Goal: Task Accomplishment & Management: Manage account settings

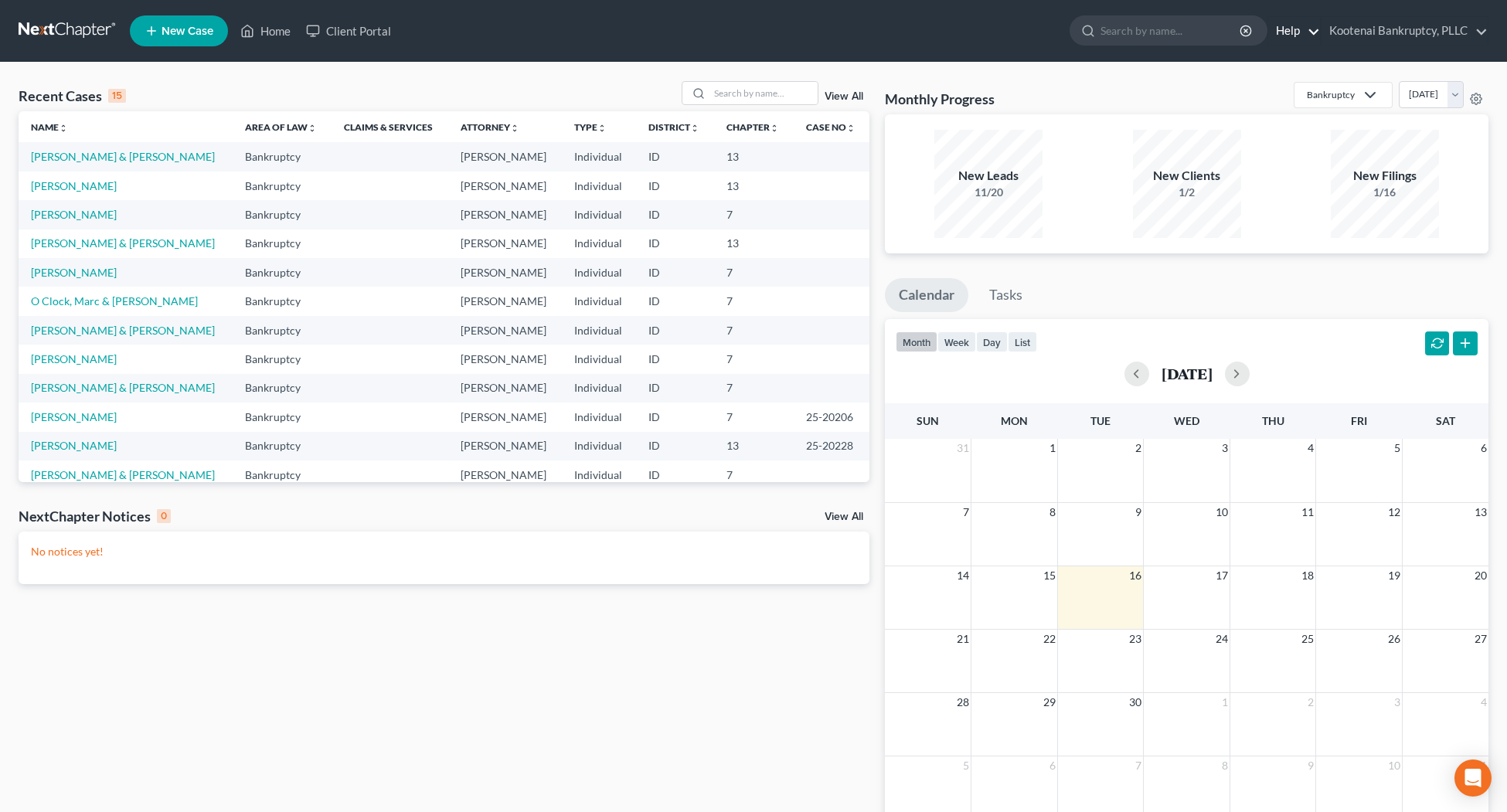
click at [1314, 38] on link "Help" at bounding box center [1293, 30] width 52 height 27
click at [1315, 34] on link "Help" at bounding box center [1293, 30] width 52 height 27
click at [1353, 34] on link "Kootenai Bankruptcy, PLLC" at bounding box center [1405, 30] width 167 height 27
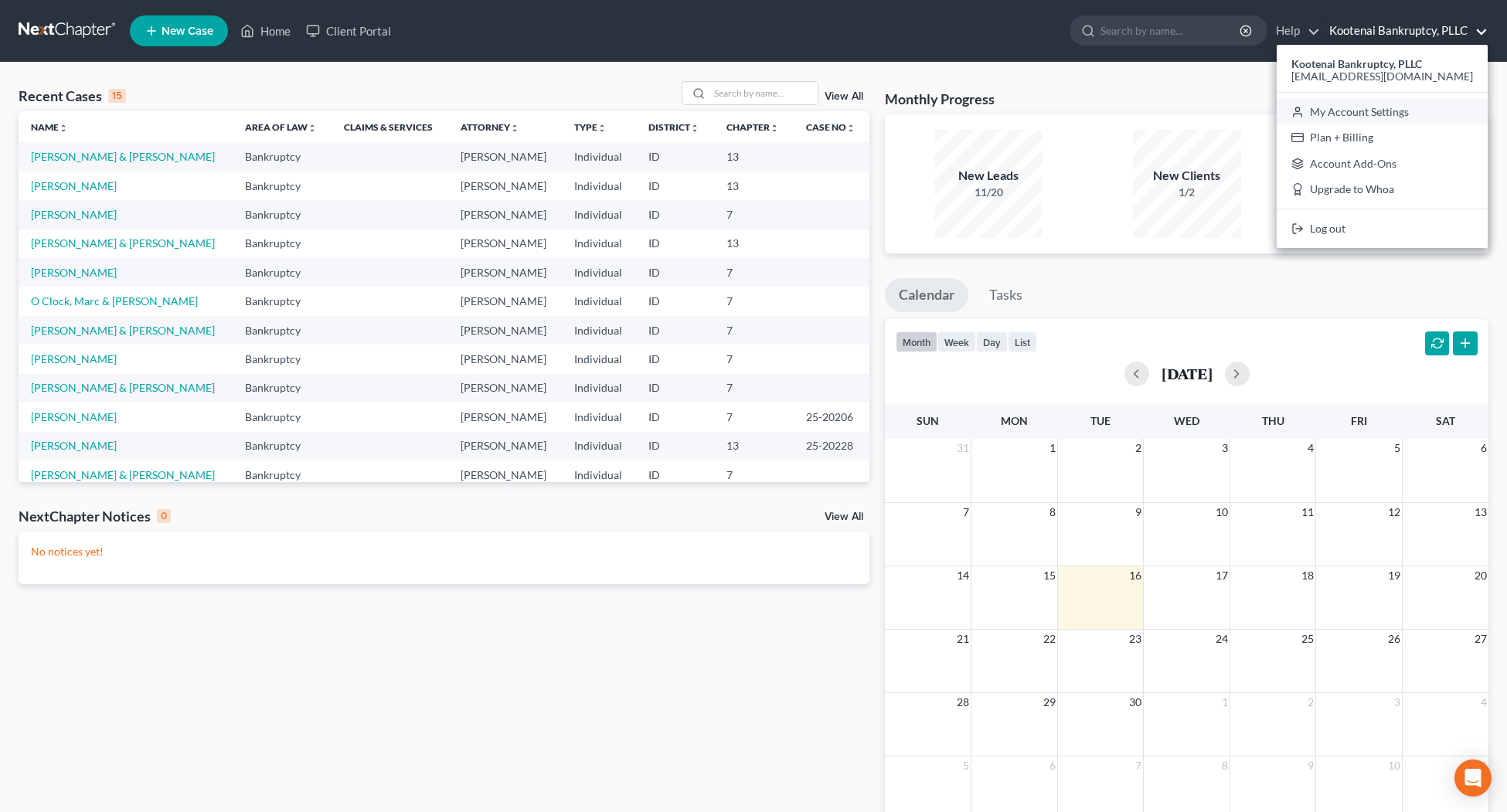
click at [1341, 118] on link "My Account Settings" at bounding box center [1382, 112] width 211 height 26
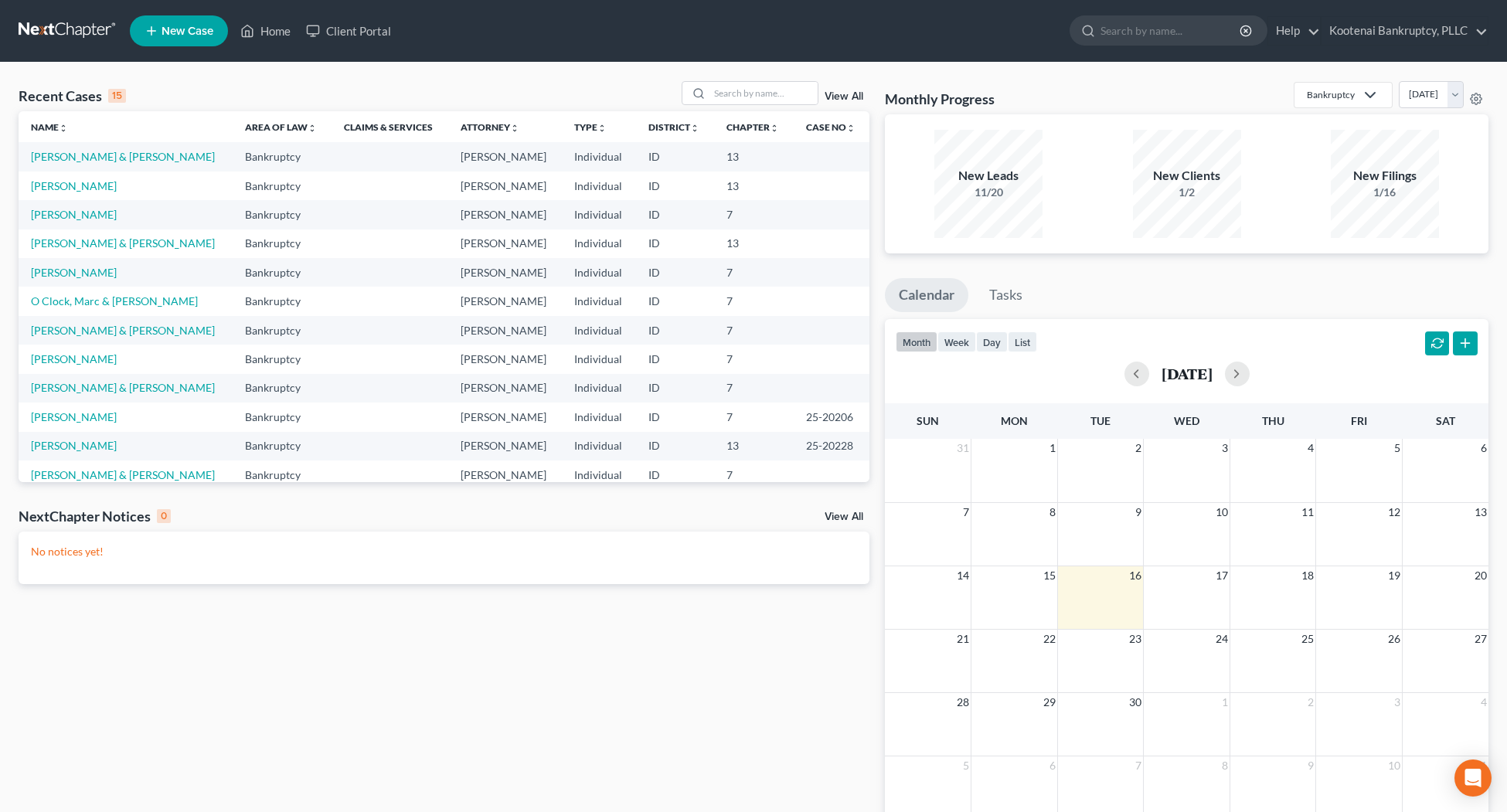
select select "29"
select select "13"
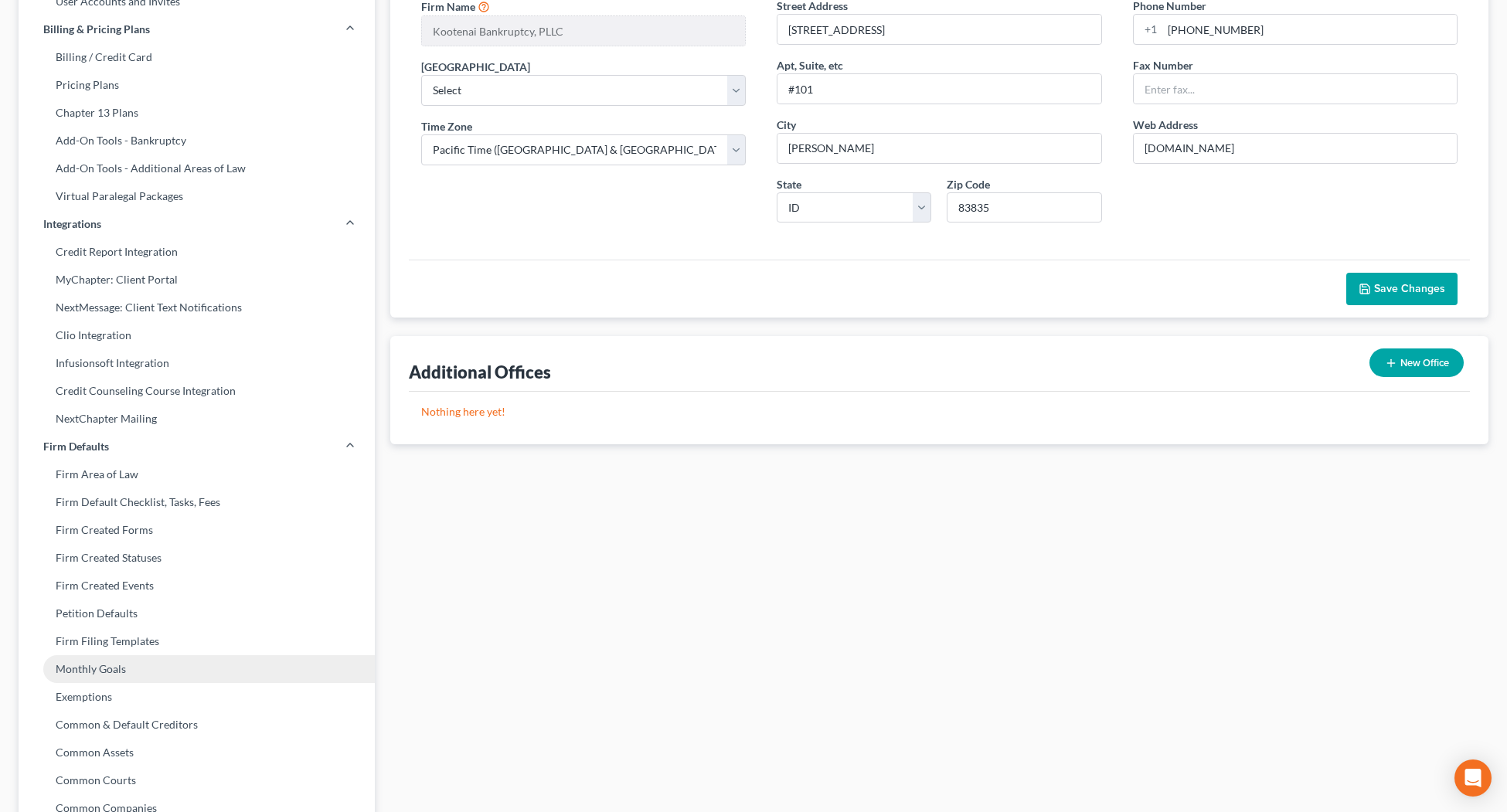
scroll to position [359, 0]
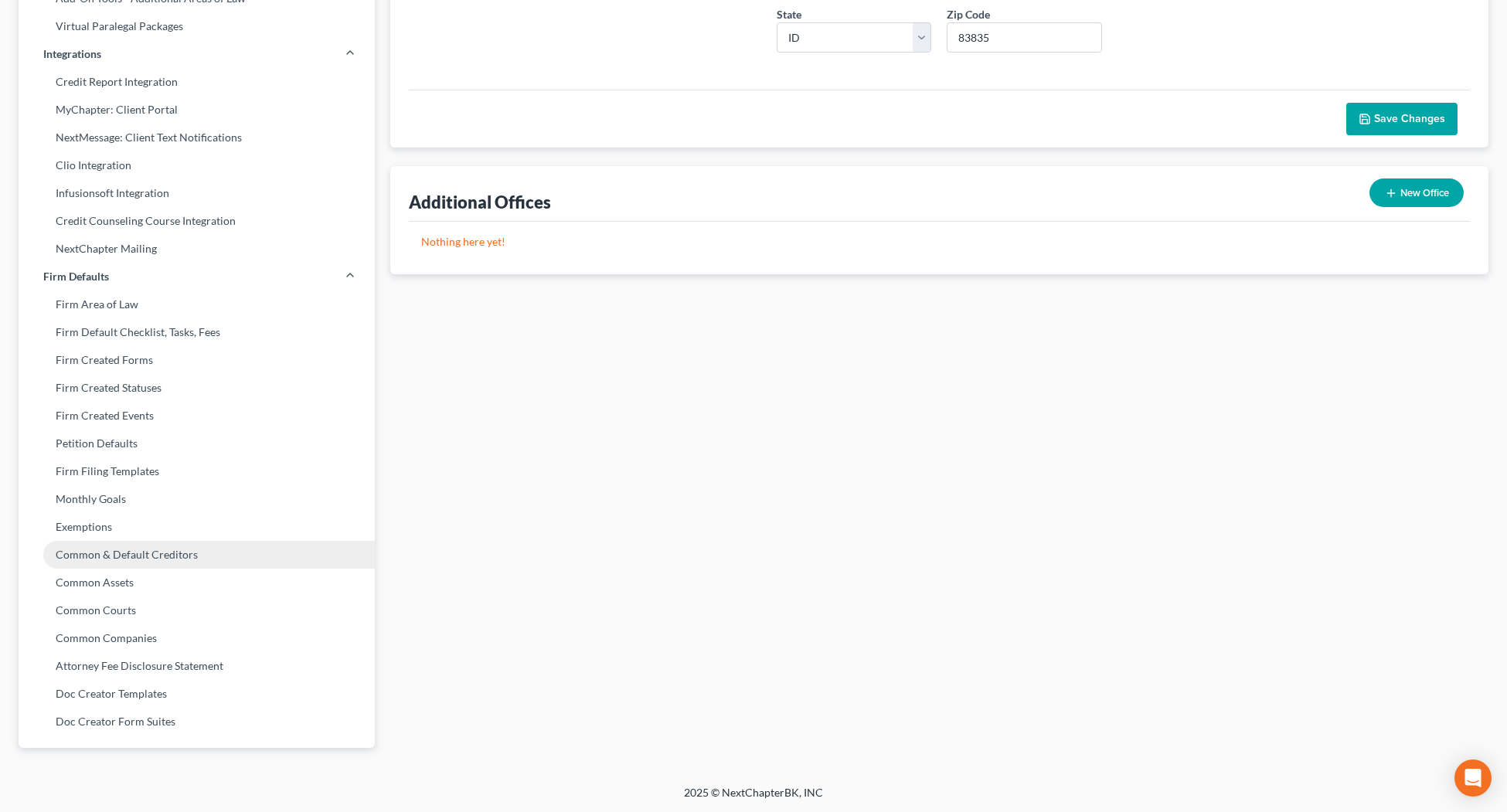
click at [89, 564] on link "Common & Default Creditors" at bounding box center [197, 554] width 357 height 27
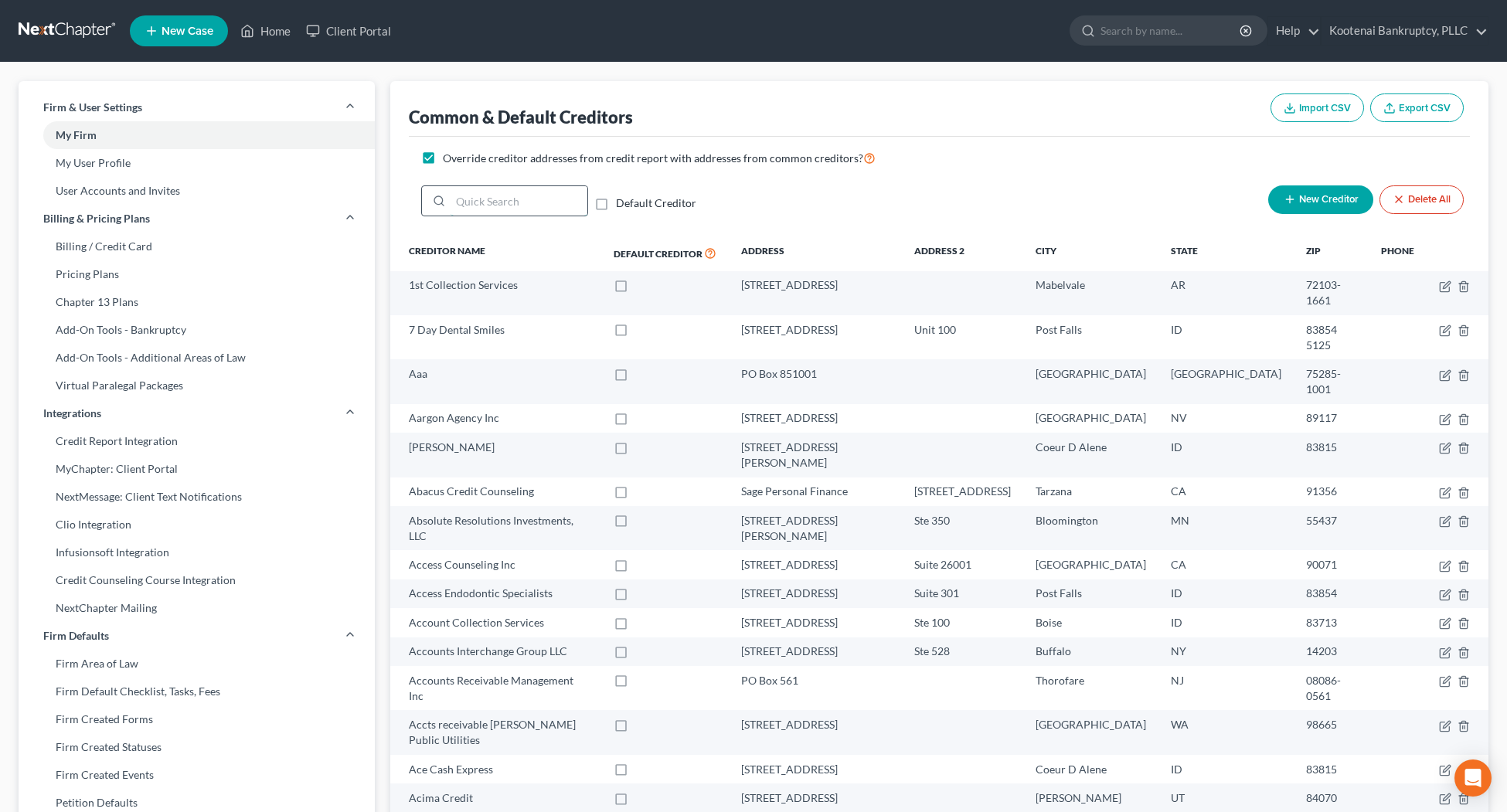
click at [452, 203] on input "search" at bounding box center [519, 201] width 137 height 29
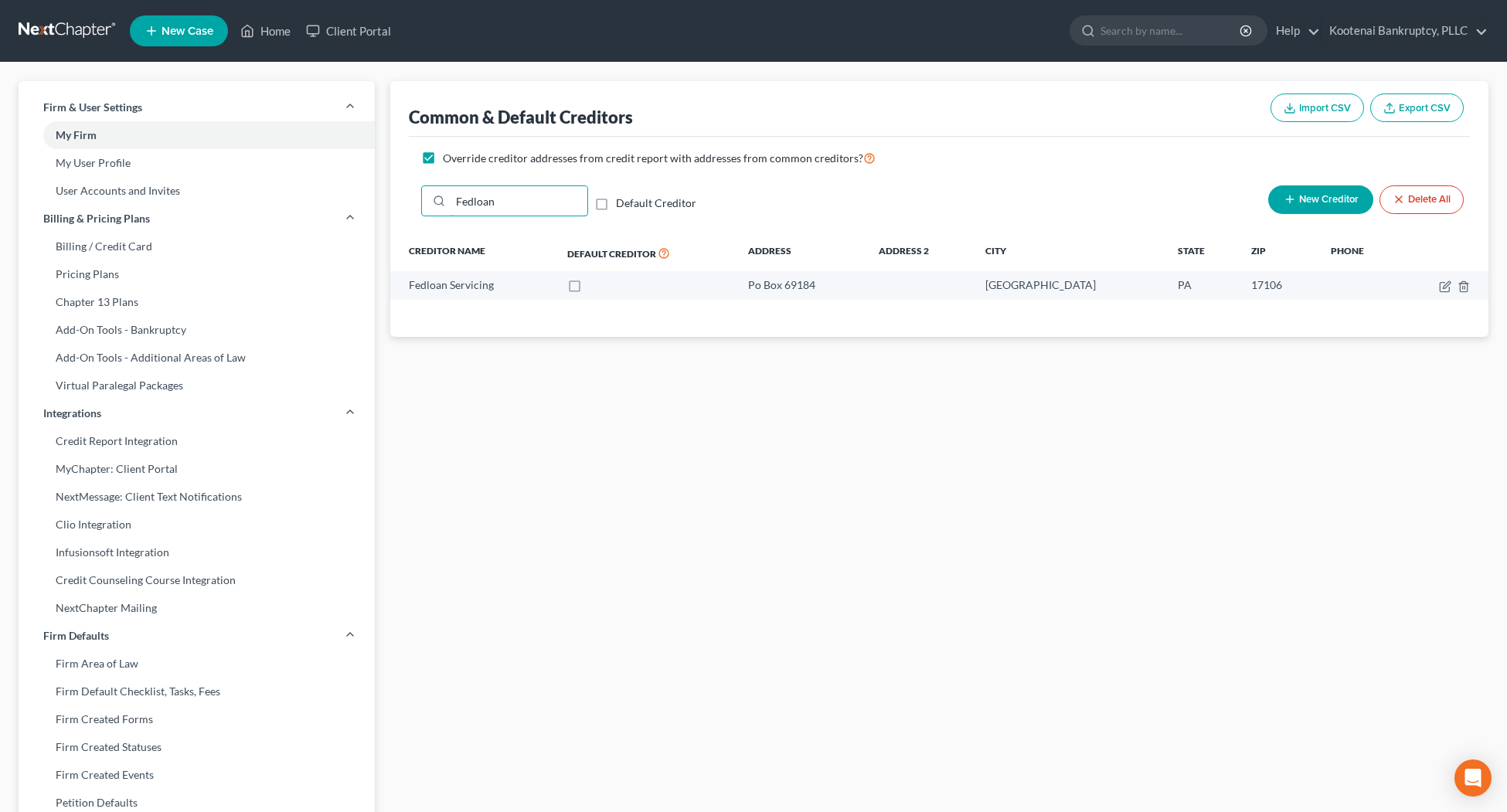
type input "Fedloan"
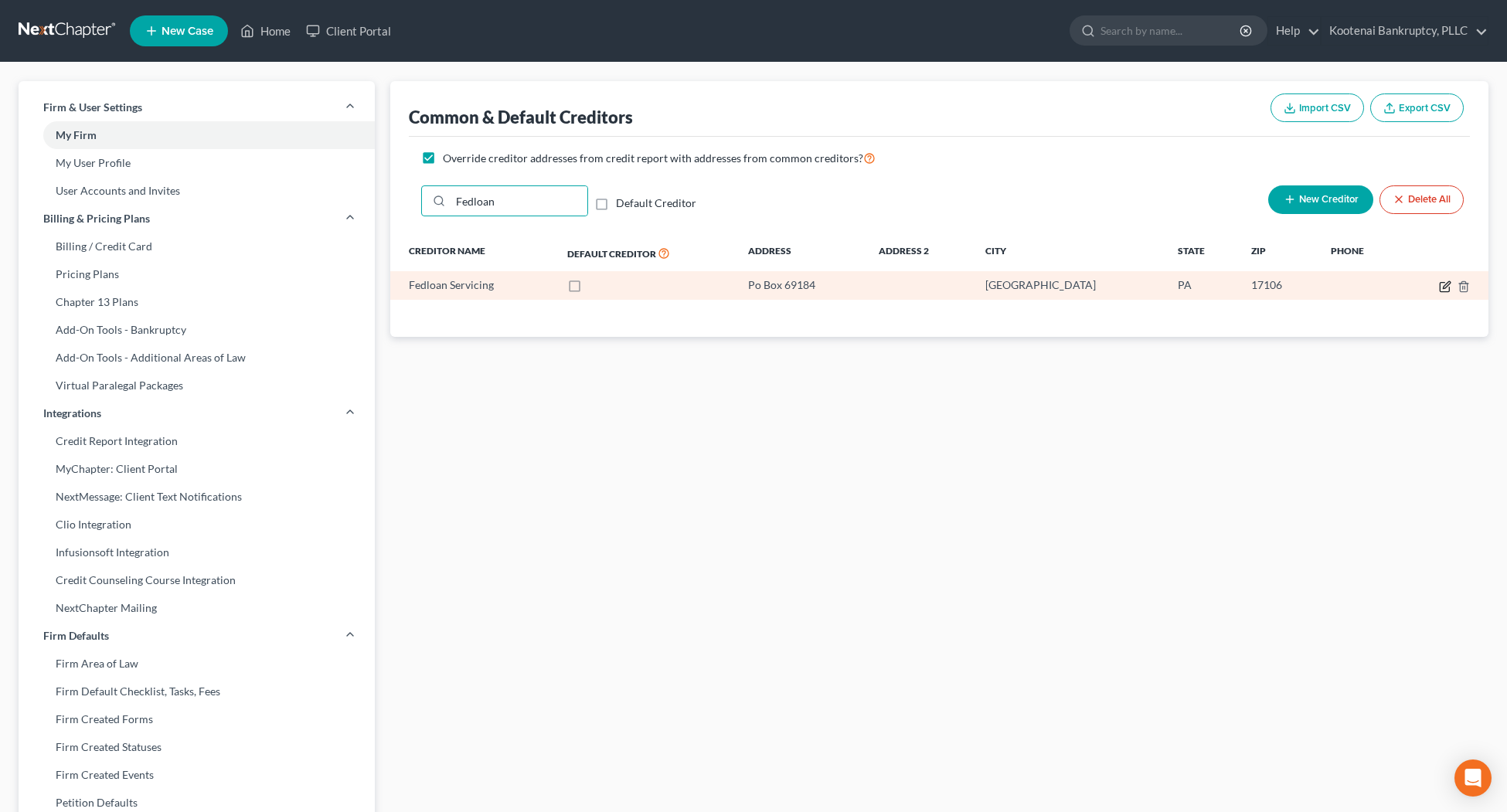
click at [1443, 291] on icon "button" at bounding box center [1445, 286] width 13 height 13
select select "39"
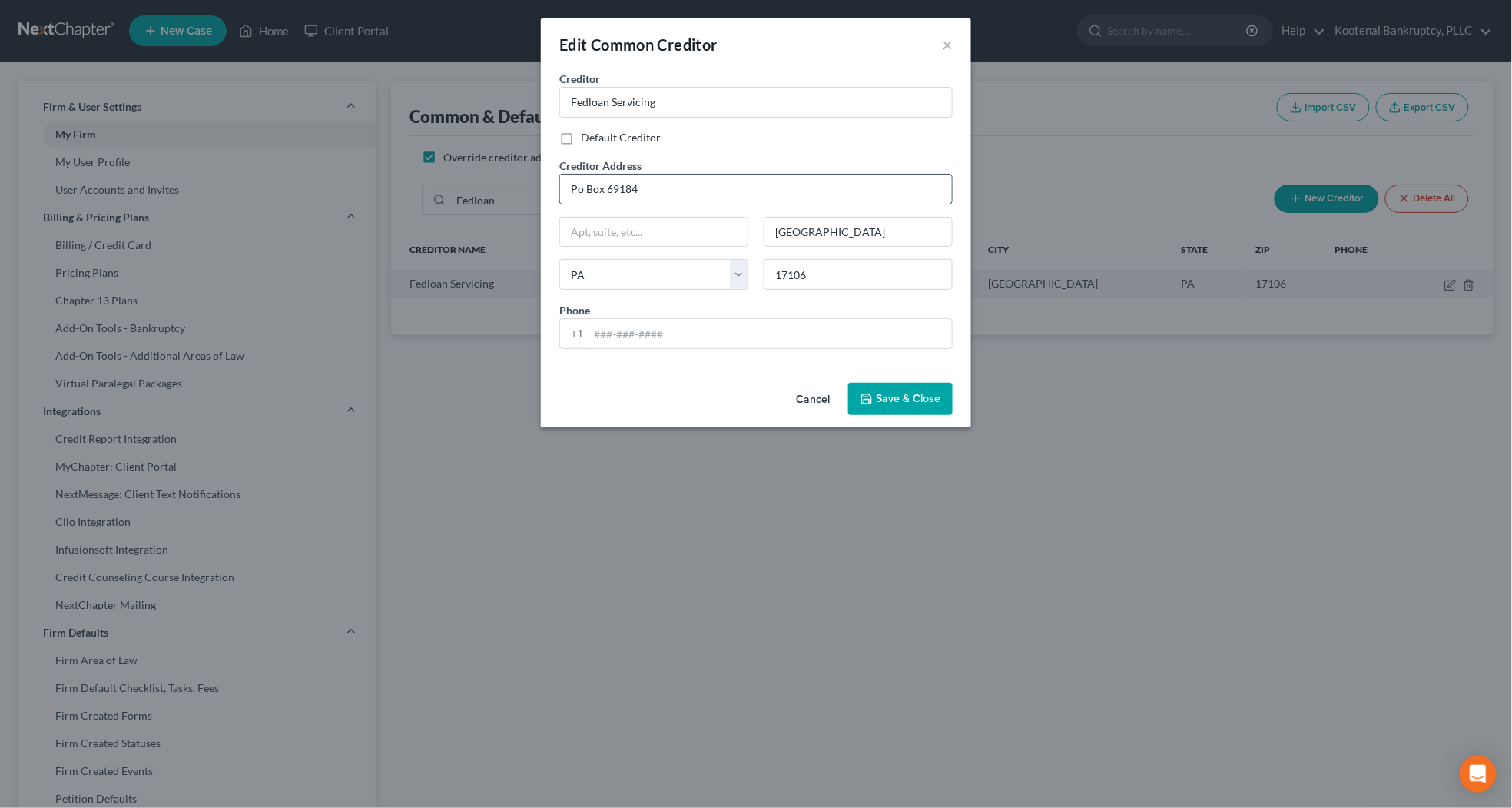
click at [581, 190] on input "Po Box 69184" at bounding box center [756, 189] width 392 height 29
type input "PO Box 69184"
click at [740, 143] on div "Default Creditor" at bounding box center [756, 137] width 394 height 16
click at [892, 393] on button "Save & Close" at bounding box center [900, 399] width 104 height 32
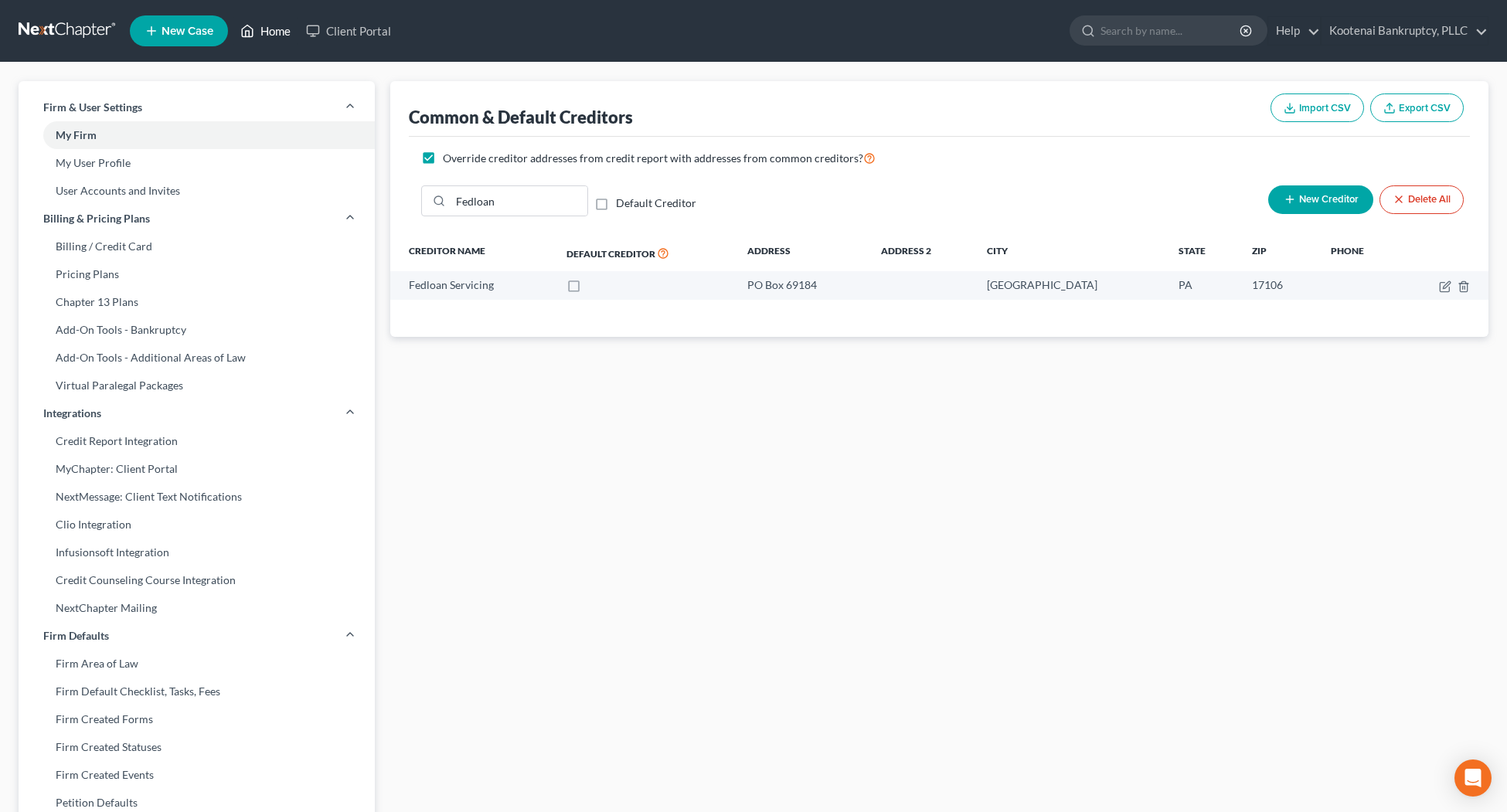
click at [266, 22] on link "Home" at bounding box center [265, 30] width 66 height 27
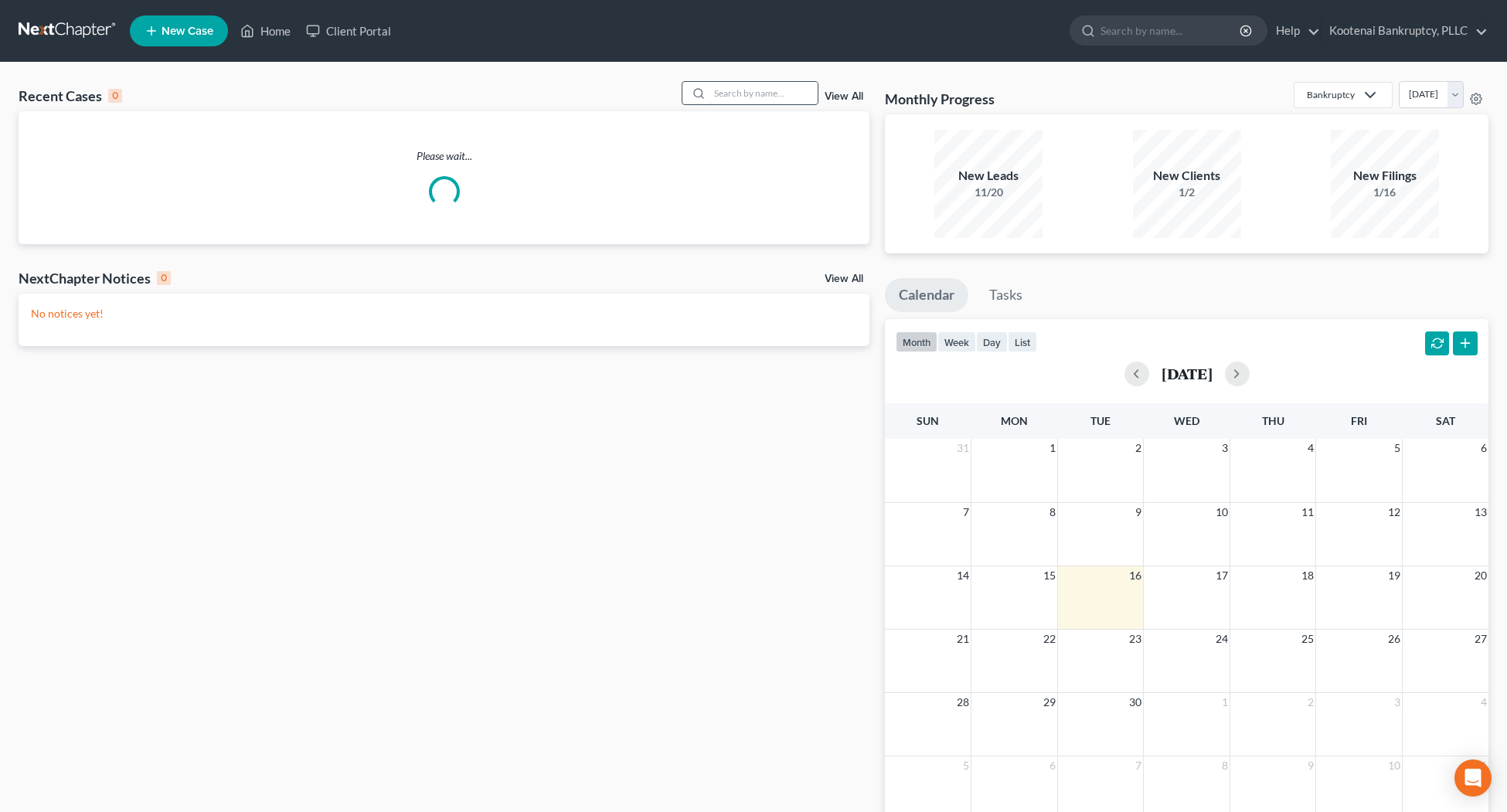
click at [755, 97] on input "search" at bounding box center [763, 93] width 108 height 23
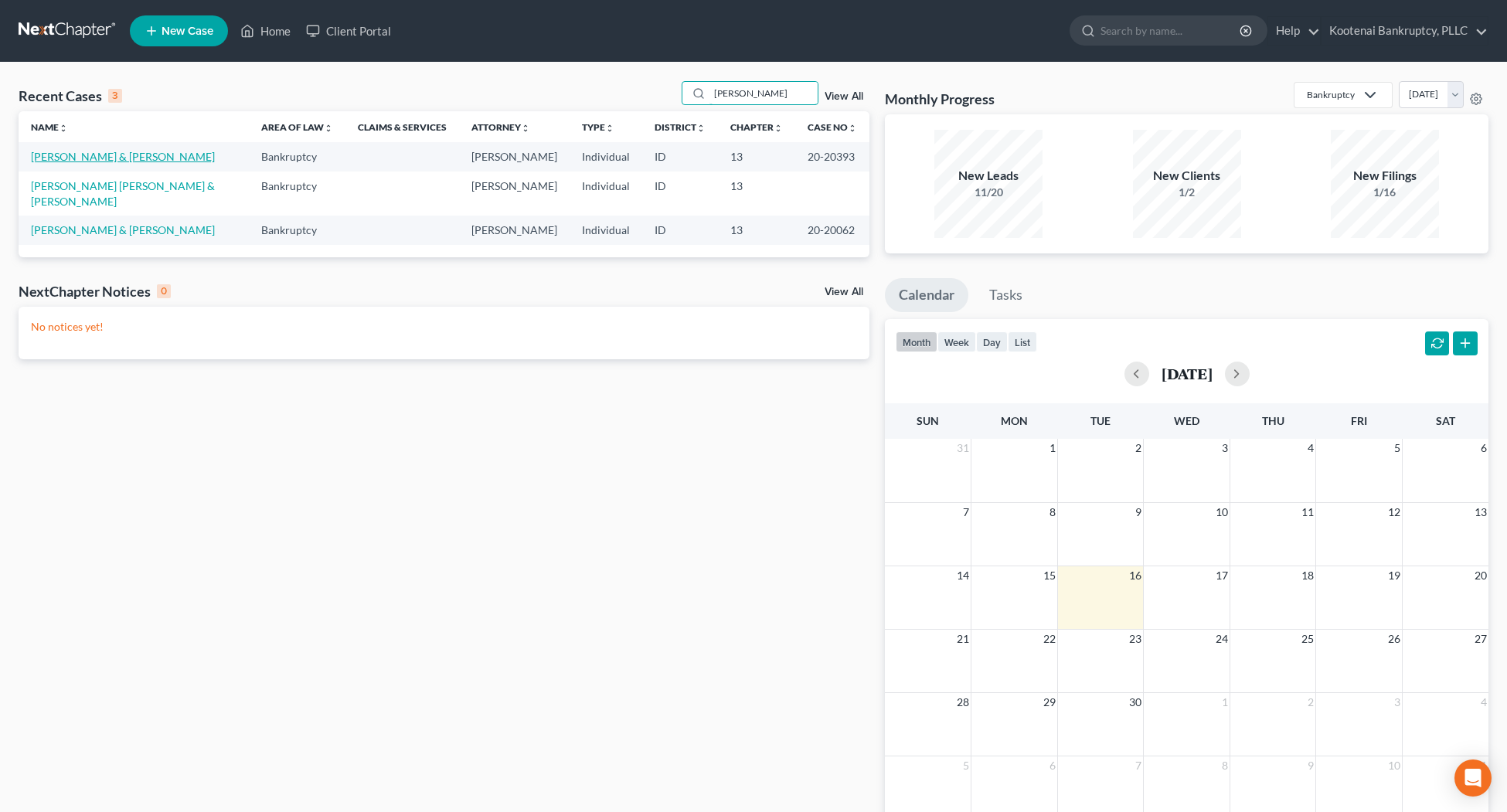
type input "cain"
click at [108, 159] on link "Cain, Steve & Kelly" at bounding box center [123, 156] width 184 height 13
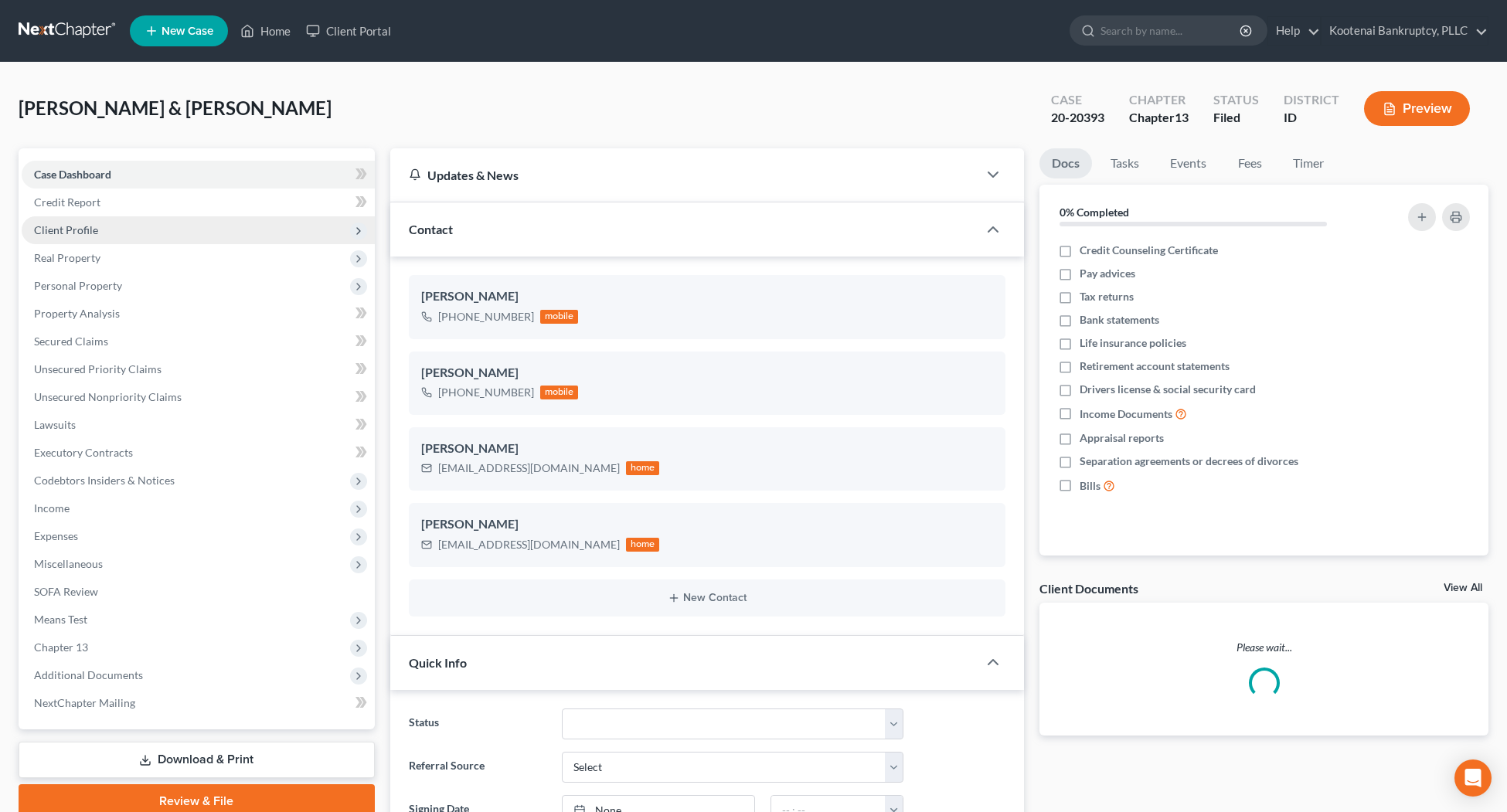
click at [89, 223] on span "Client Profile" at bounding box center [66, 229] width 64 height 13
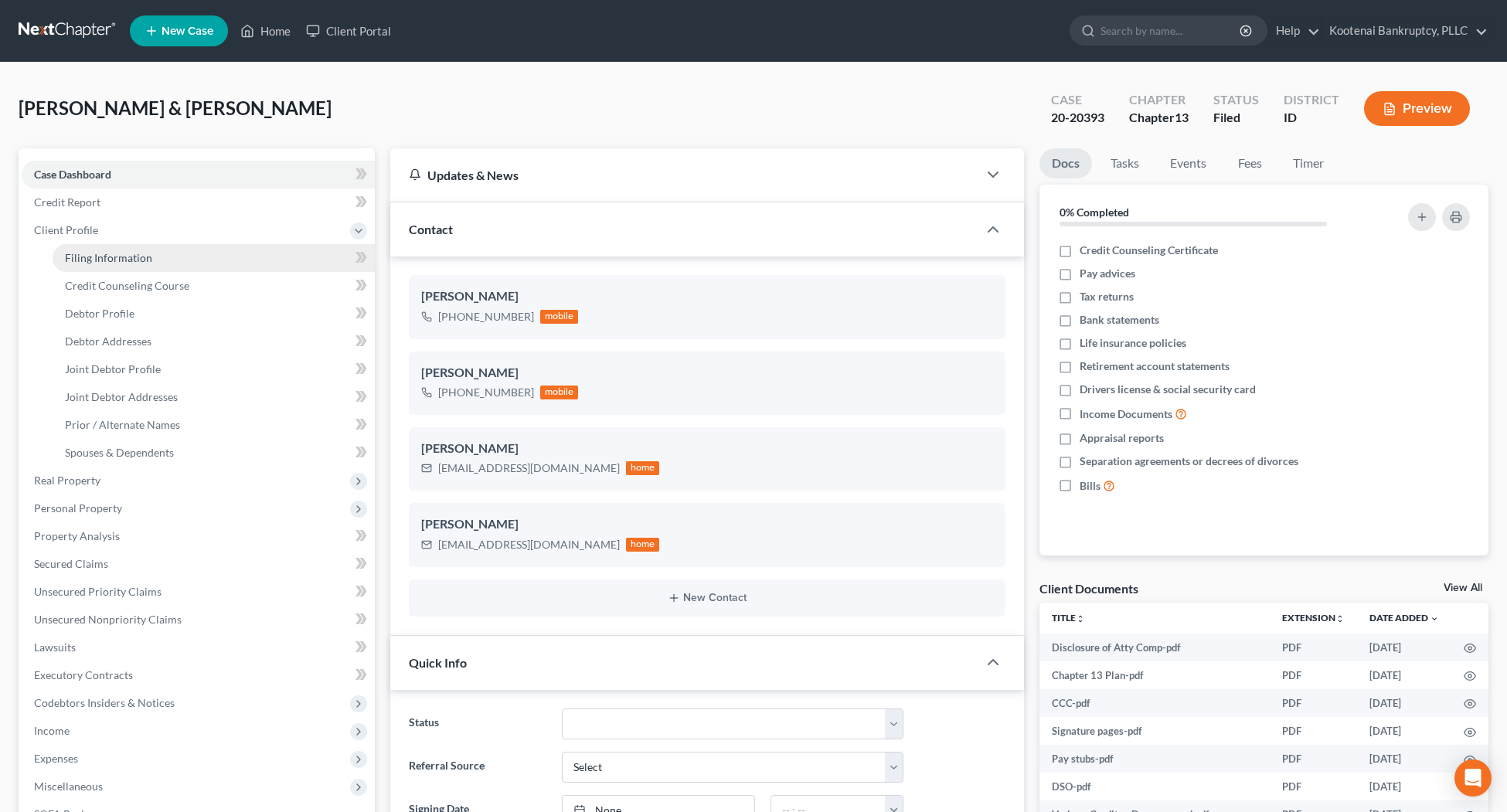
click at [86, 258] on span "Filing Information" at bounding box center [108, 257] width 87 height 13
select select "1"
select select "3"
select select "23"
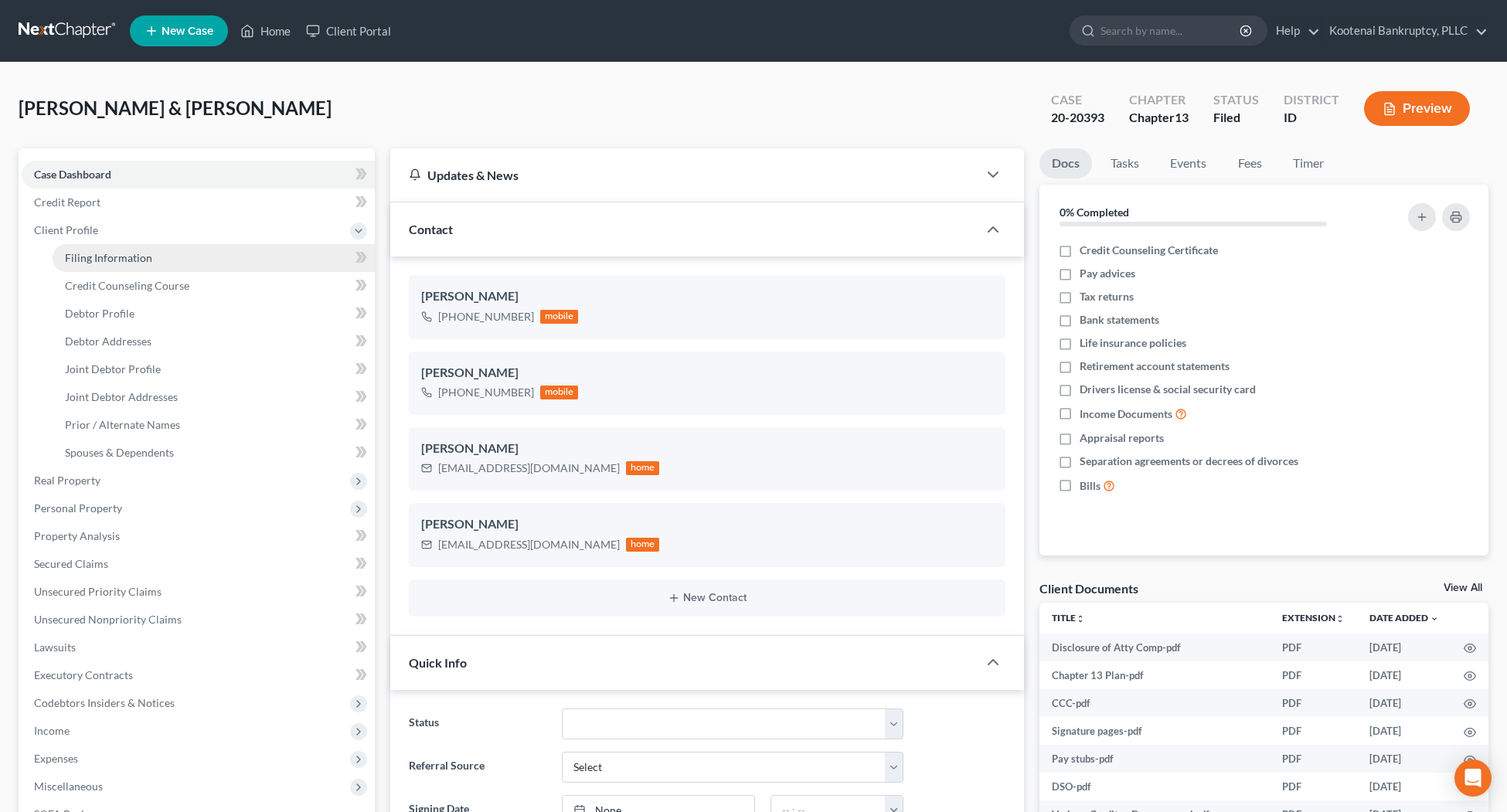
select select "13"
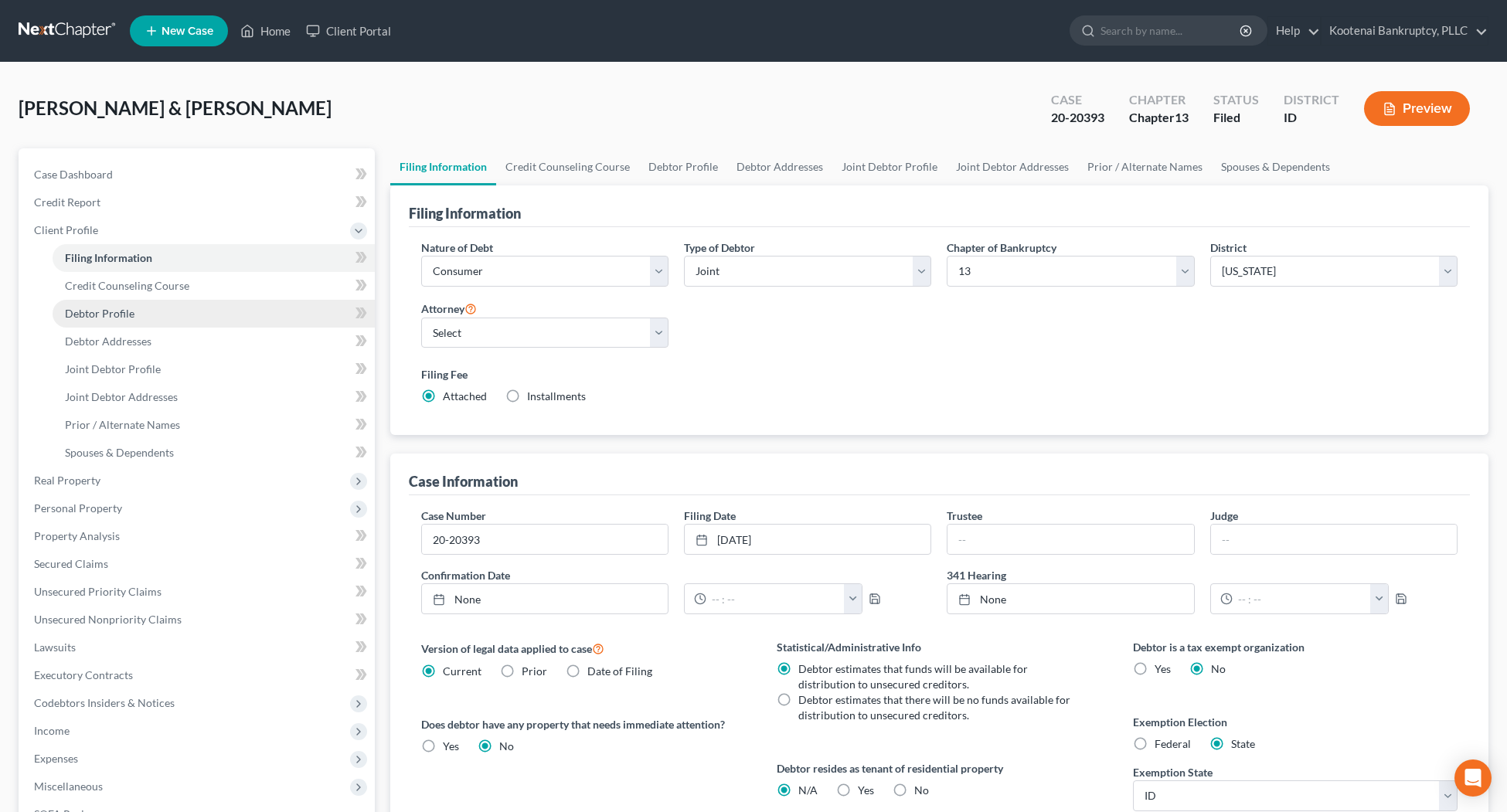
click at [97, 310] on span "Debtor Profile" at bounding box center [99, 312] width 70 height 13
select select "1"
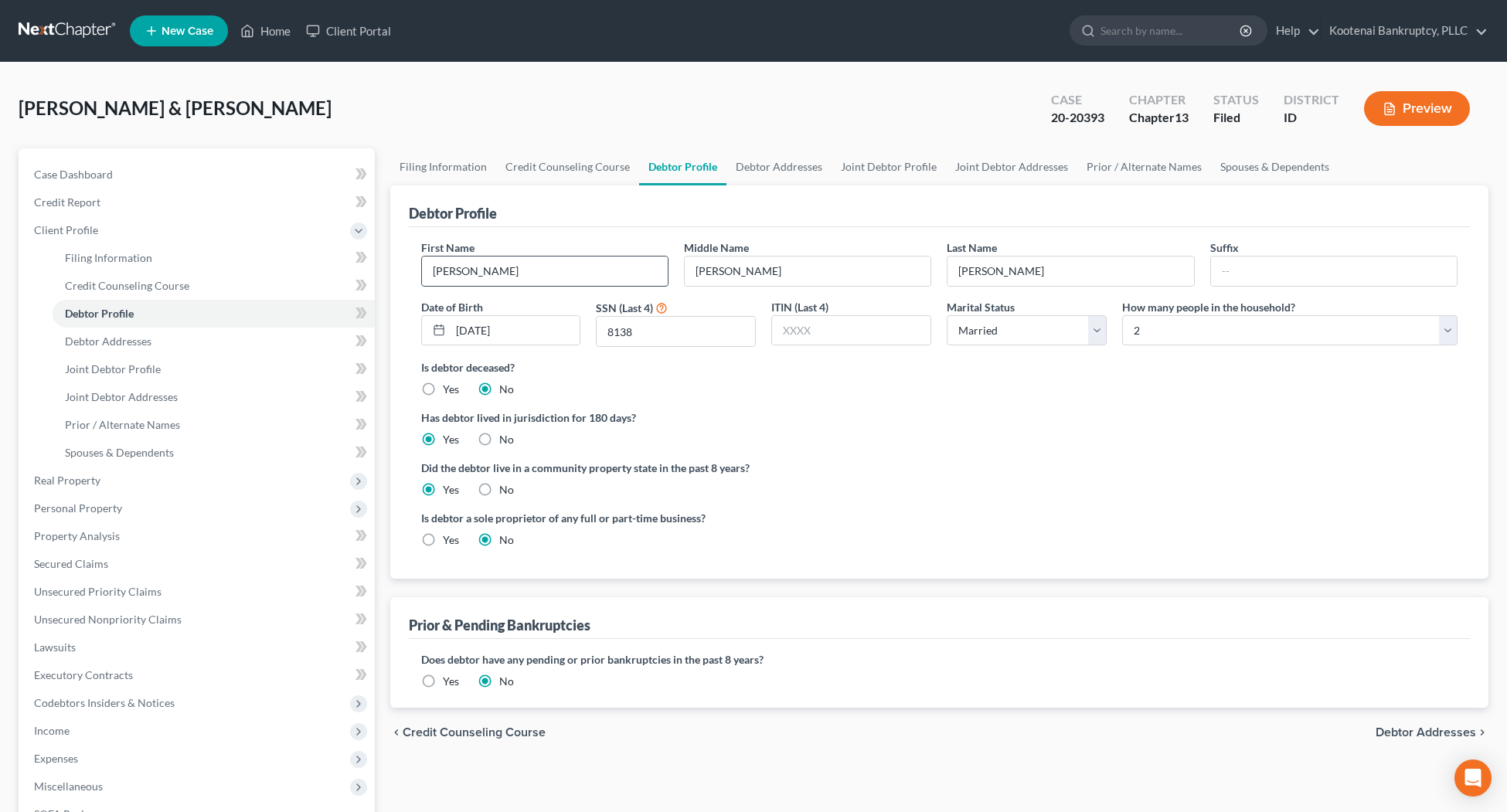
click at [481, 268] on input "Steve" at bounding box center [545, 271] width 246 height 29
type input "Stephen"
click at [929, 481] on div "Did the debtor live in a community property state in the past 8 years? Yes No" at bounding box center [940, 478] width 1038 height 38
click at [280, 103] on div "Cain, Steve & Kelly Upgraded Case 20-20393 Chapter Chapter 13 Status Filed Dist…" at bounding box center [754, 115] width 1470 height 68
click at [272, 28] on link "Home" at bounding box center [265, 30] width 66 height 27
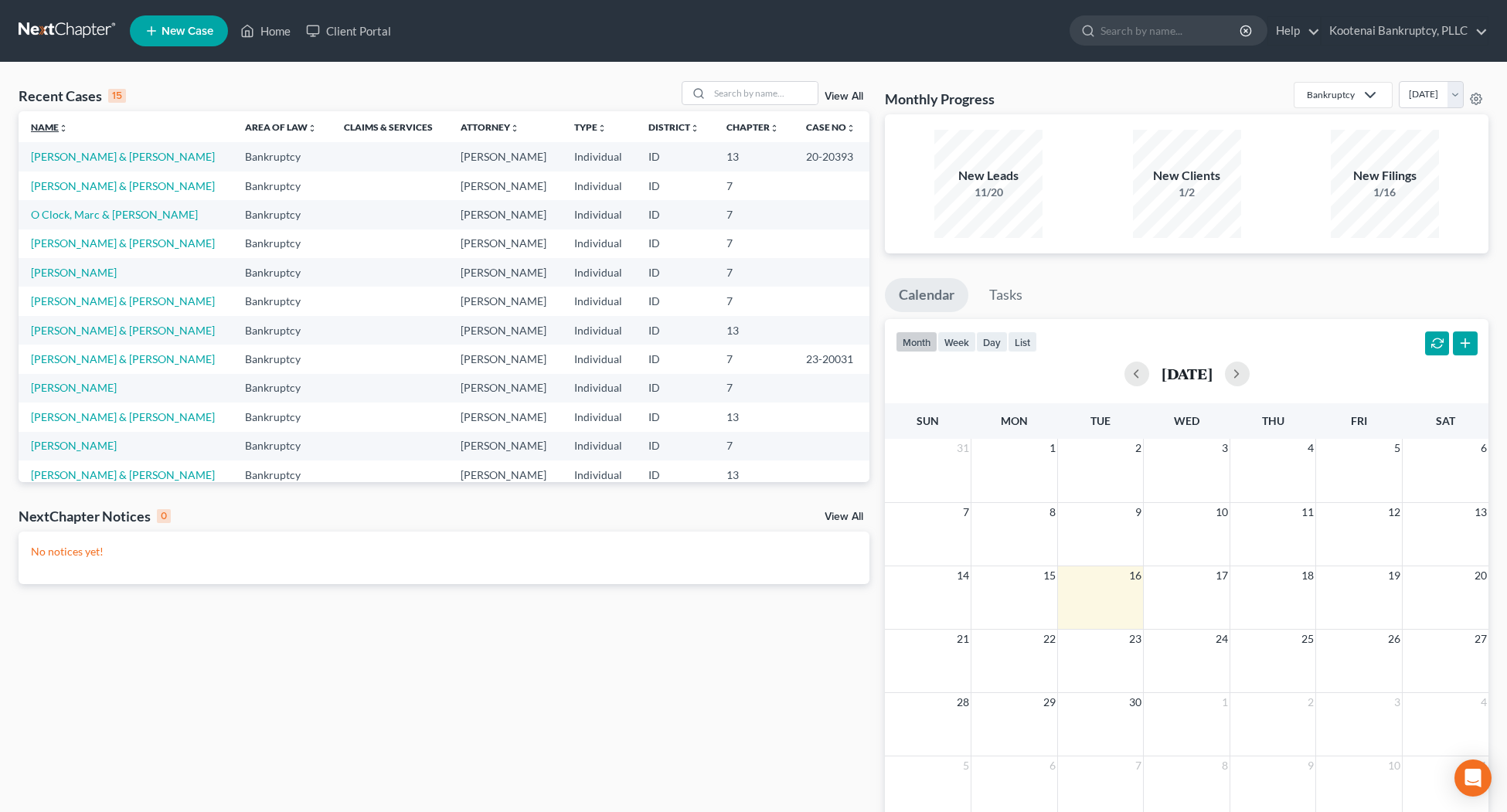
click at [50, 131] on link "Name unfold_more expand_more expand_less" at bounding box center [50, 127] width 37 height 12
click at [87, 190] on link "[PERSON_NAME]" at bounding box center [74, 185] width 86 height 13
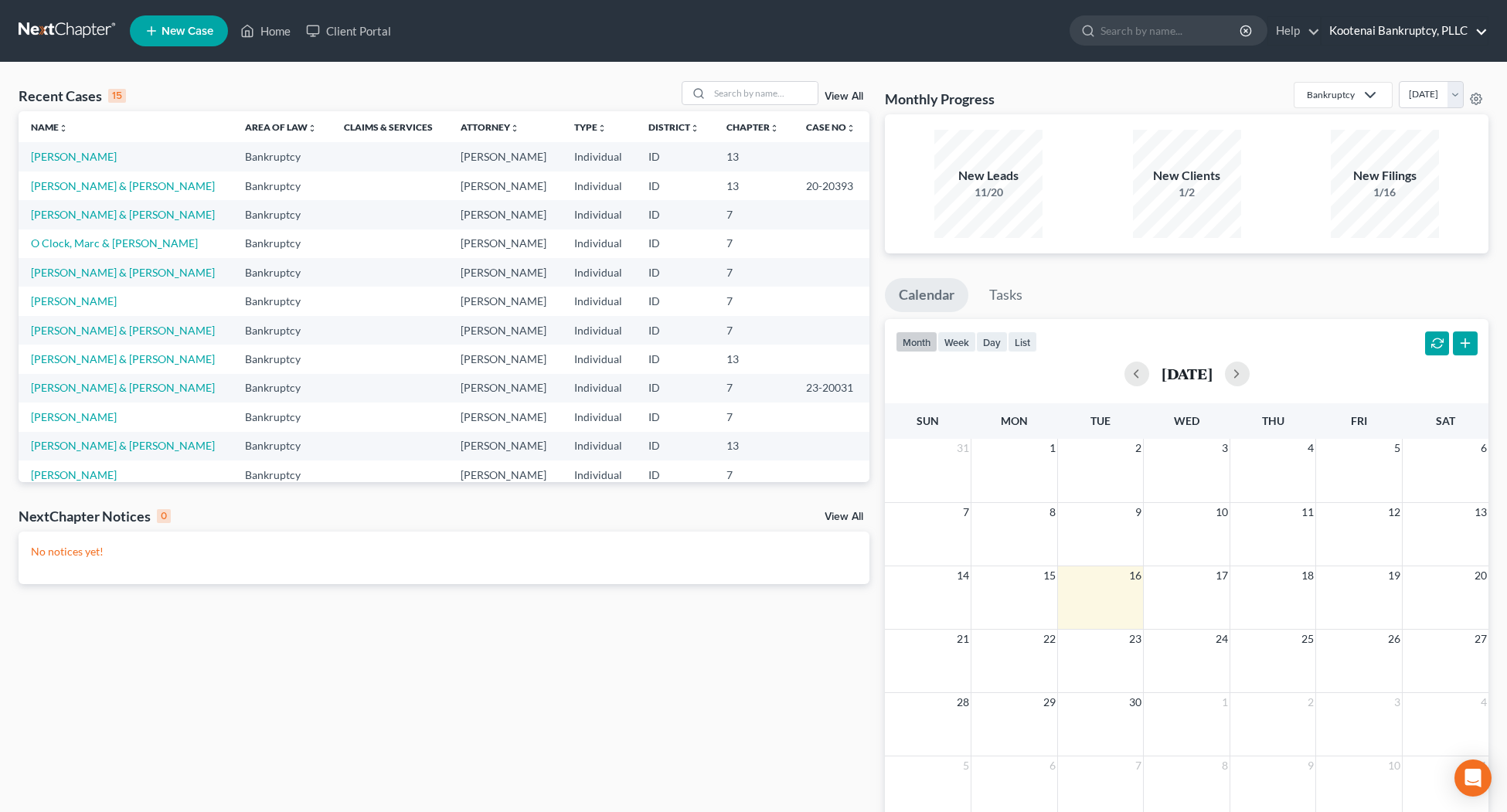
click at [1474, 24] on link "Kootenai Bankruptcy, PLLC" at bounding box center [1405, 30] width 167 height 27
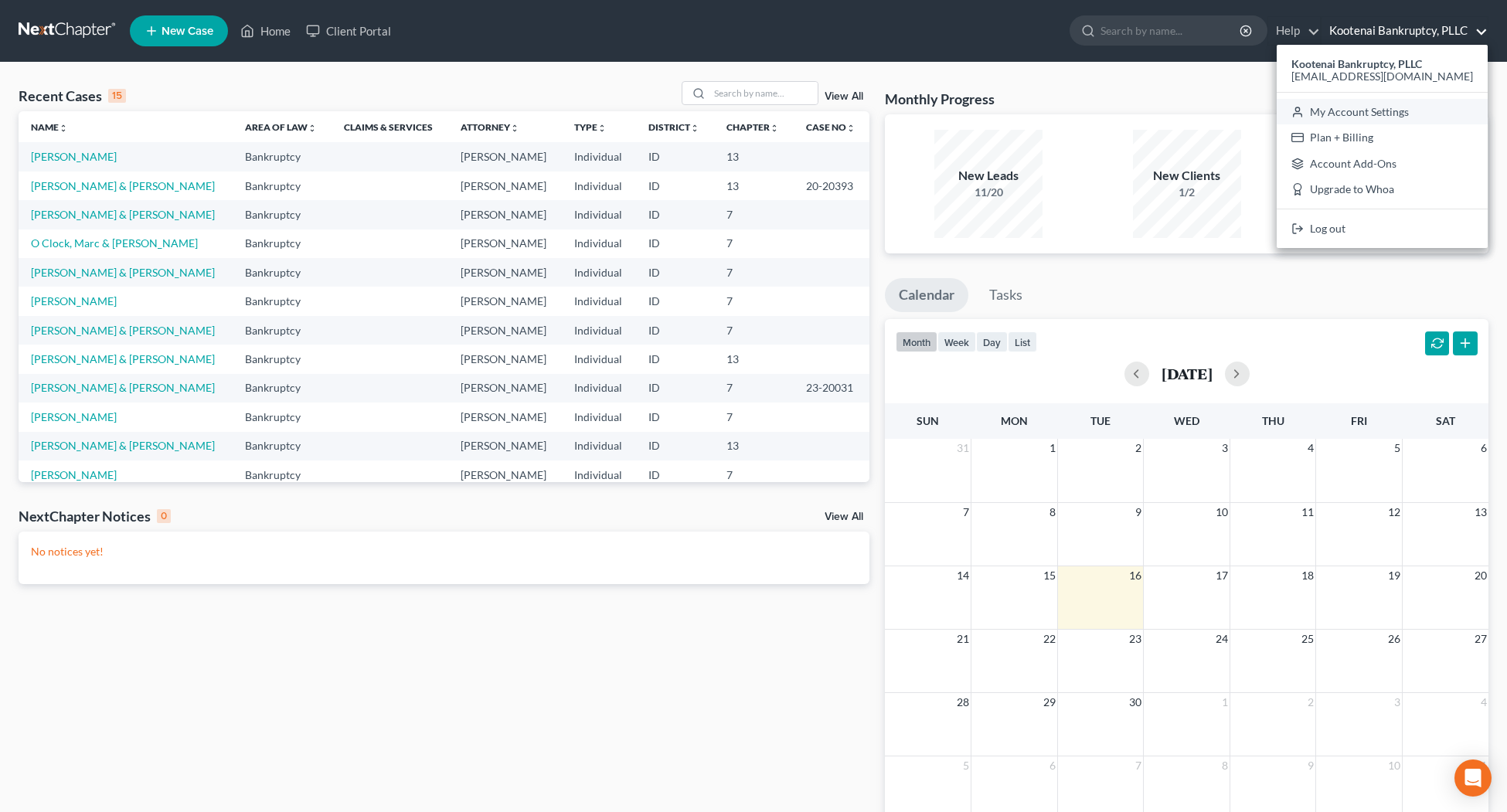
click at [1349, 104] on link "My Account Settings" at bounding box center [1382, 112] width 211 height 26
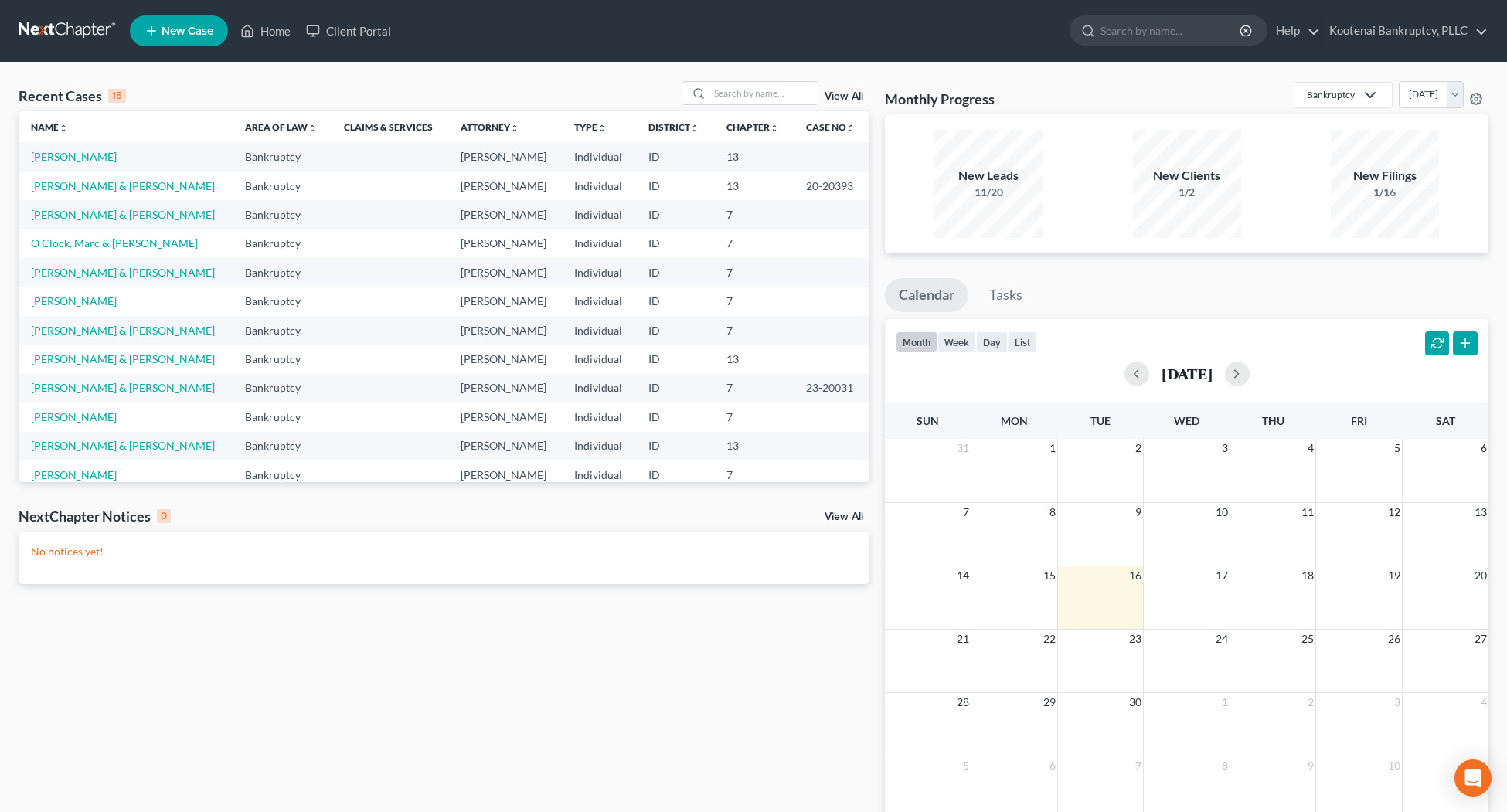
select select "23"
select select "29"
select select "13"
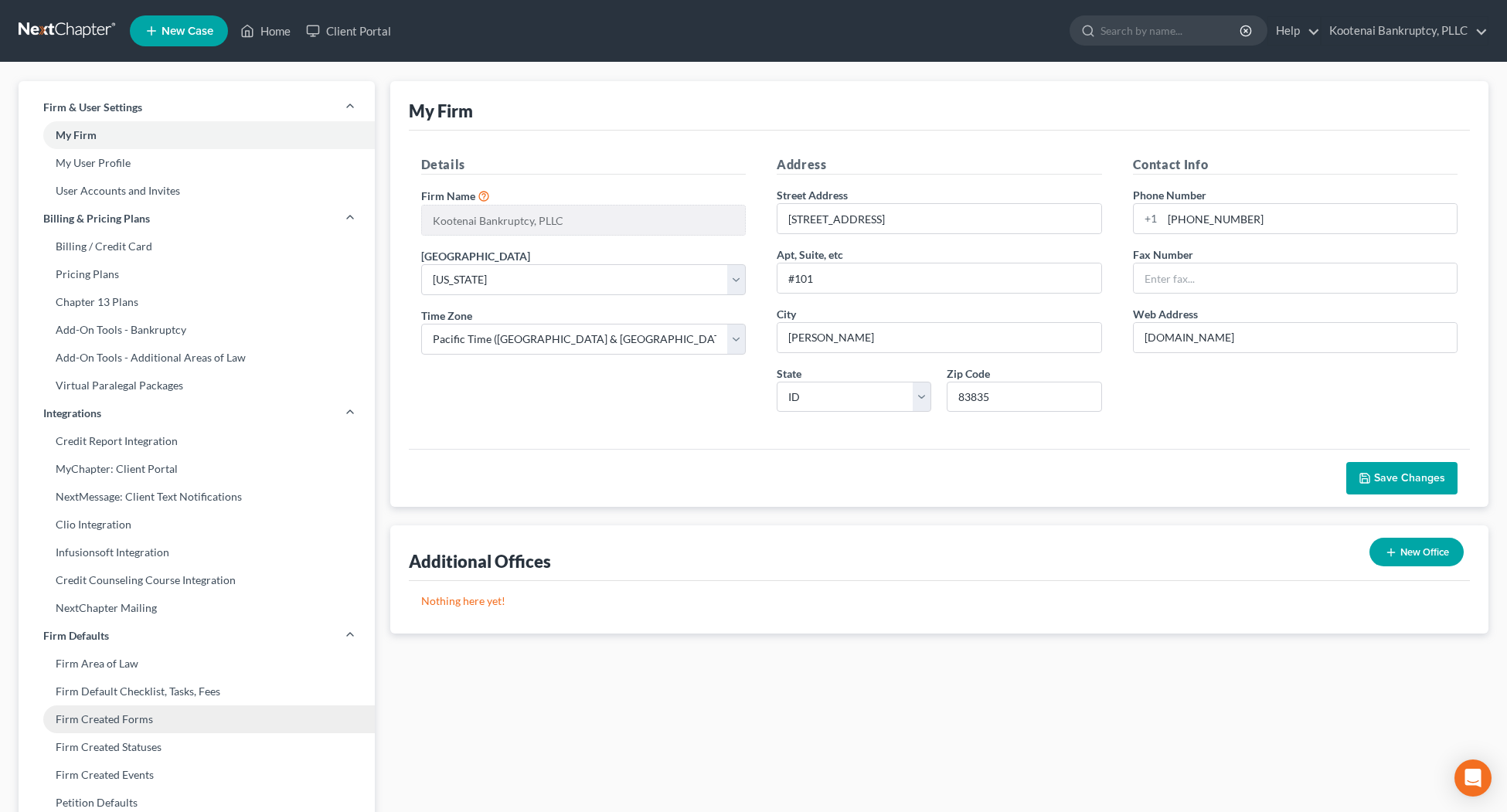
scroll to position [359, 0]
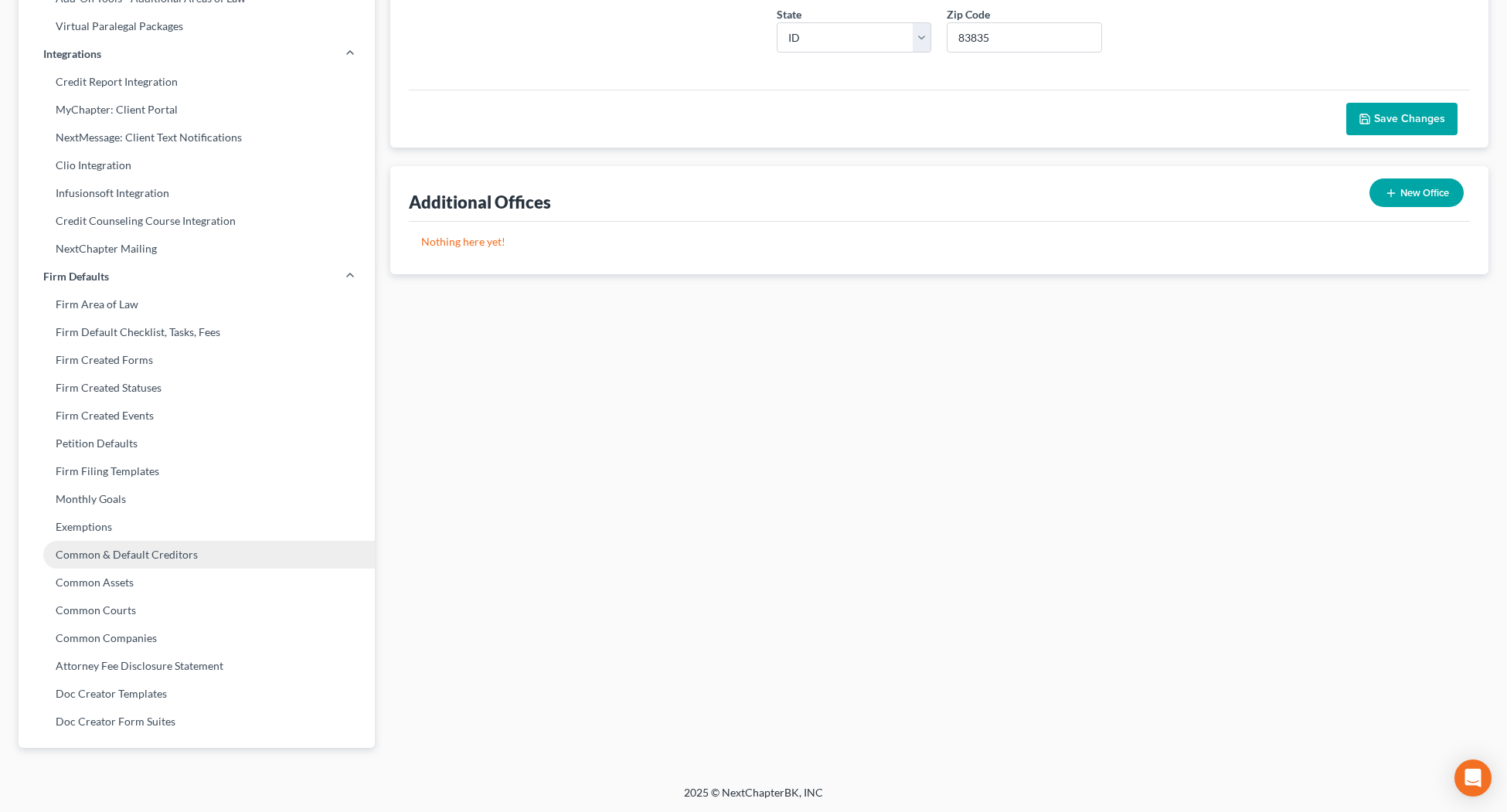
click at [152, 549] on link "Common & Default Creditors" at bounding box center [197, 554] width 357 height 27
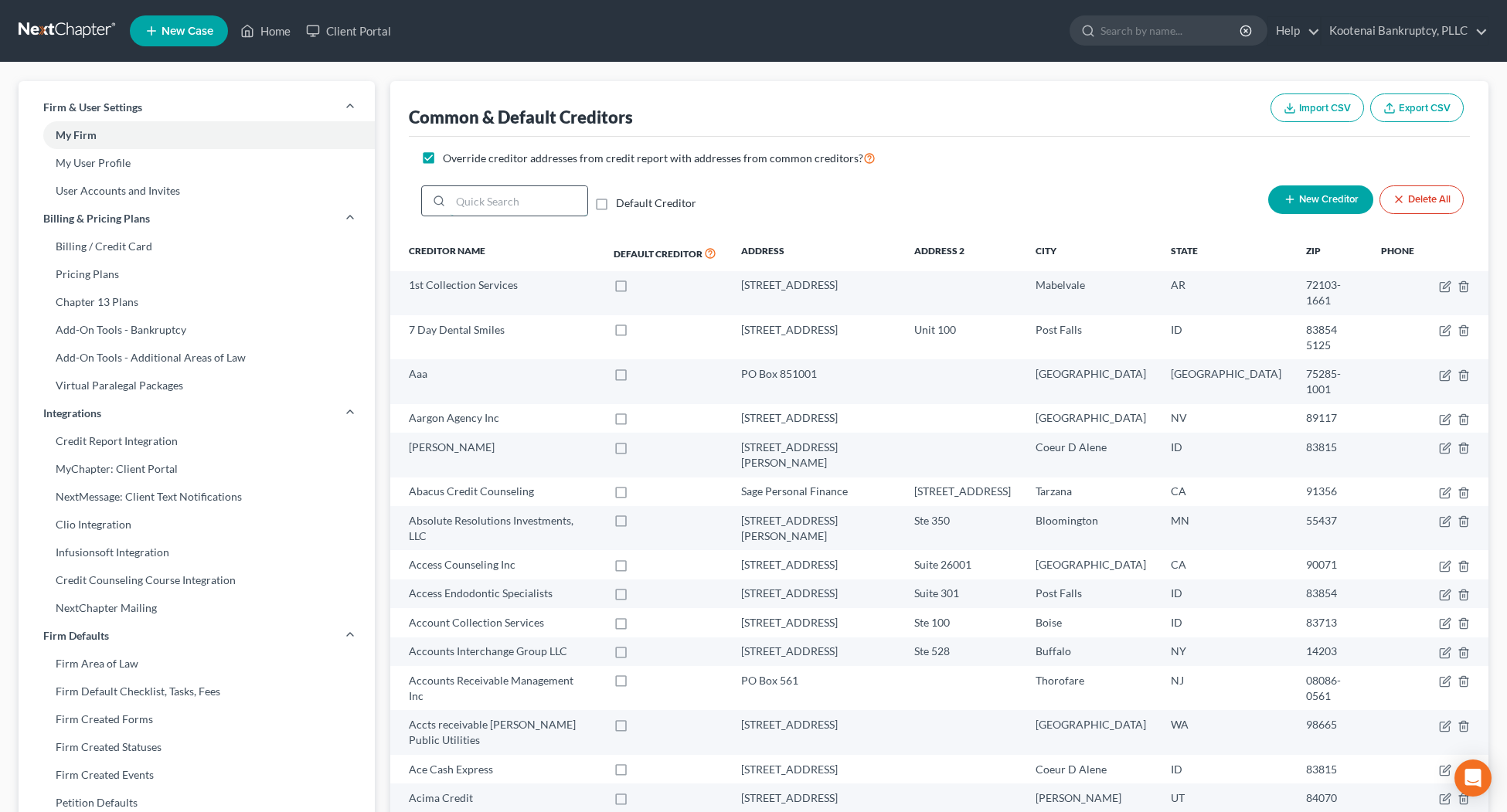
click at [485, 188] on input "search" at bounding box center [519, 201] width 137 height 29
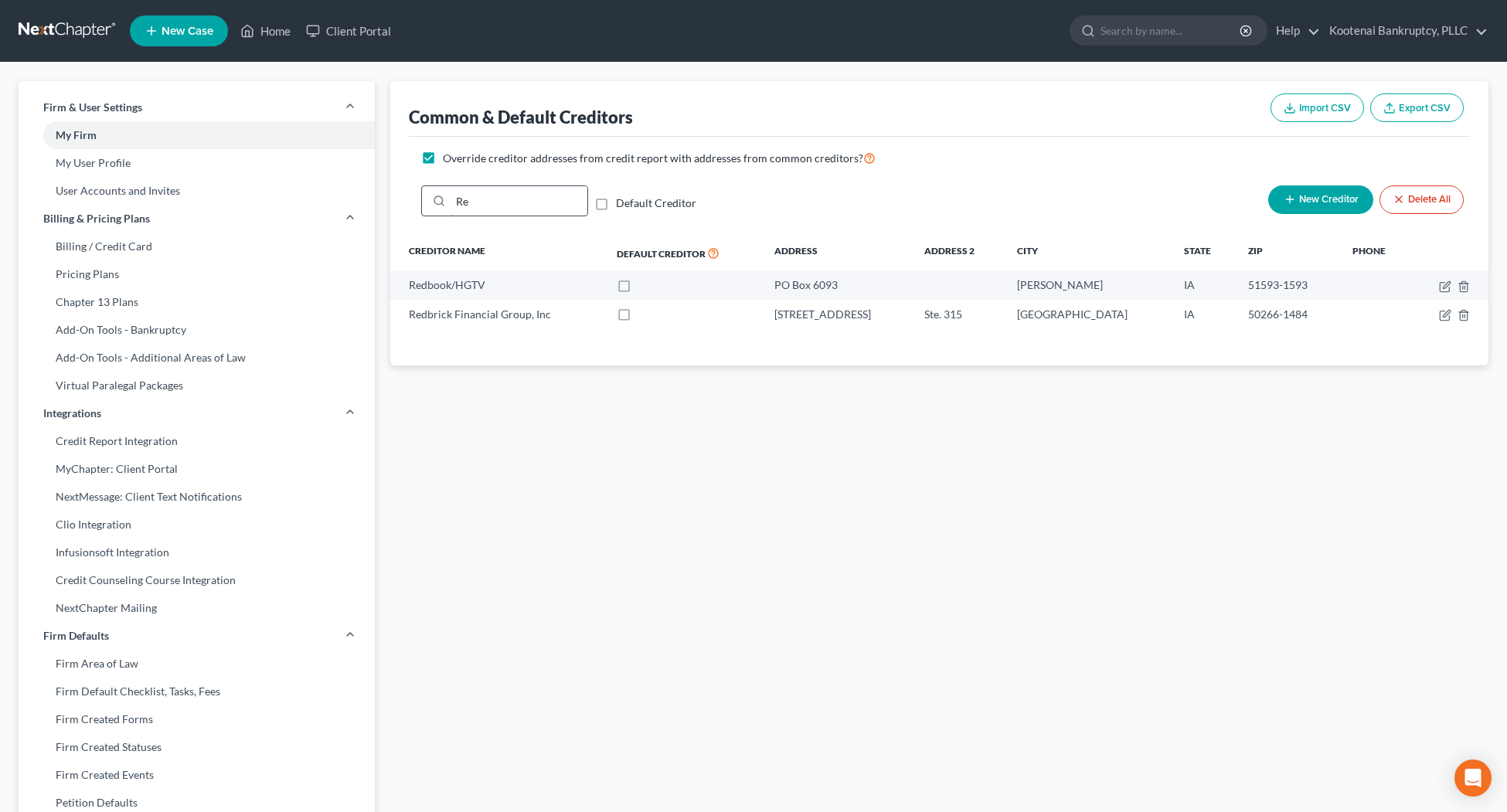
type input "R"
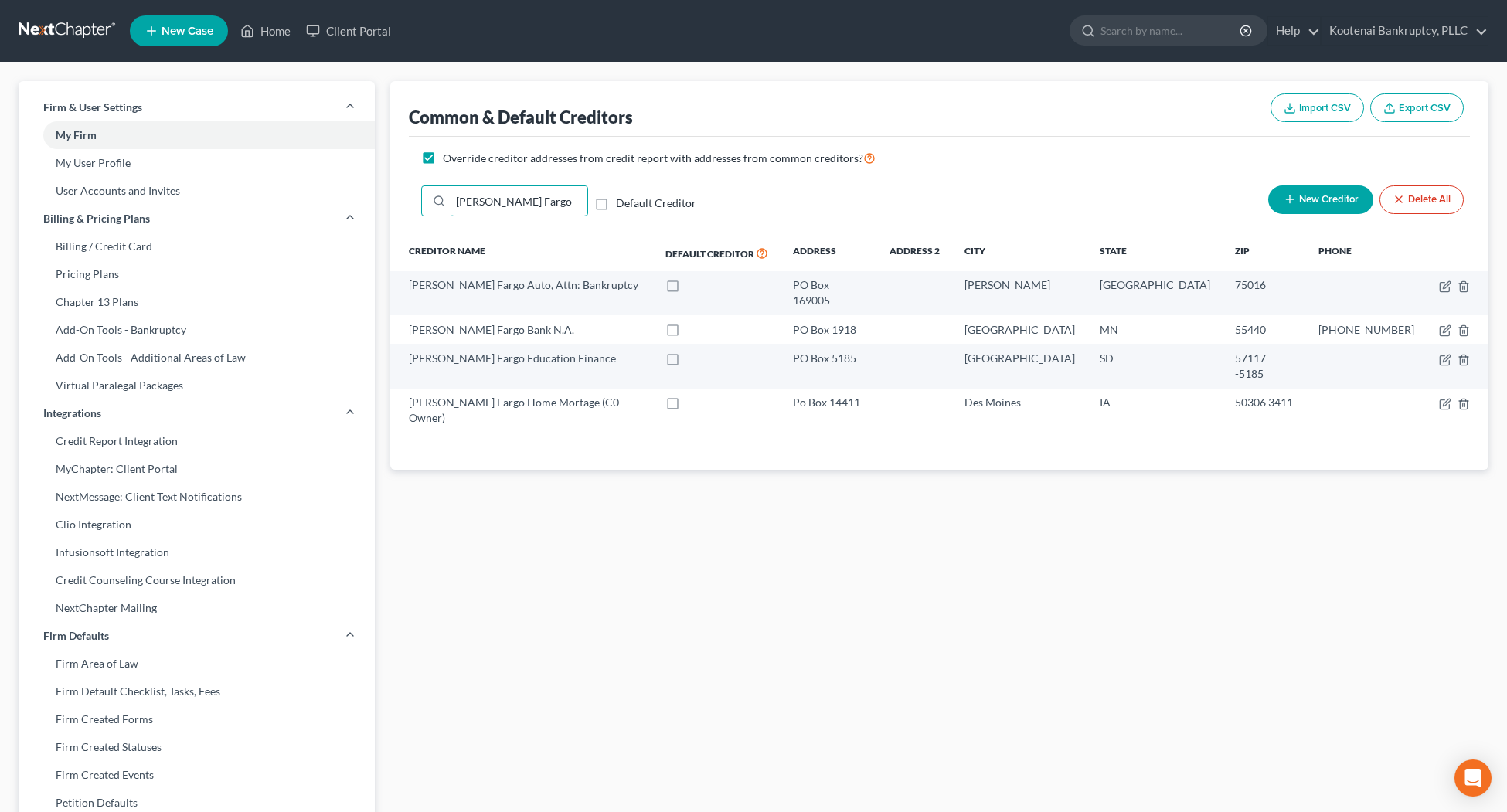
type input "Wells Fargo"
click at [266, 24] on link "Home" at bounding box center [265, 30] width 66 height 27
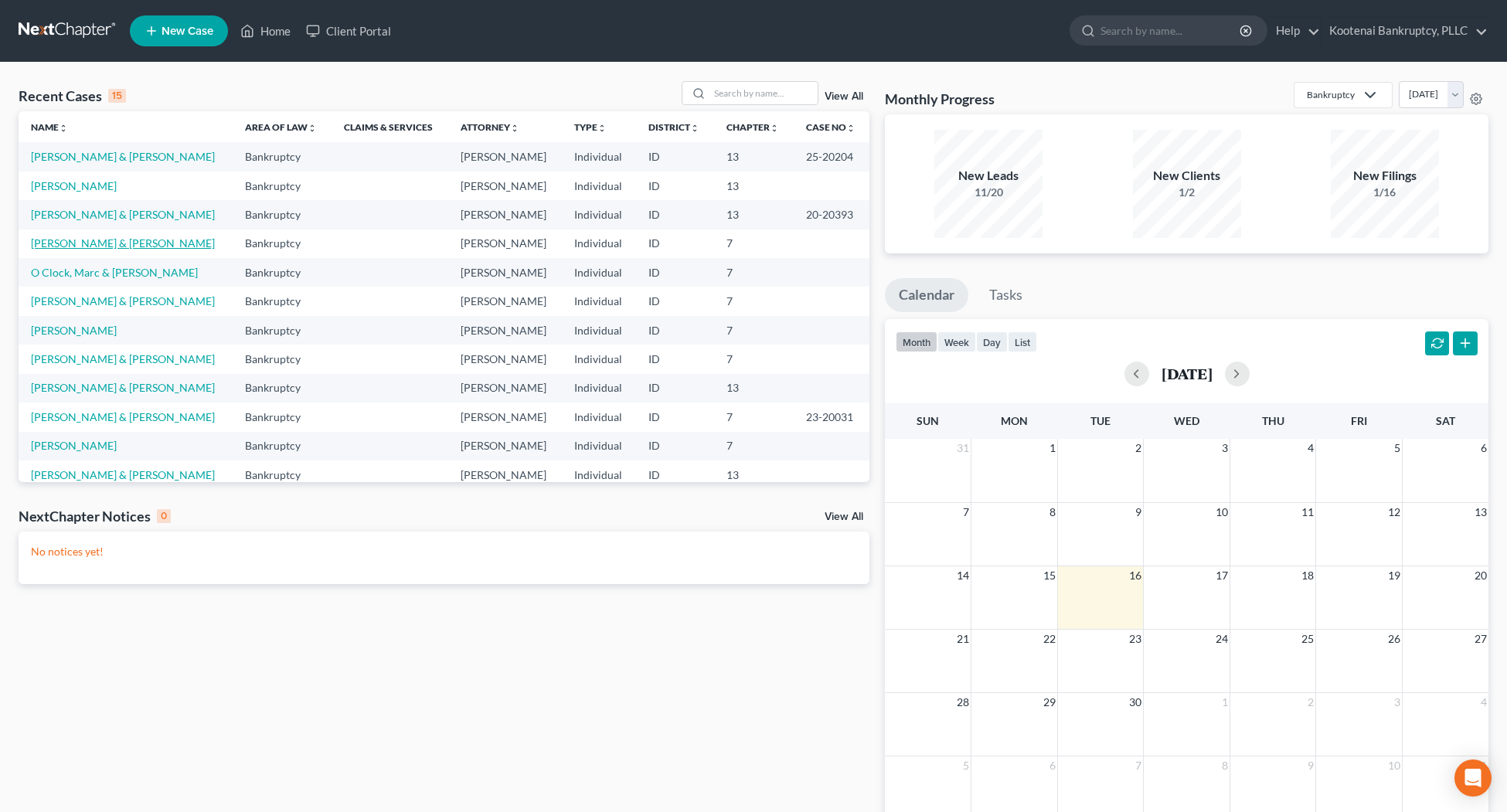
click at [93, 240] on link "[PERSON_NAME] & [PERSON_NAME]" at bounding box center [123, 242] width 184 height 13
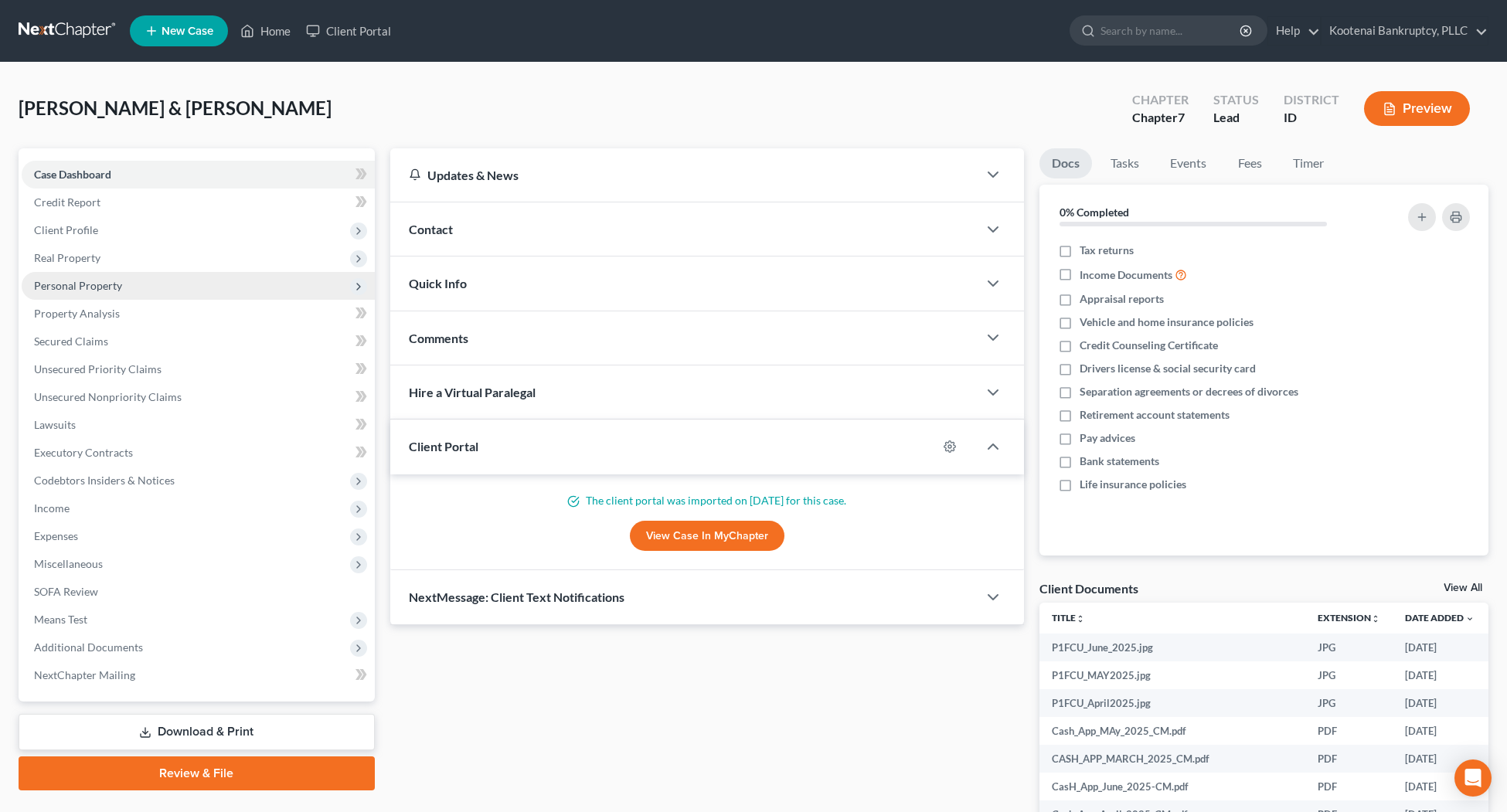
click at [97, 282] on span "Personal Property" at bounding box center [78, 285] width 88 height 13
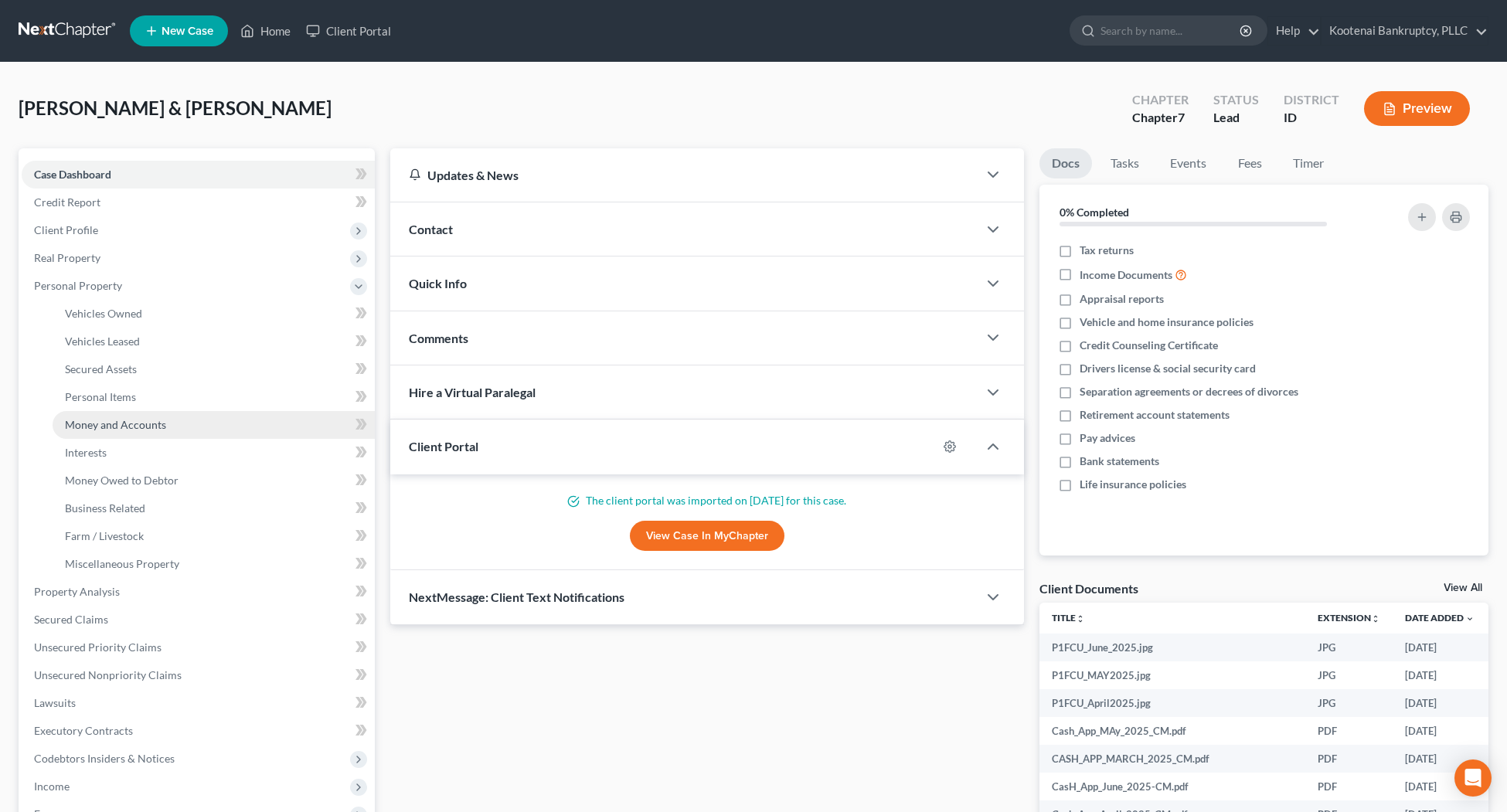
click at [137, 425] on span "Money and Accounts" at bounding box center [115, 424] width 101 height 13
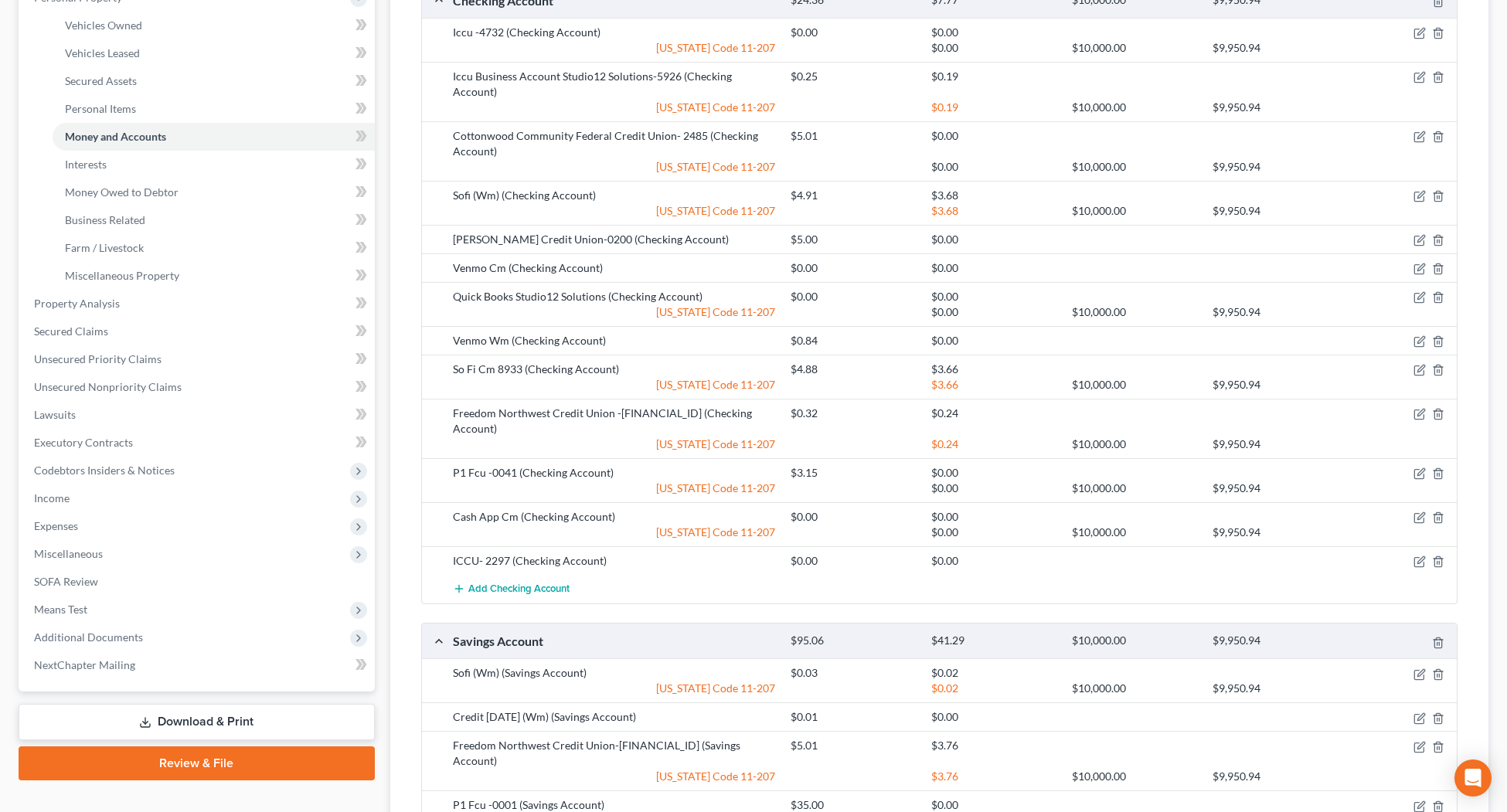
scroll to position [290, 0]
click at [1424, 468] on icon "button" at bounding box center [1418, 472] width 9 height 9
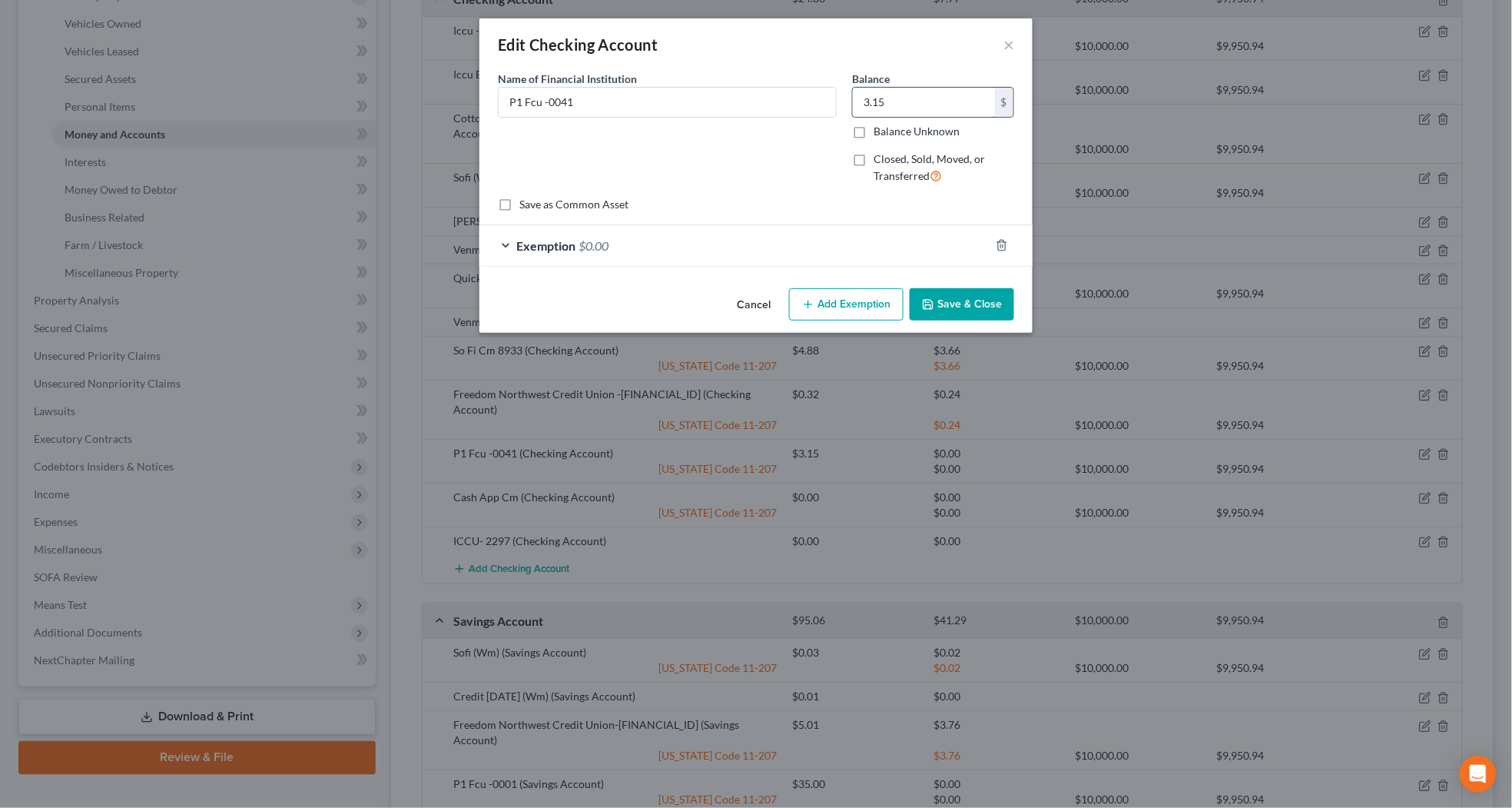
click at [936, 93] on input "3.15" at bounding box center [925, 102] width 142 height 29
type input "4.16"
click at [646, 255] on div "Exemption $0.00" at bounding box center [735, 246] width 510 height 41
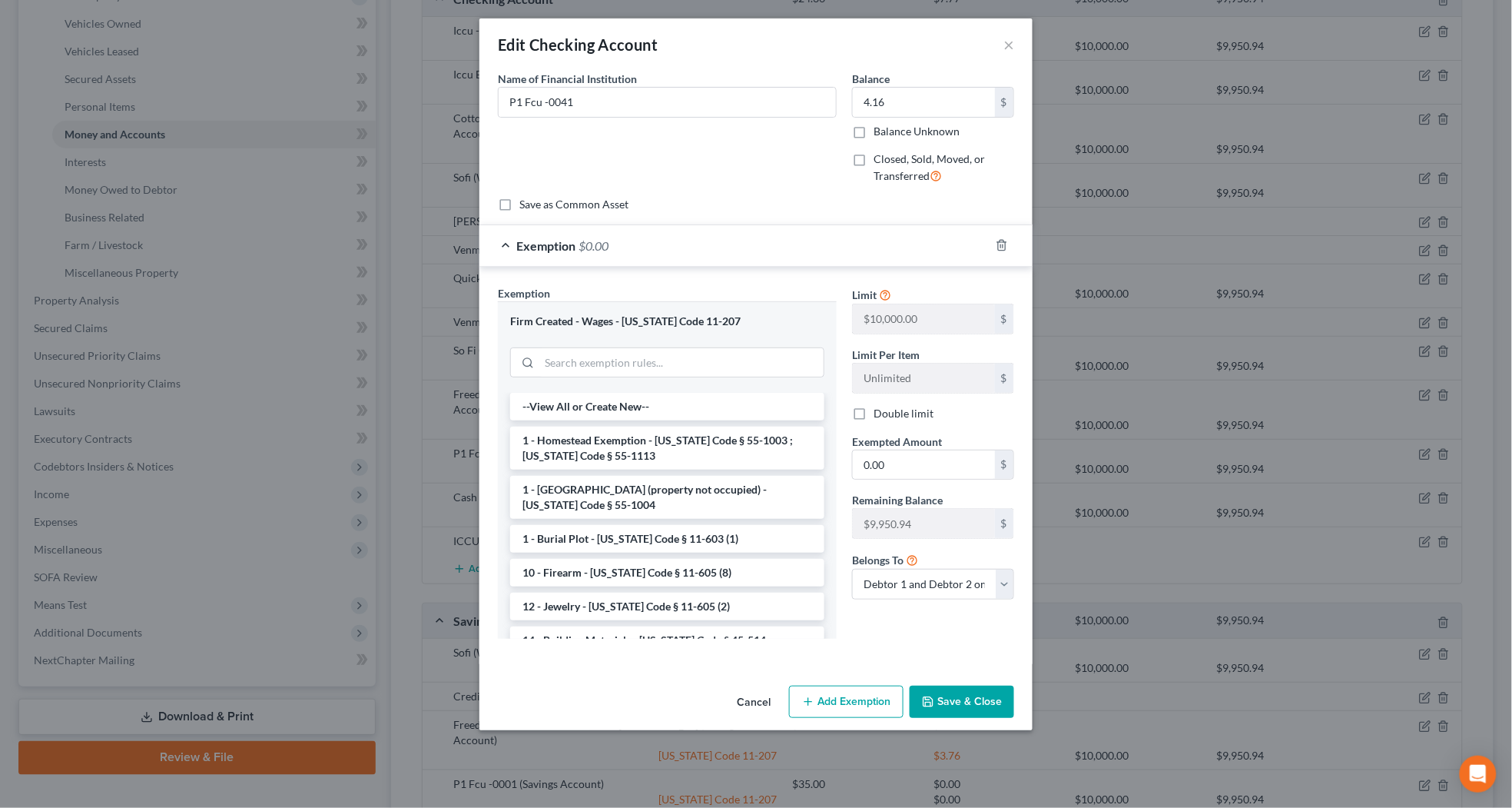
click at [607, 250] on span "$0.00" at bounding box center [593, 246] width 30 height 15
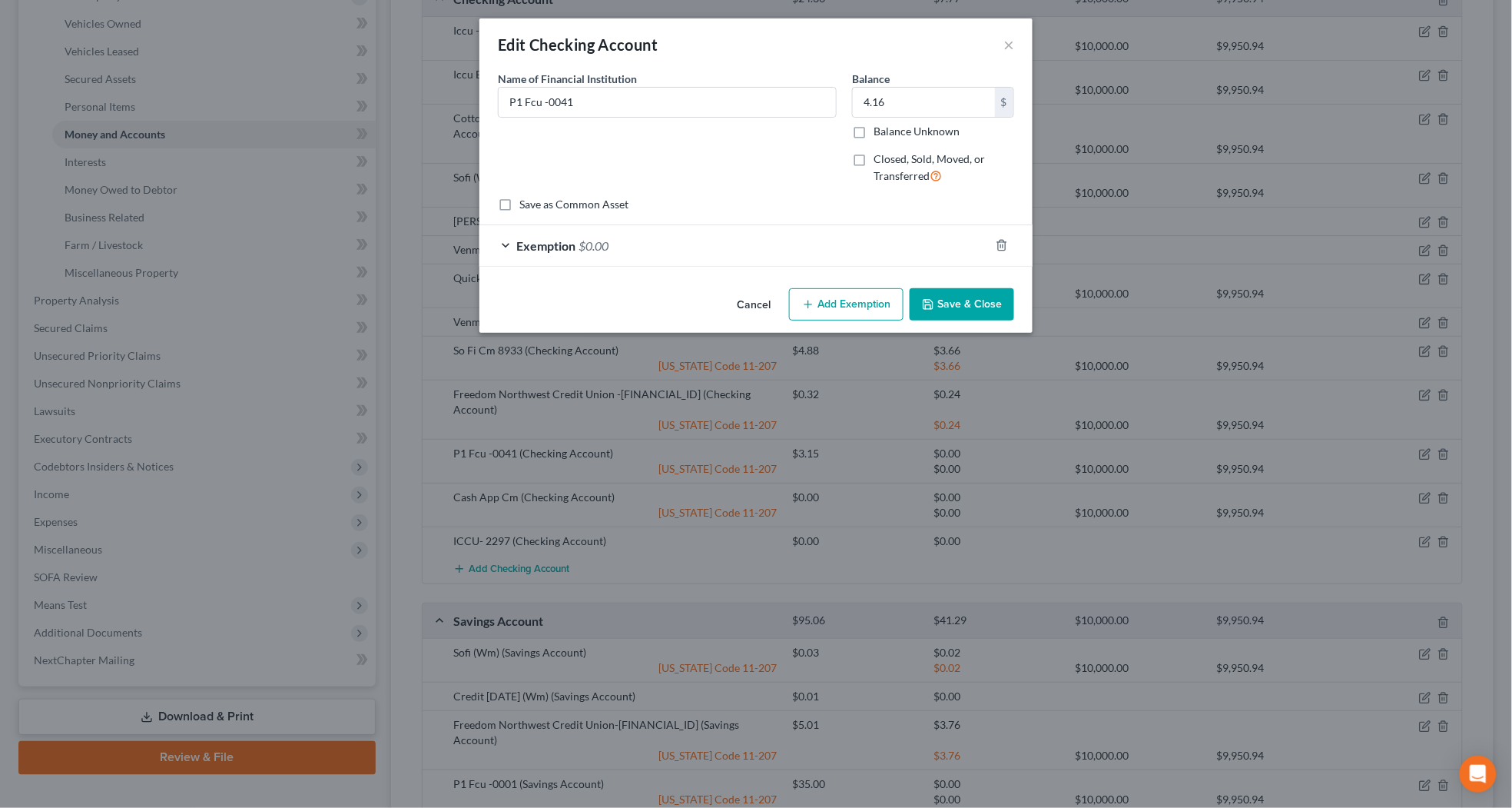
click at [688, 264] on div "Exemption $0.00" at bounding box center [735, 246] width 510 height 41
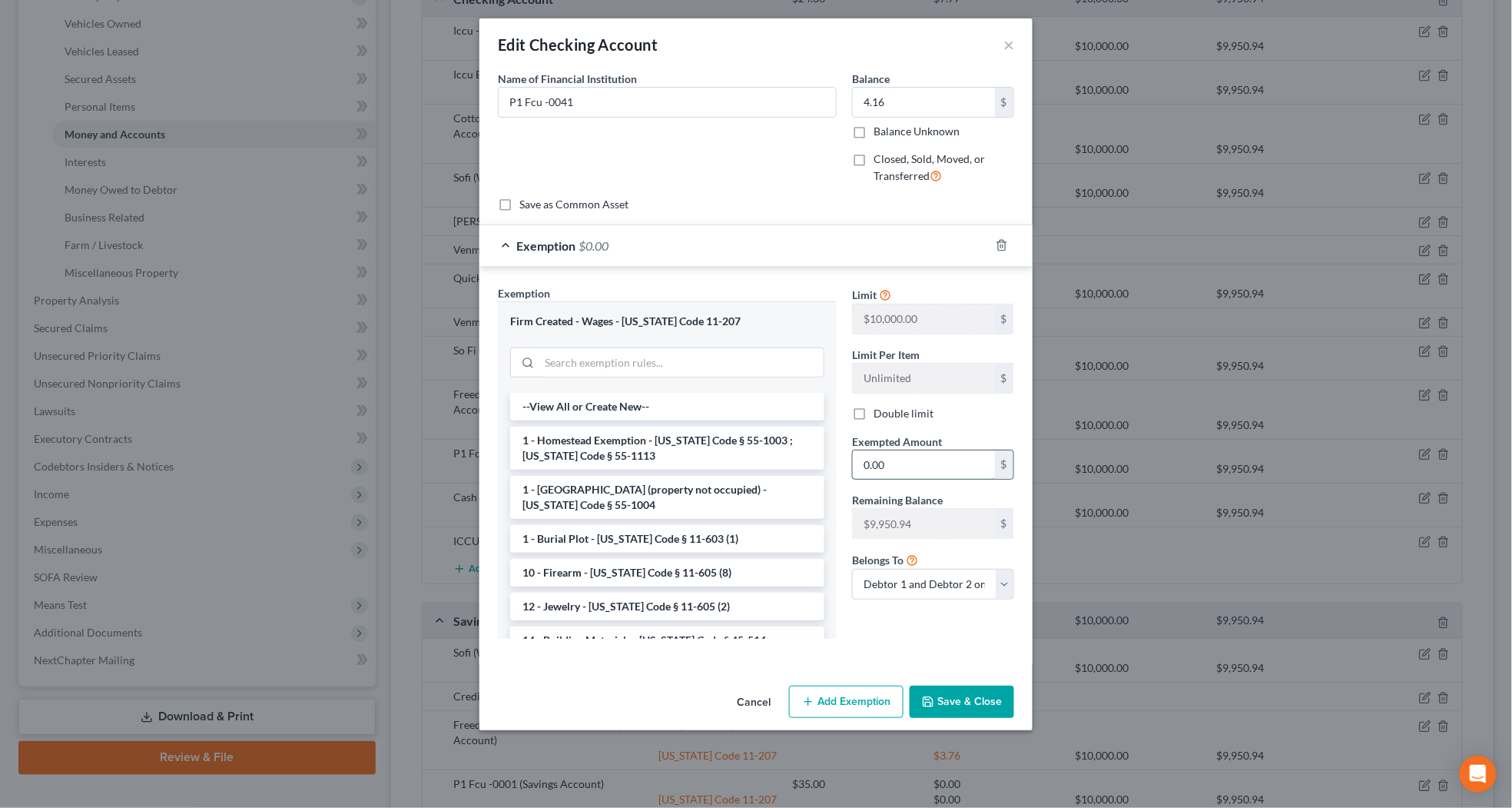
click at [915, 453] on input "0.00" at bounding box center [925, 465] width 142 height 29
type input "3.12"
click at [947, 708] on button "Save & Close" at bounding box center [962, 702] width 104 height 32
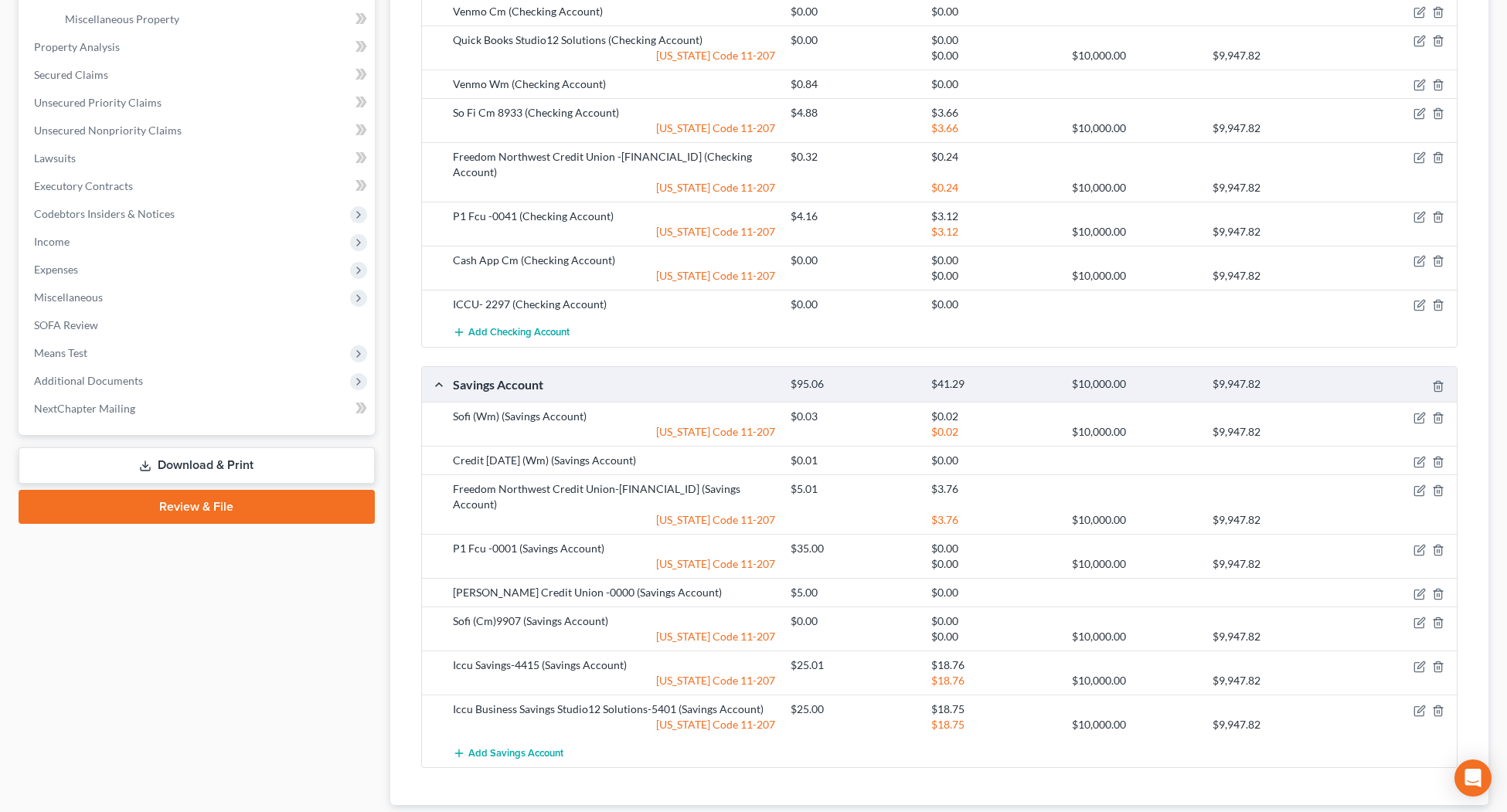
scroll to position [580, 0]
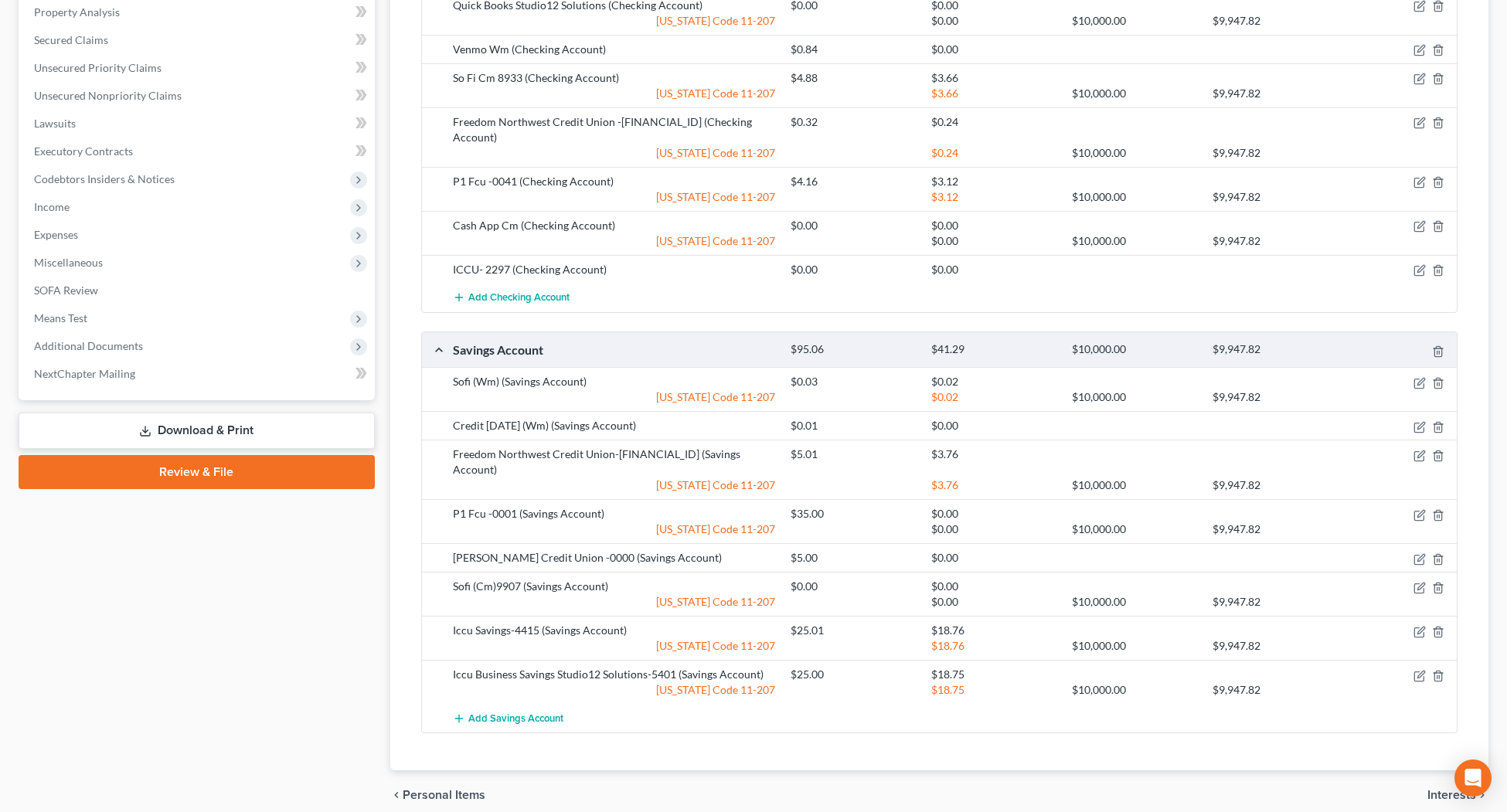
click at [555, 521] on div "Idaho Code 11-207" at bounding box center [613, 529] width 338 height 16
click at [1421, 510] on icon "button" at bounding box center [1421, 513] width 7 height 7
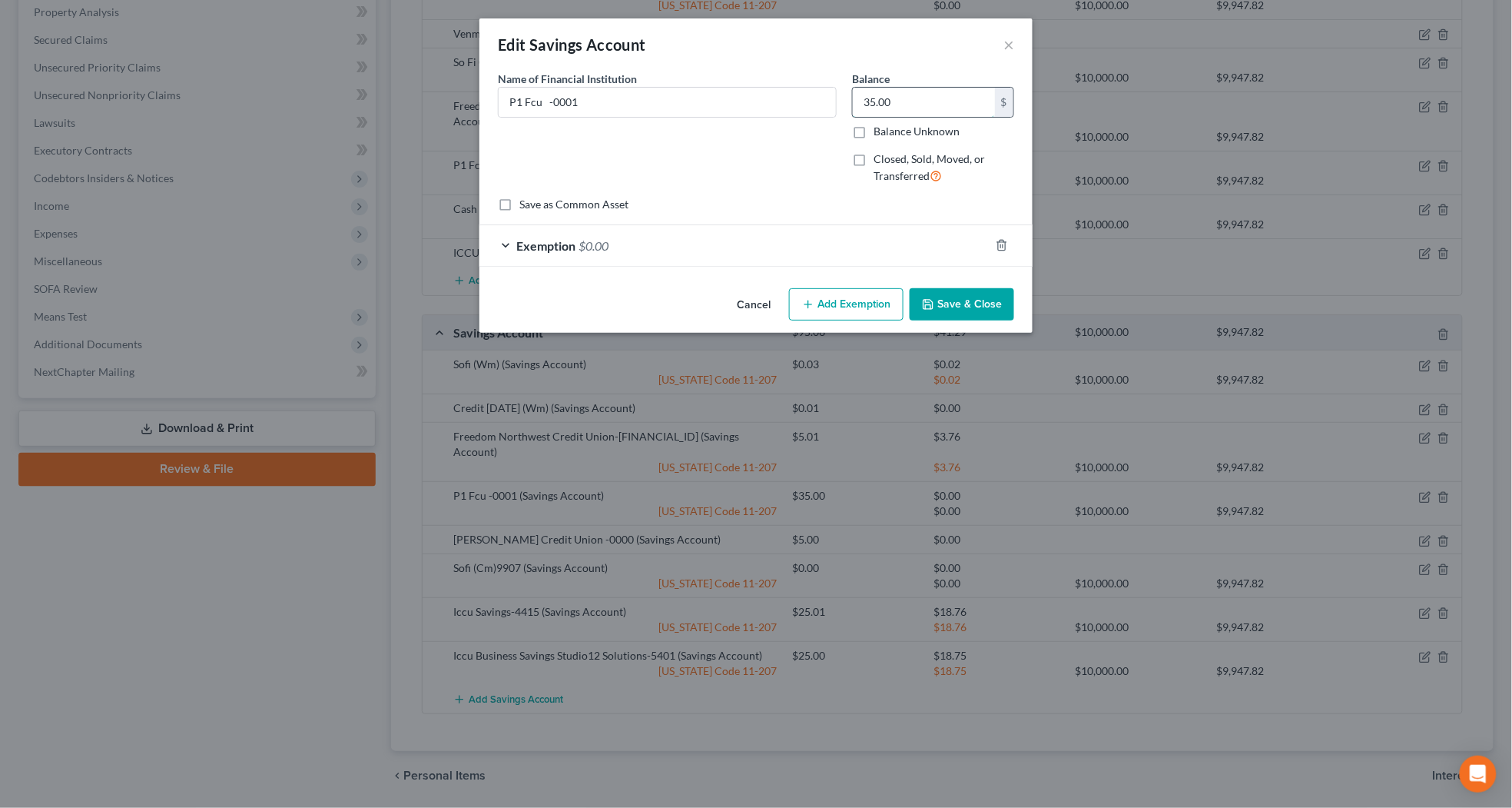
click at [934, 114] on input "35.00" at bounding box center [925, 102] width 142 height 29
click at [936, 106] on input "35.00" at bounding box center [925, 102] width 142 height 29
click at [497, 251] on div "Exemption $0.00" at bounding box center [735, 246] width 510 height 41
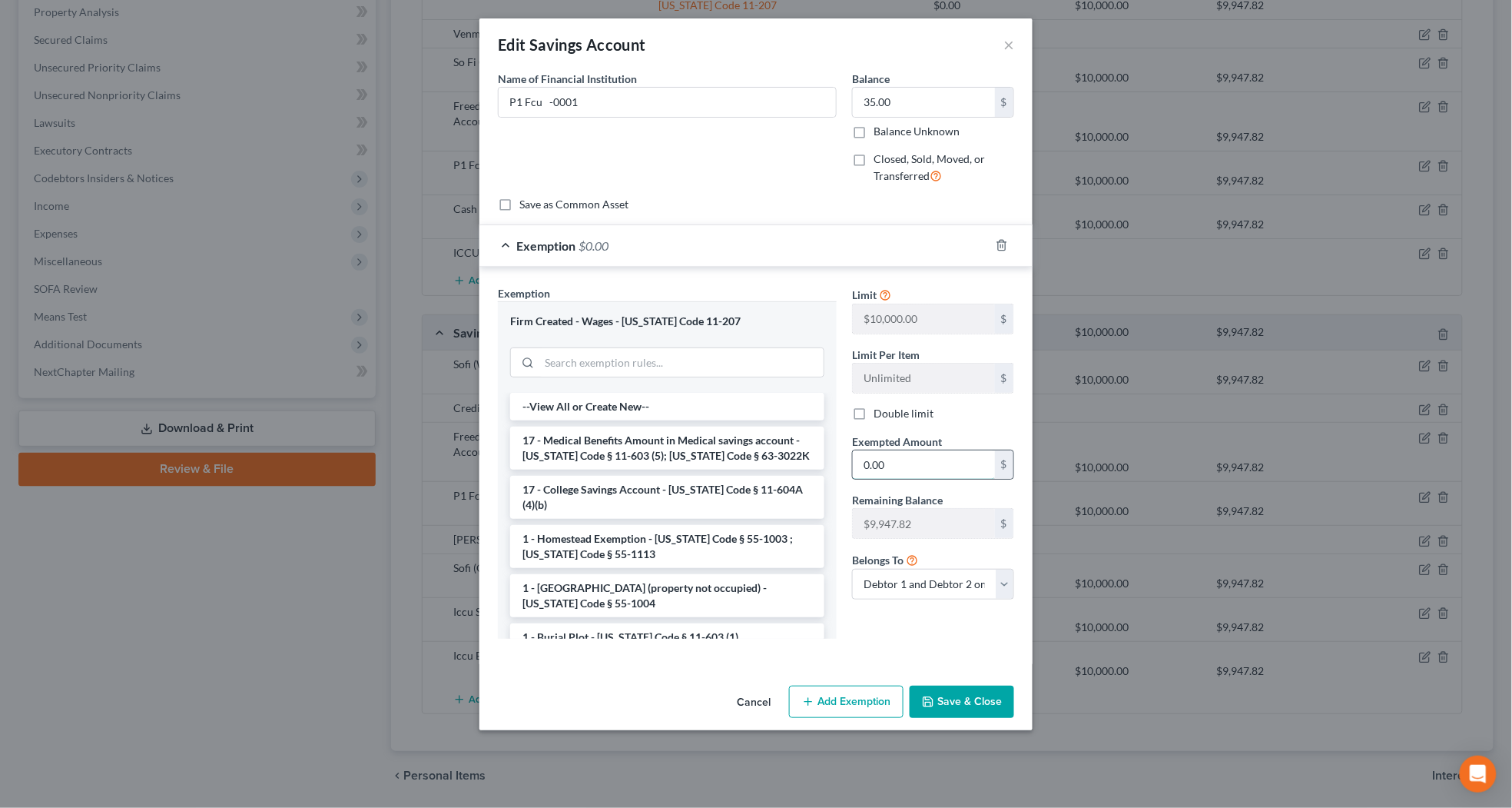
click at [893, 465] on input "0.00" at bounding box center [925, 465] width 142 height 29
click at [903, 471] on input "0.00" at bounding box center [925, 465] width 142 height 29
click at [889, 453] on input "0.00" at bounding box center [925, 465] width 142 height 29
type input "0"
type input "26.25"
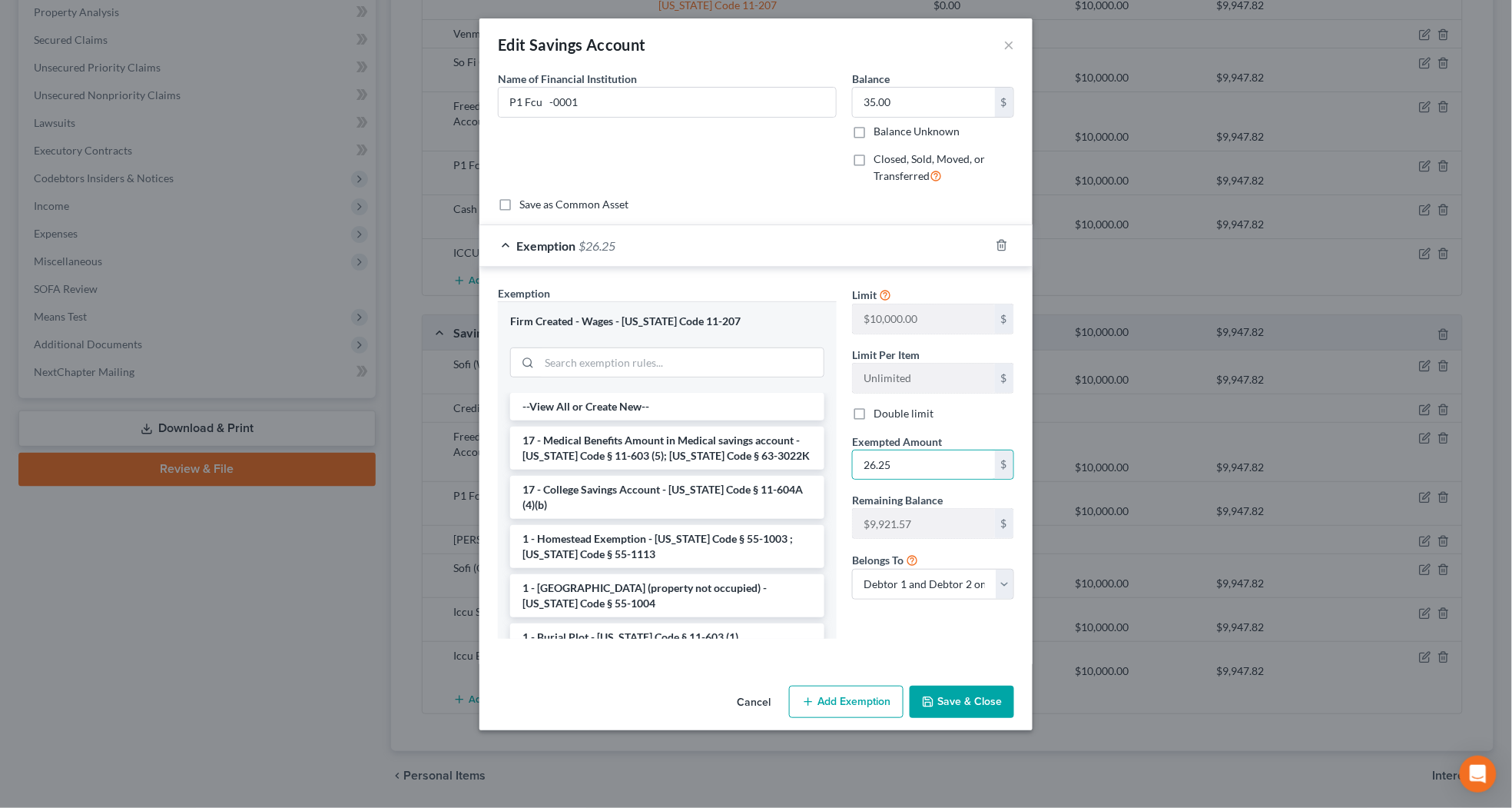
click at [965, 715] on button "Save & Close" at bounding box center [962, 702] width 104 height 32
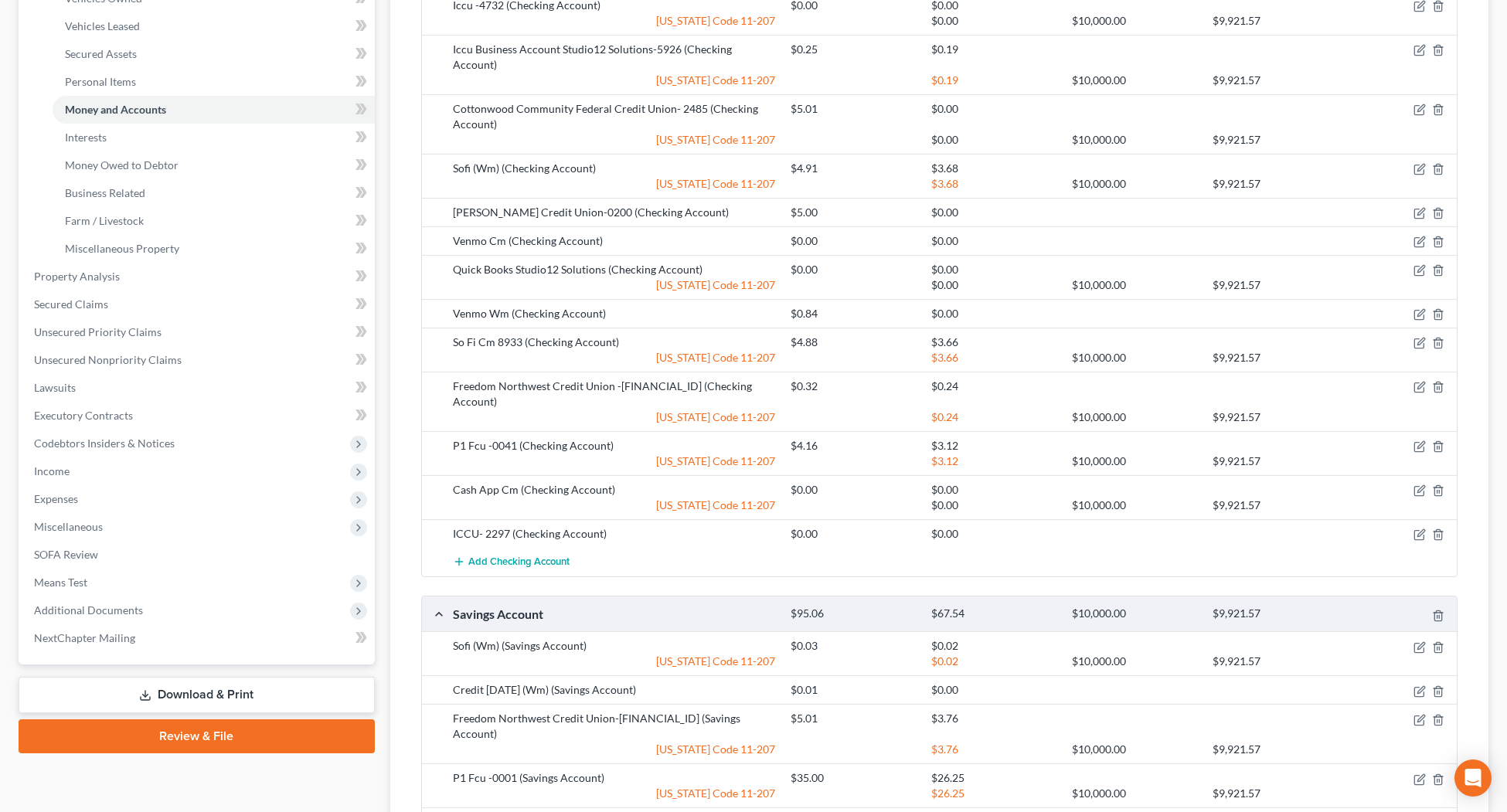
scroll to position [0, 0]
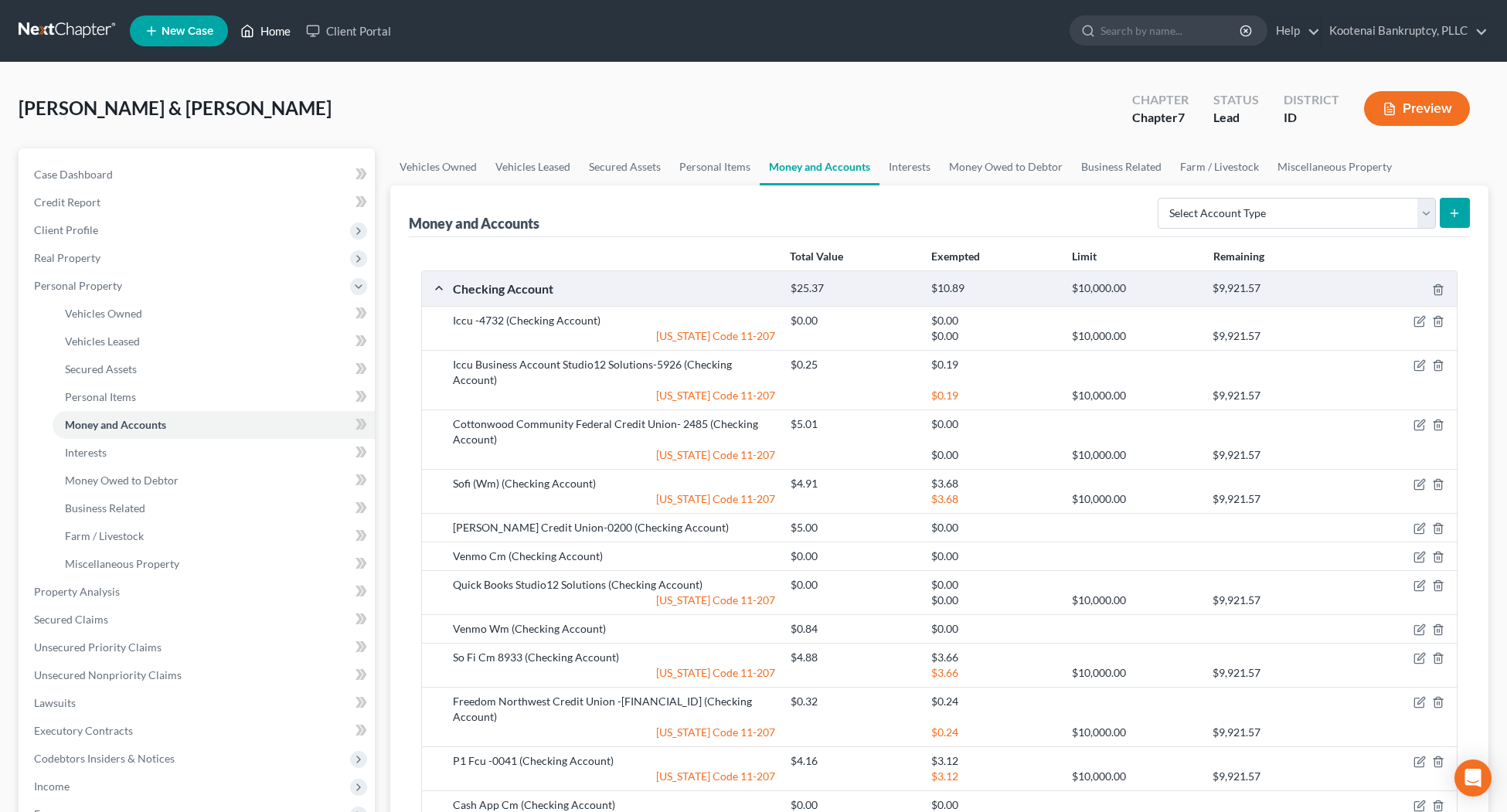
click at [280, 28] on link "Home" at bounding box center [265, 30] width 66 height 27
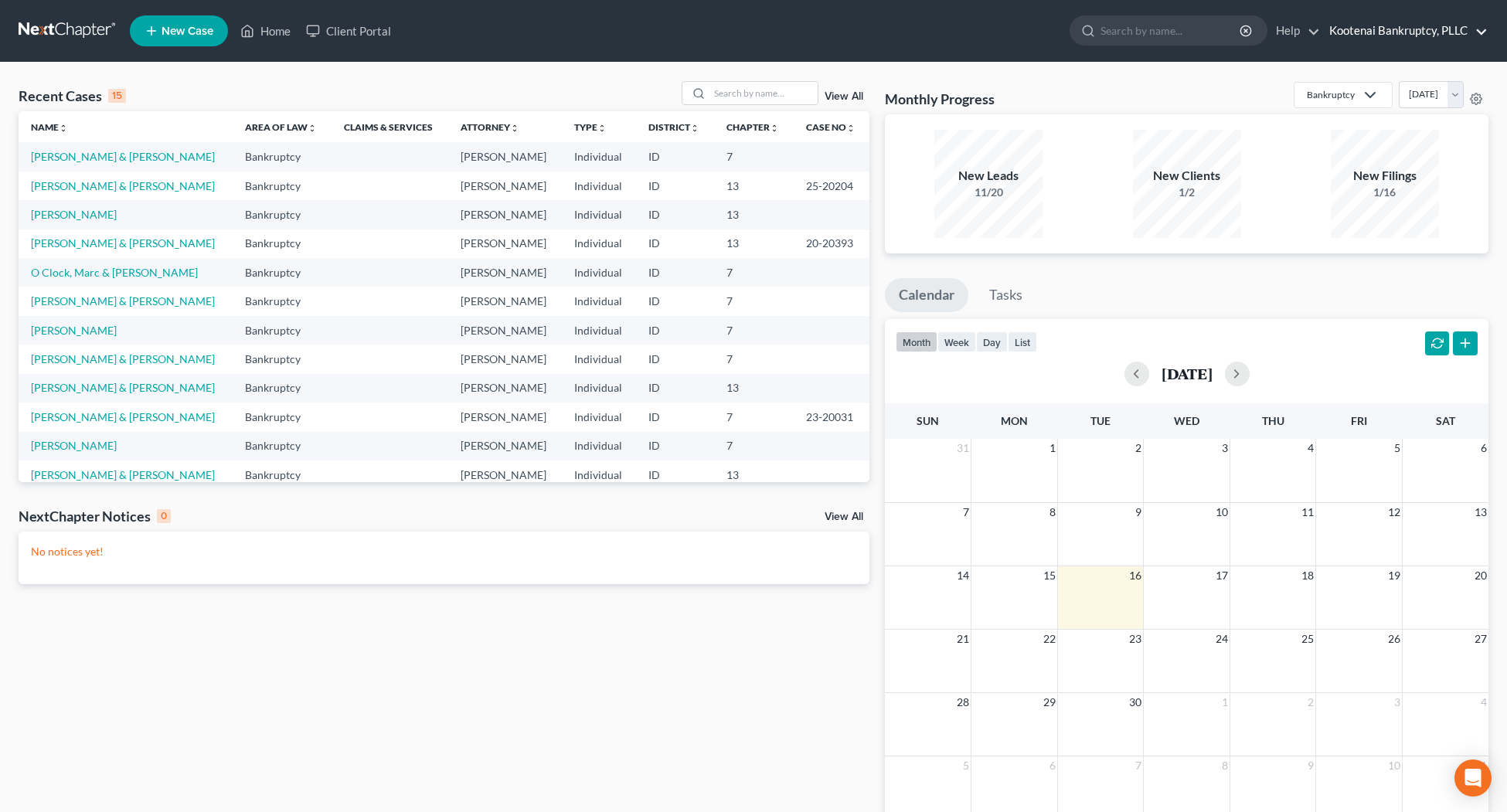
click at [1360, 24] on link "Kootenai Bankruptcy, PLLC" at bounding box center [1405, 30] width 167 height 27
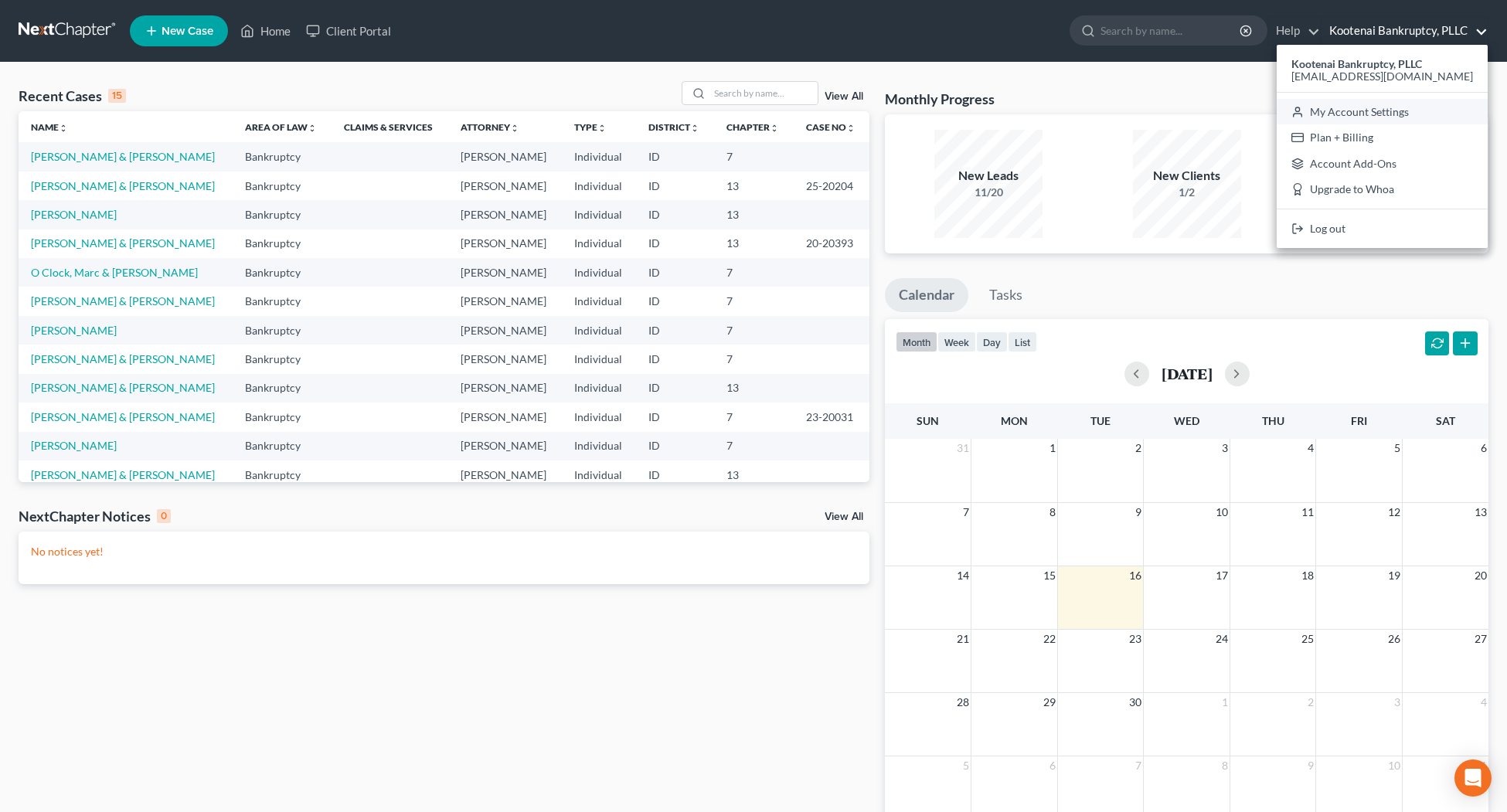
click at [1370, 114] on link "My Account Settings" at bounding box center [1382, 112] width 211 height 26
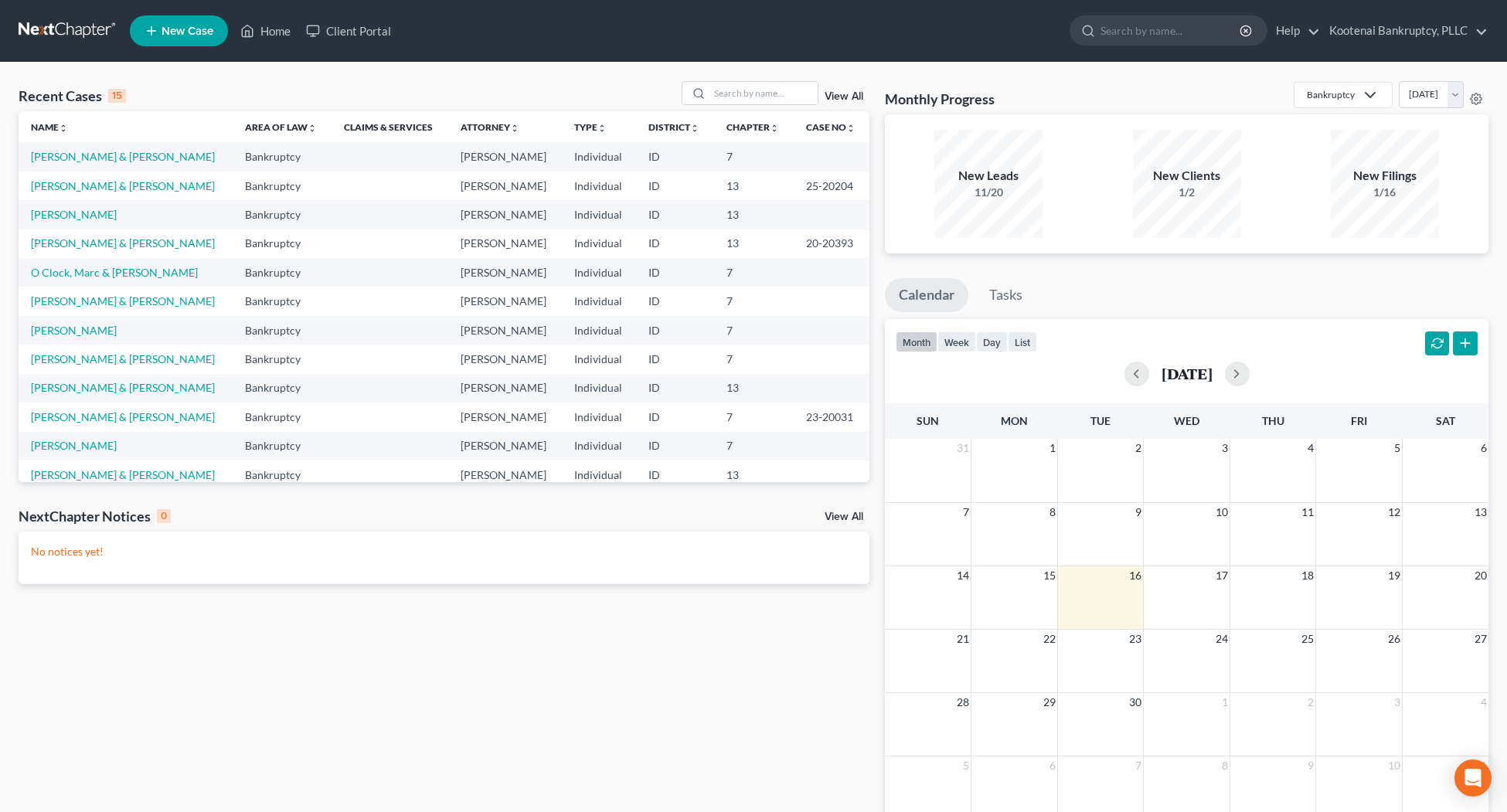
select select "23"
select select "29"
select select "13"
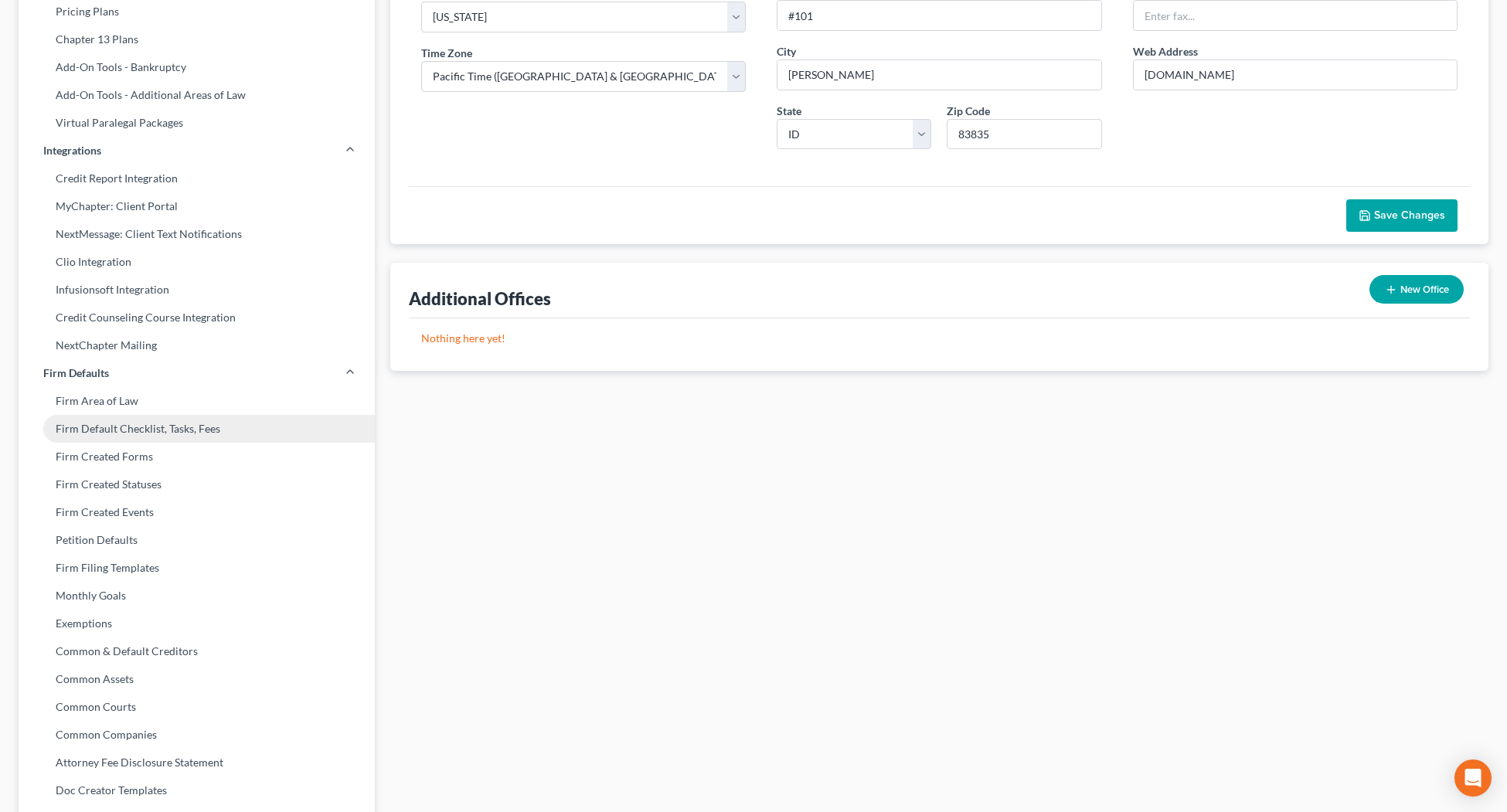
click at [110, 426] on link "Firm Default Checklist, Tasks, Fees" at bounding box center [197, 429] width 357 height 27
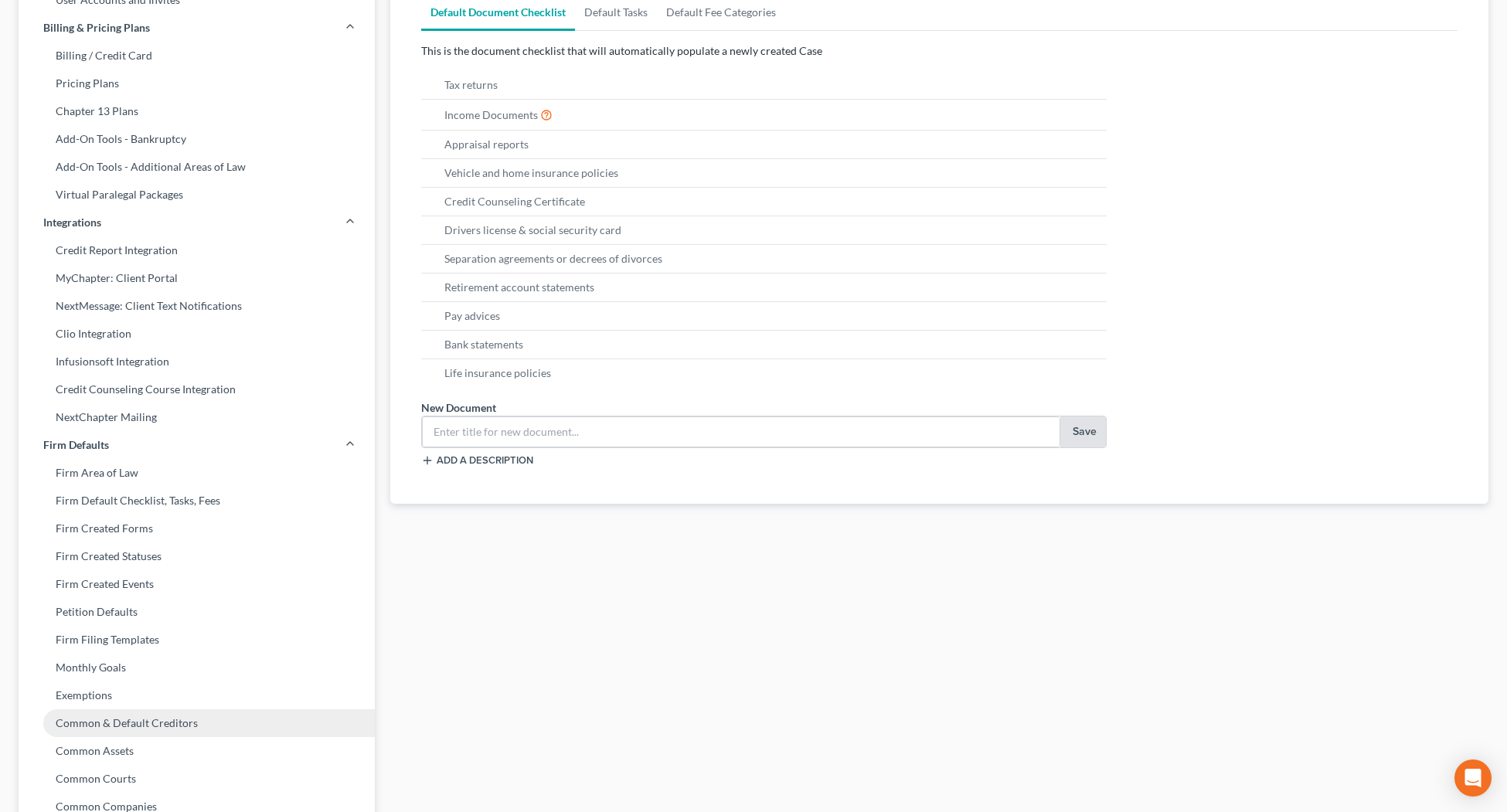
scroll to position [193, 0]
click at [145, 717] on link "Common & Default Creditors" at bounding box center [197, 721] width 357 height 27
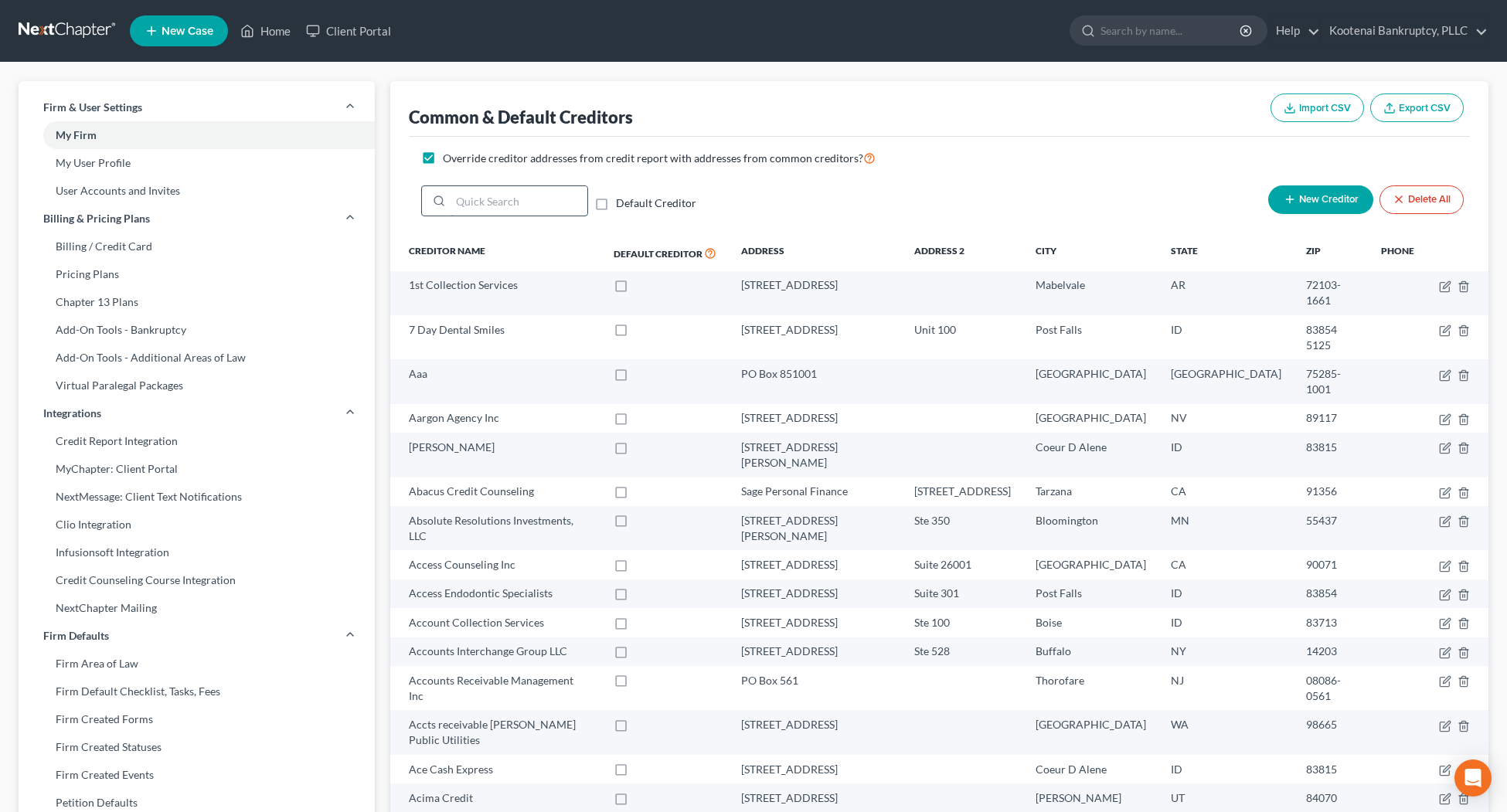
click at [503, 205] on input "search" at bounding box center [519, 201] width 137 height 29
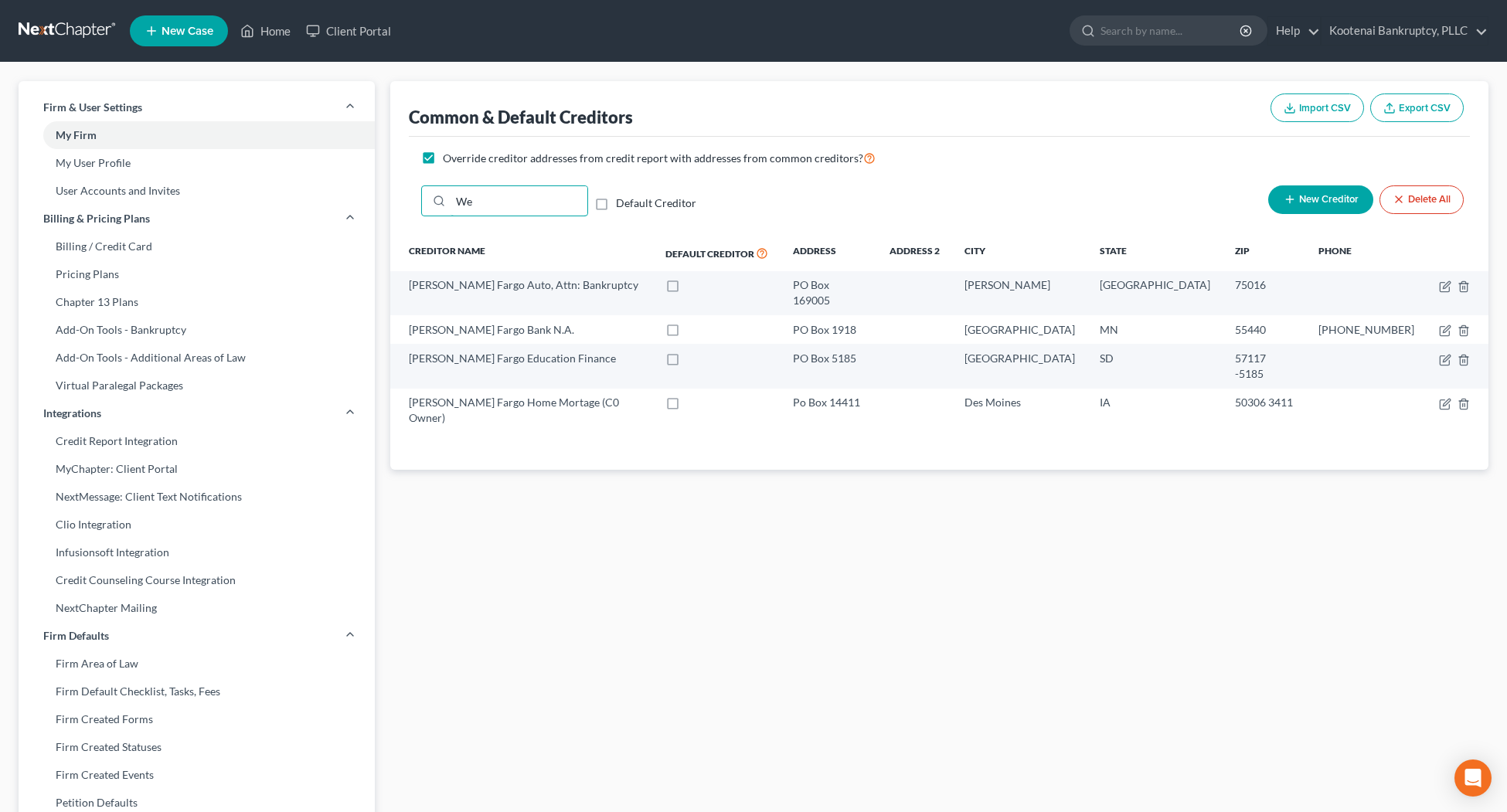
type input "W"
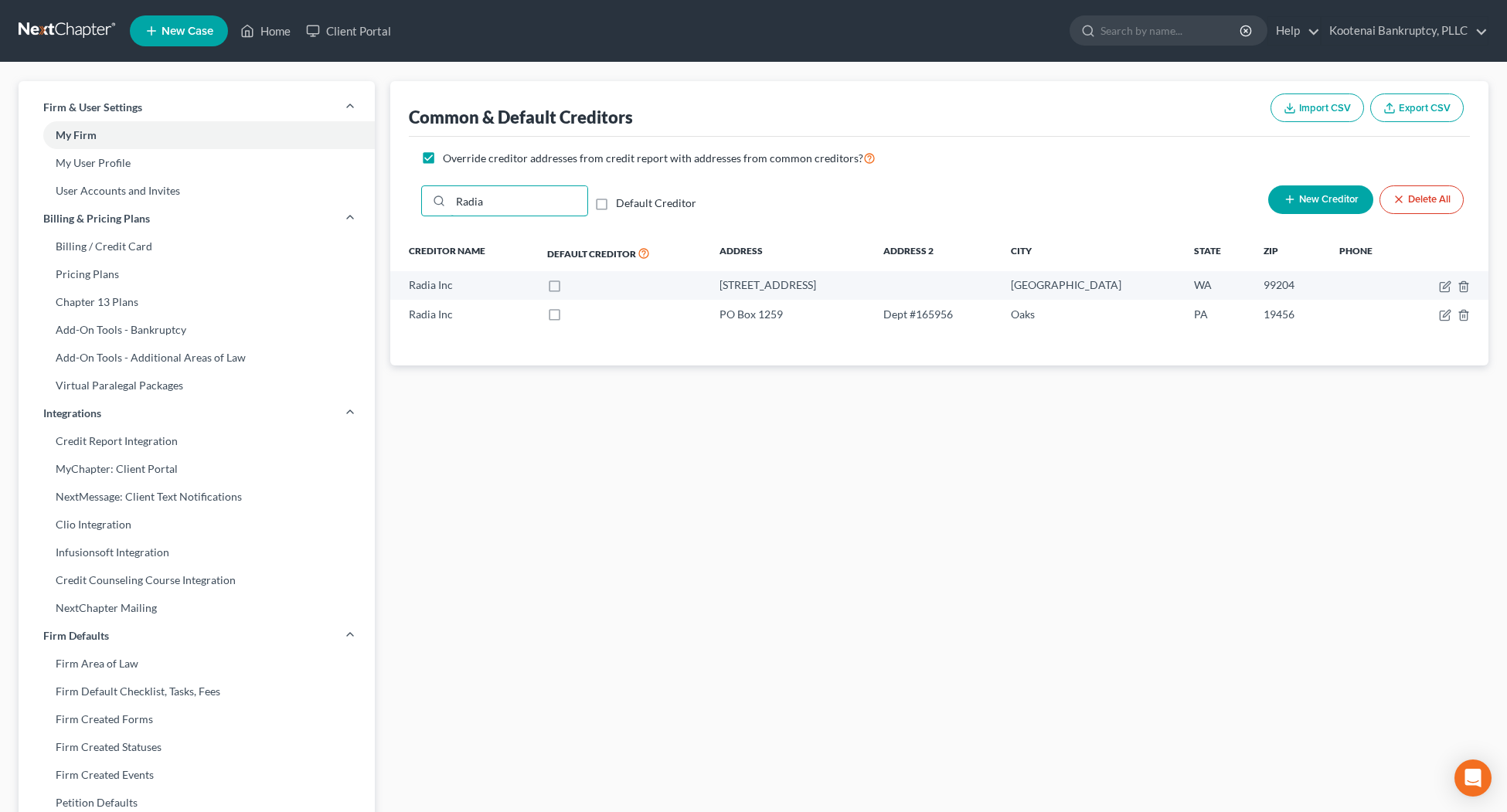
type input "Radia"
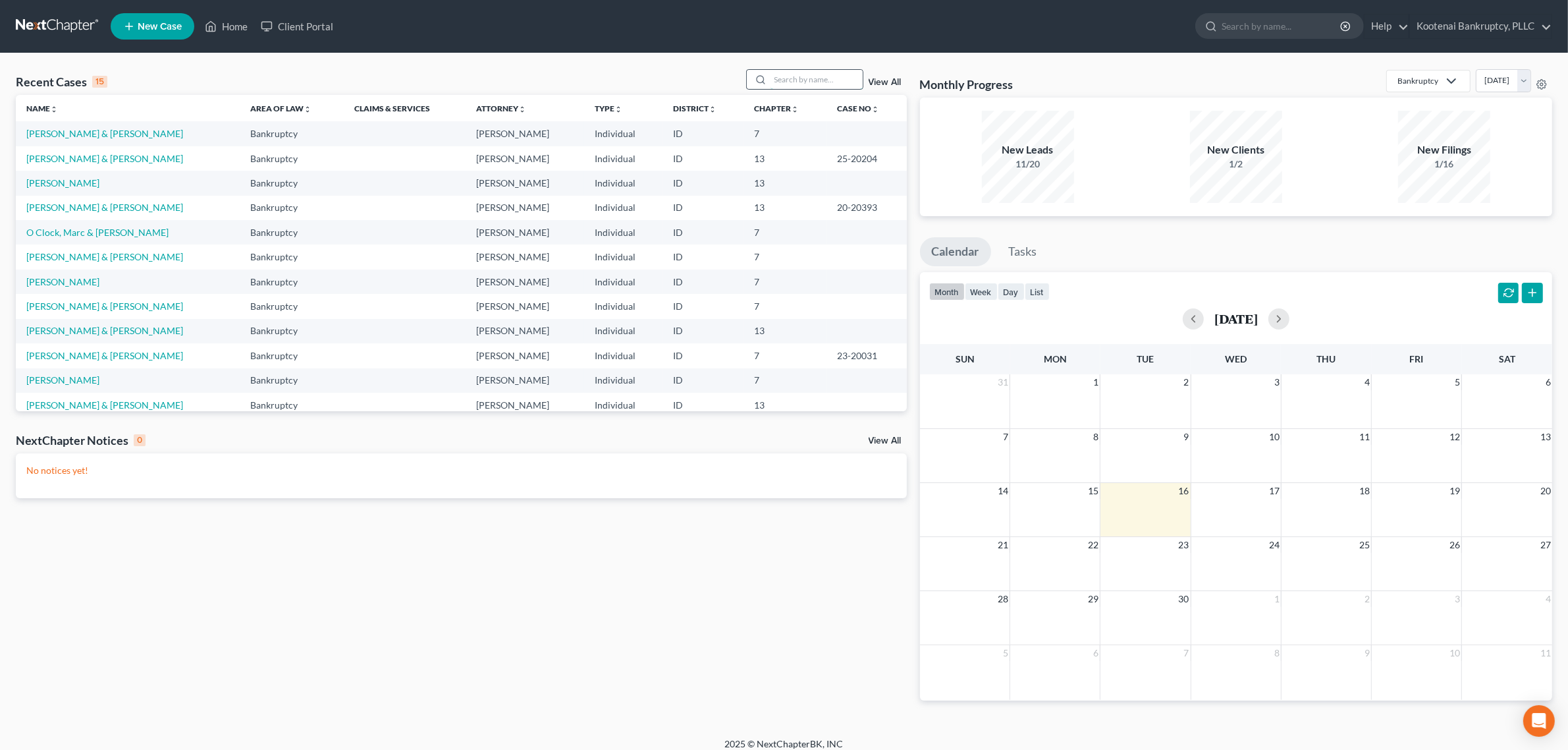
click at [775, 77] on input "search" at bounding box center [817, 79] width 92 height 19
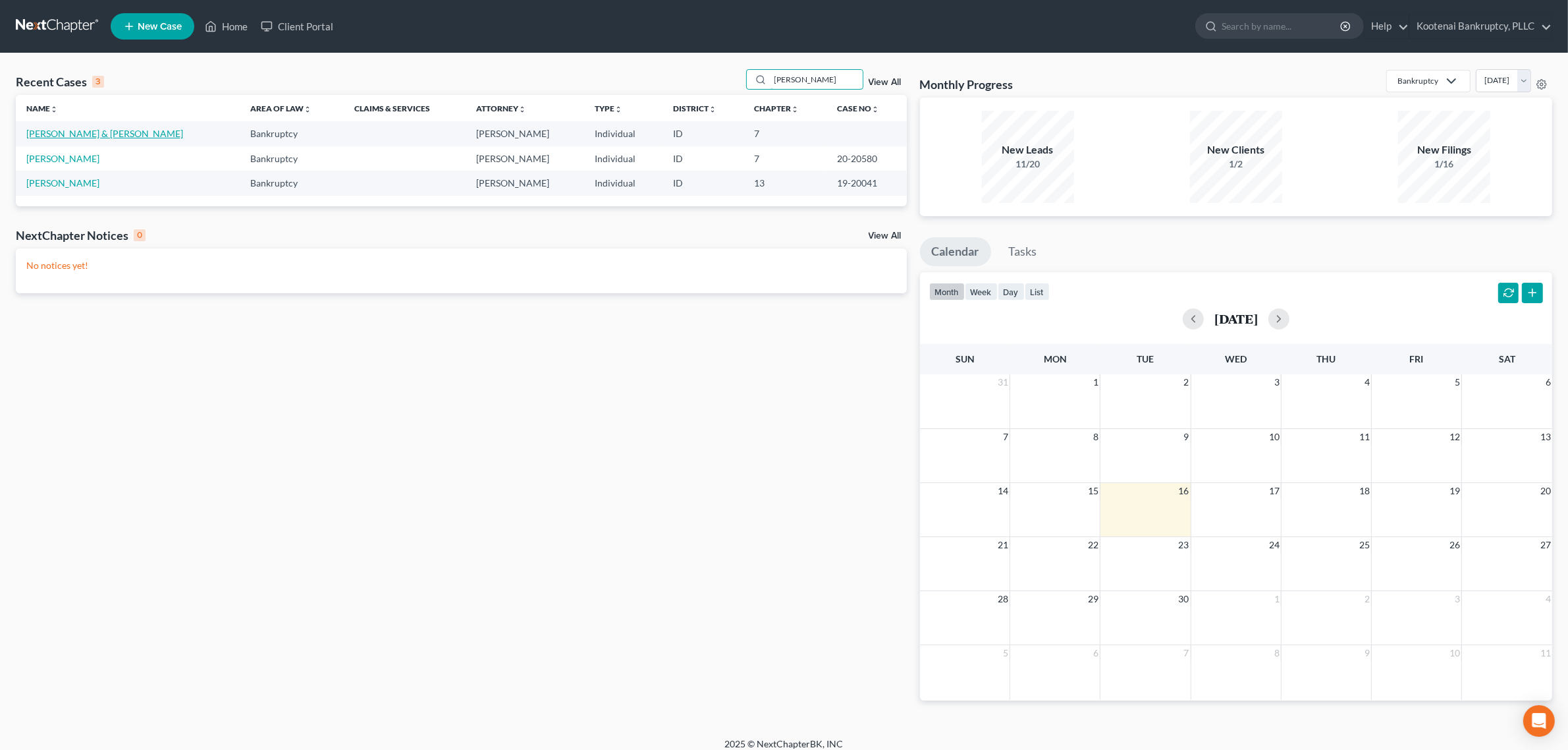
type input "allison"
click at [114, 135] on link "[PERSON_NAME] & [PERSON_NAME]" at bounding box center [105, 133] width 157 height 11
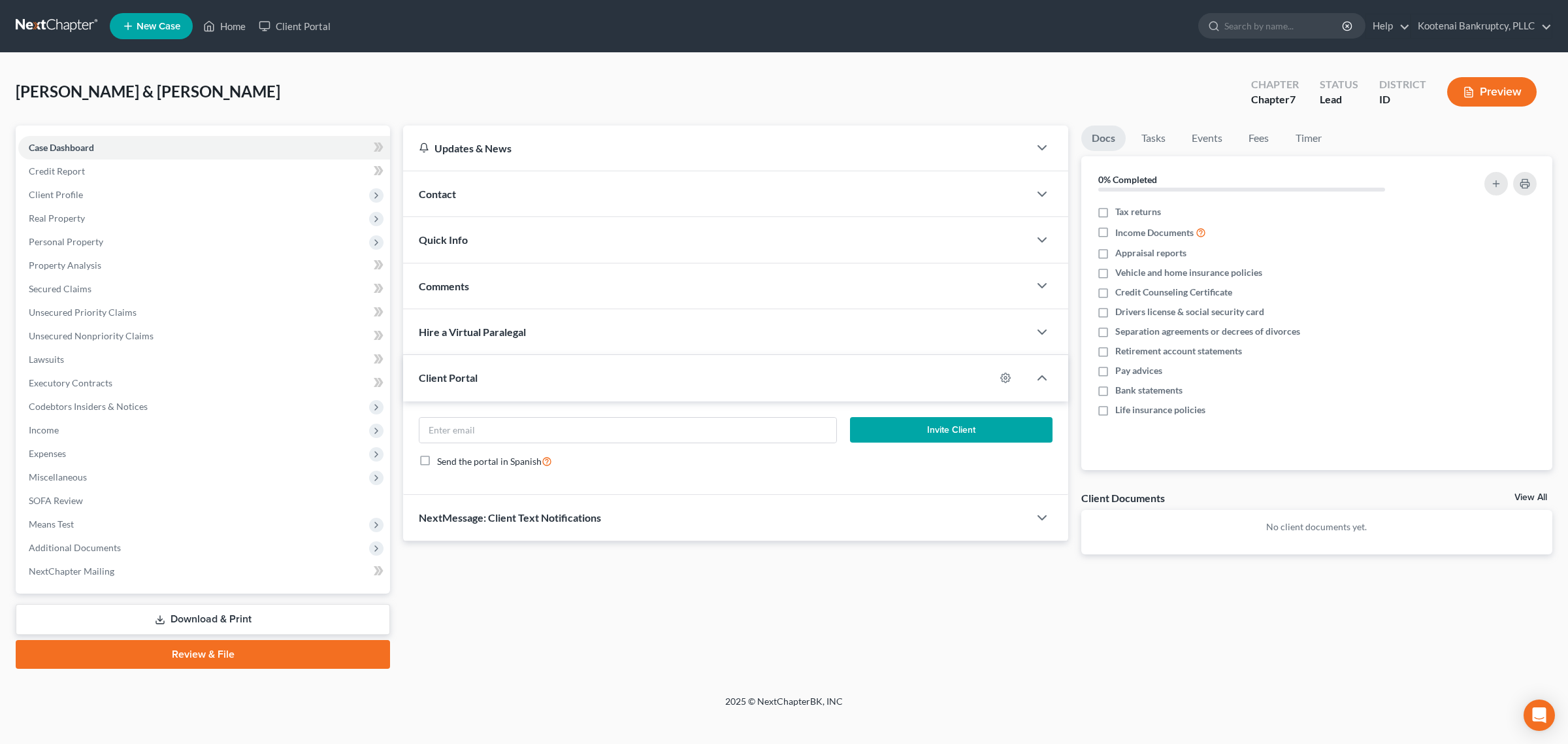
click at [860, 587] on div "Updates & News × Idaho District Notes Take a look at NextChapter's District Not…" at bounding box center [977, 396] width 1162 height 543
click at [1037, 368] on div at bounding box center [1048, 378] width 39 height 27
click at [1037, 374] on icon "button" at bounding box center [1042, 377] width 16 height 16
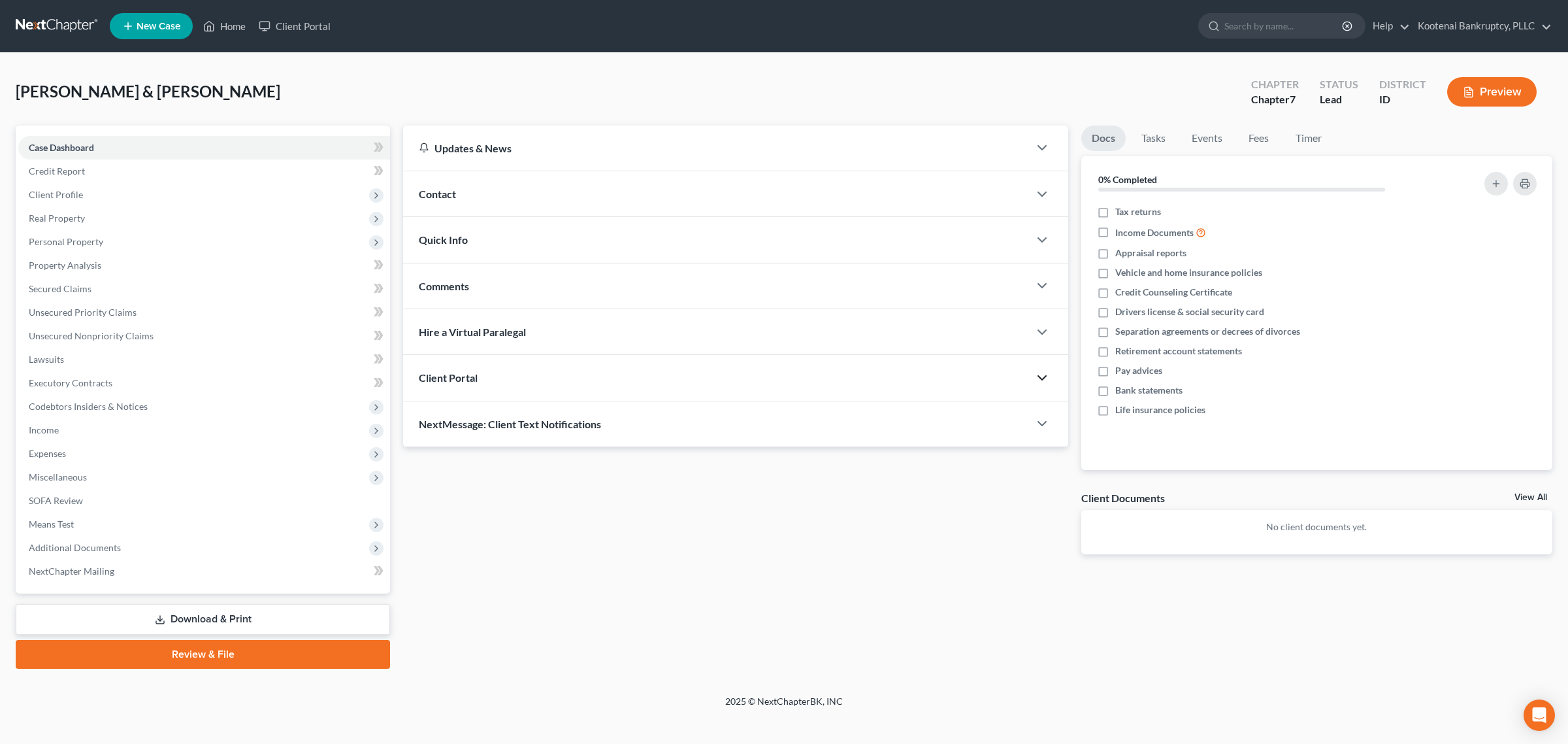
click at [1038, 373] on icon "button" at bounding box center [1042, 377] width 16 height 16
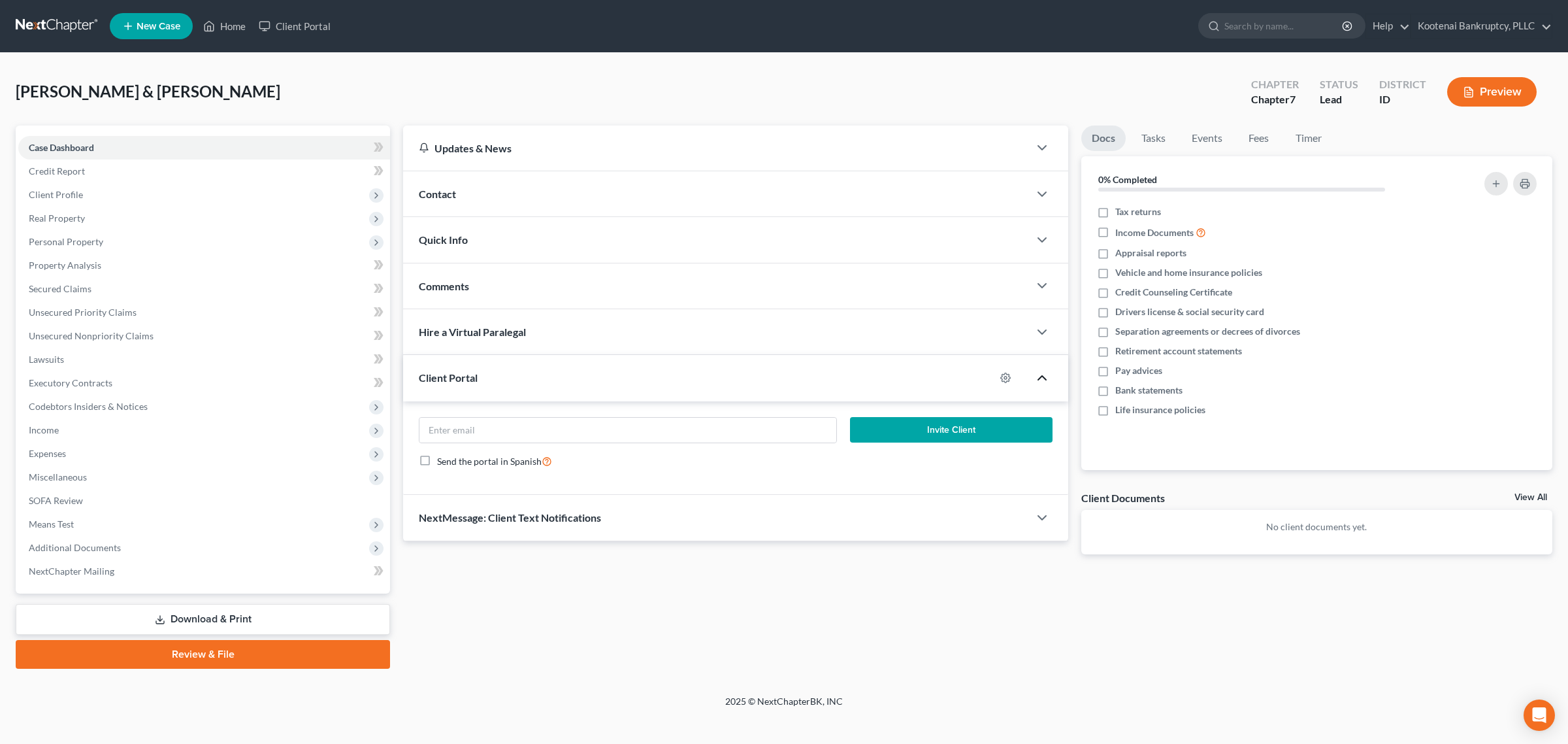
click at [1038, 373] on icon "button" at bounding box center [1042, 377] width 16 height 16
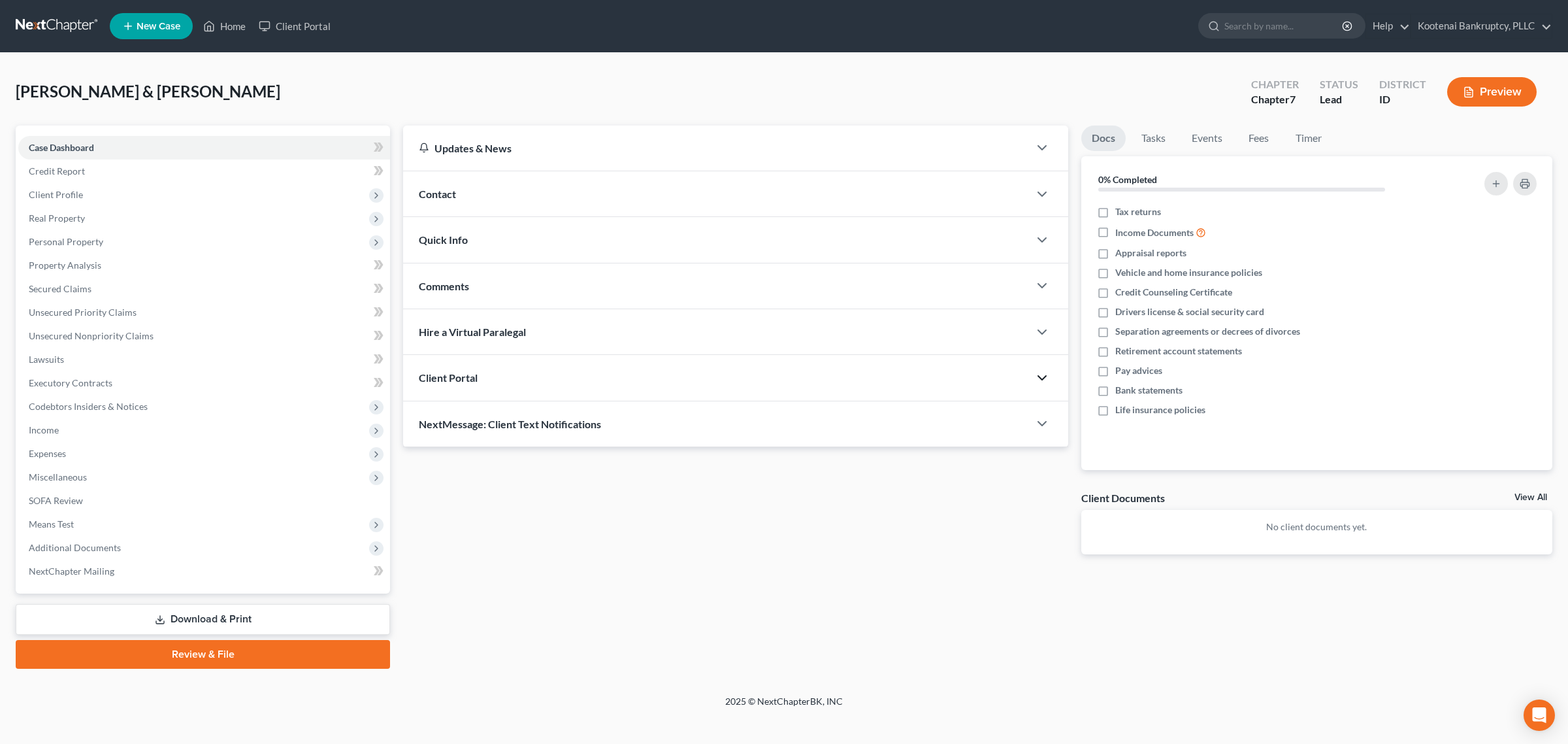
click at [751, 378] on div "Client Portal" at bounding box center [716, 377] width 626 height 45
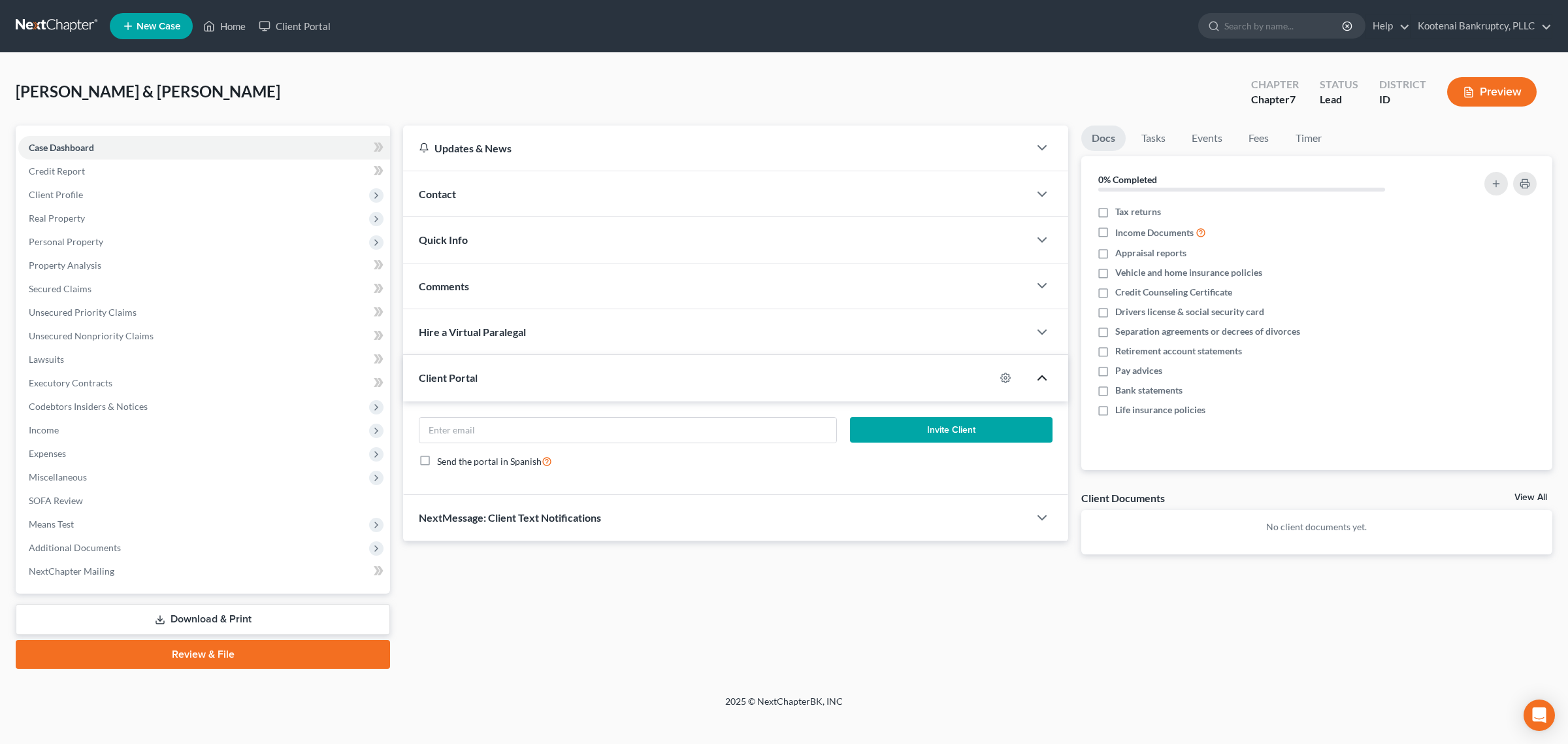
click at [751, 378] on div "Client Portal" at bounding box center [699, 377] width 592 height 45
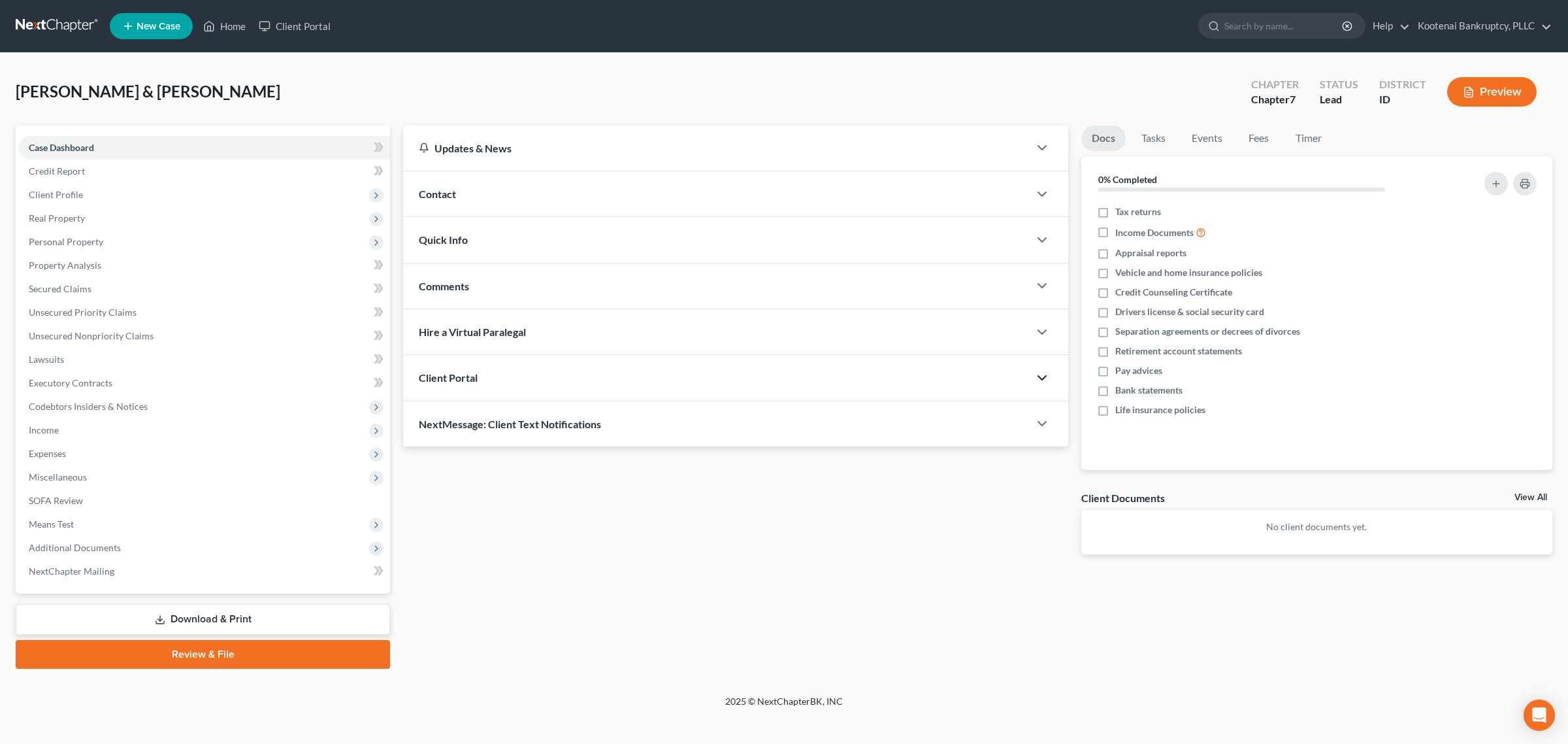
click at [751, 378] on div "Client Portal" at bounding box center [716, 377] width 626 height 45
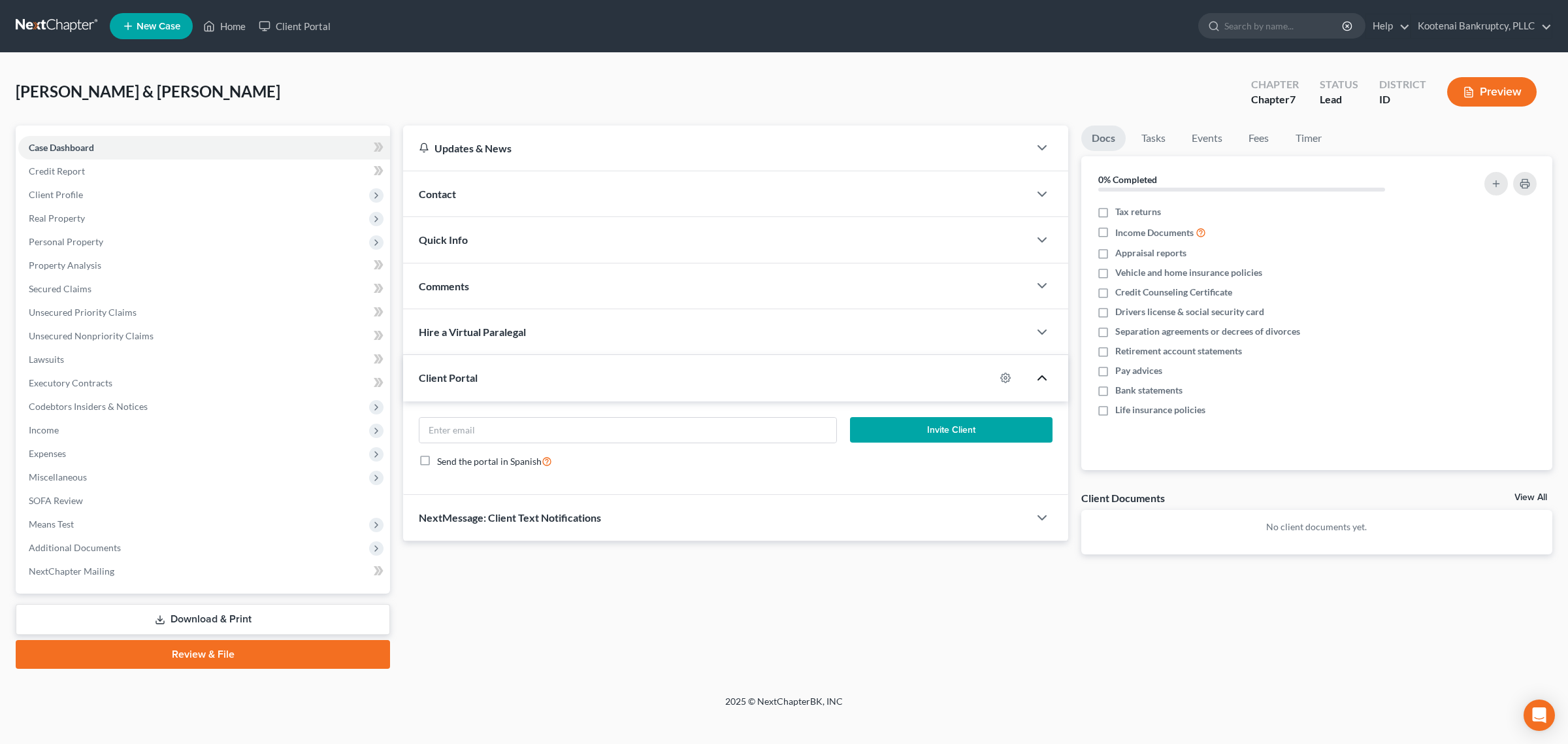
click at [759, 378] on div "Client Portal" at bounding box center [699, 377] width 592 height 45
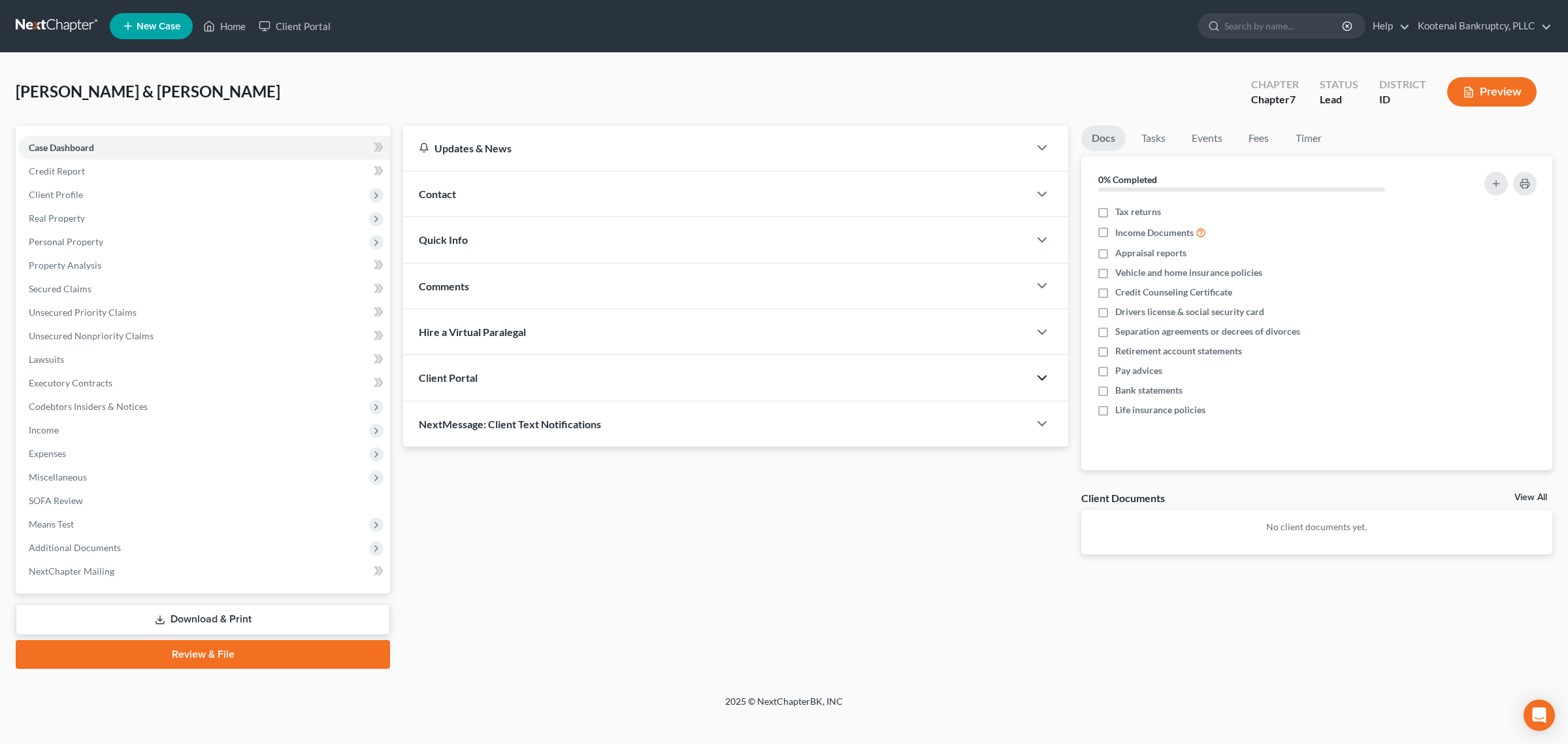
click at [860, 370] on div "Client Portal" at bounding box center [716, 377] width 626 height 45
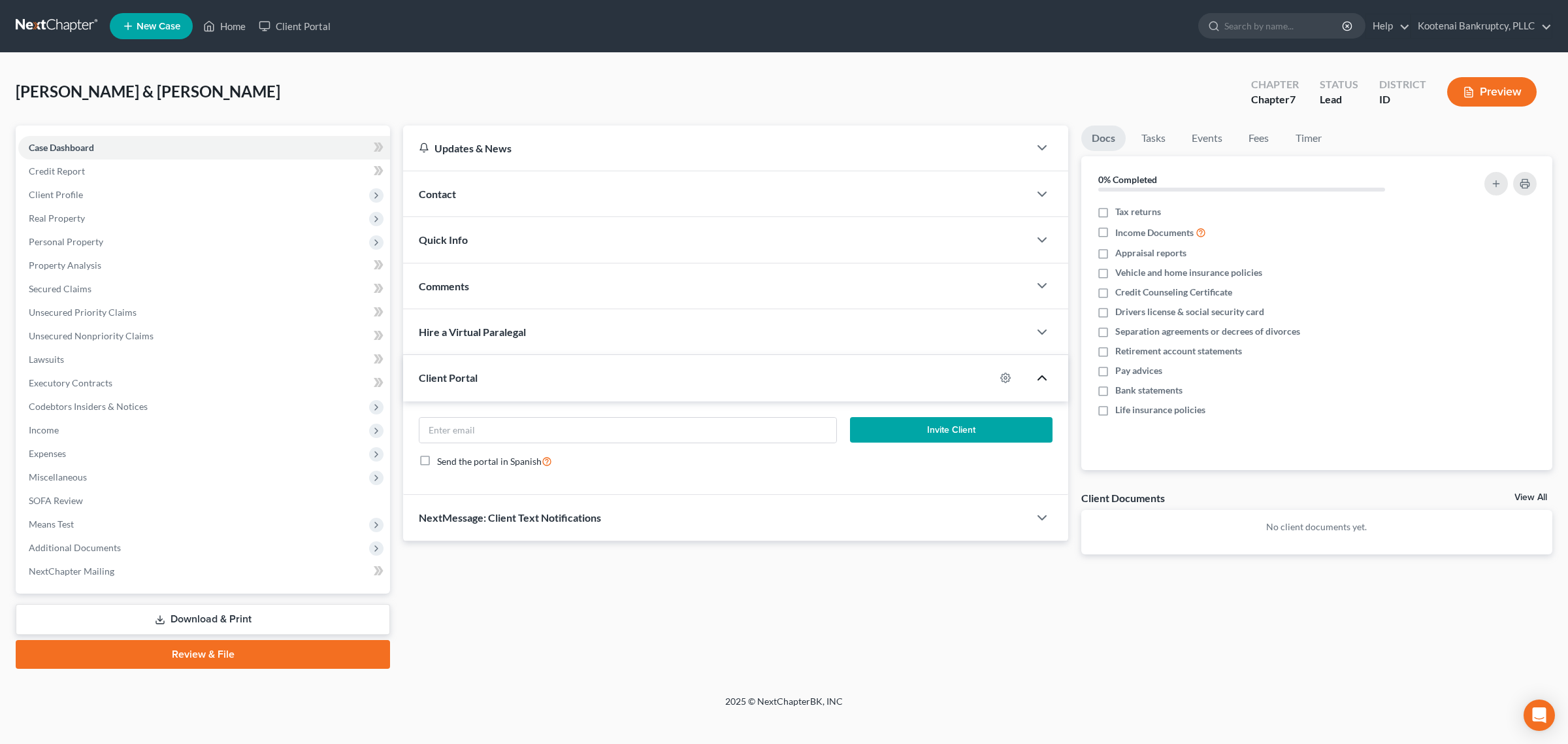
click at [860, 370] on div "Client Portal" at bounding box center [699, 377] width 592 height 45
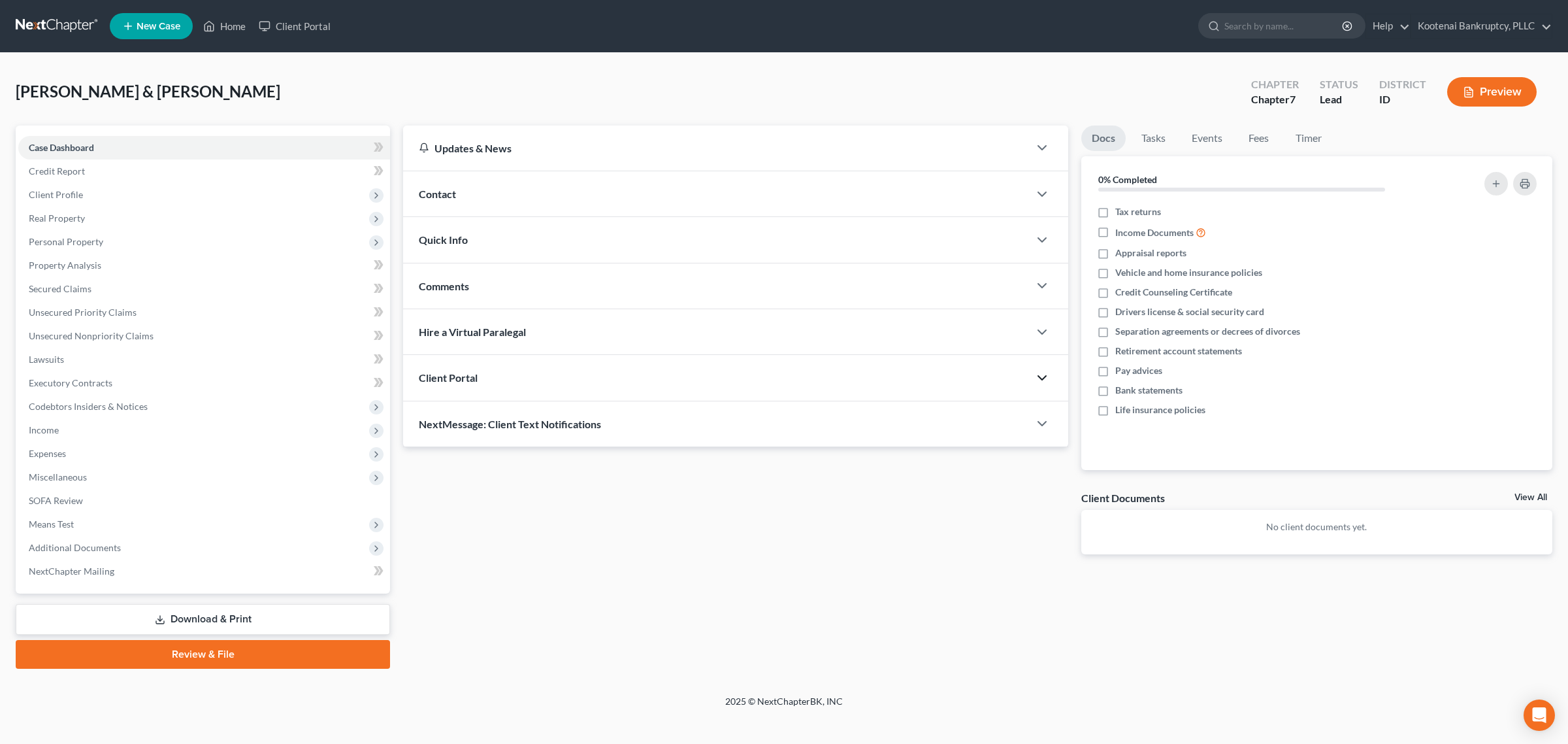
click at [1020, 376] on div "Client Portal" at bounding box center [716, 377] width 626 height 45
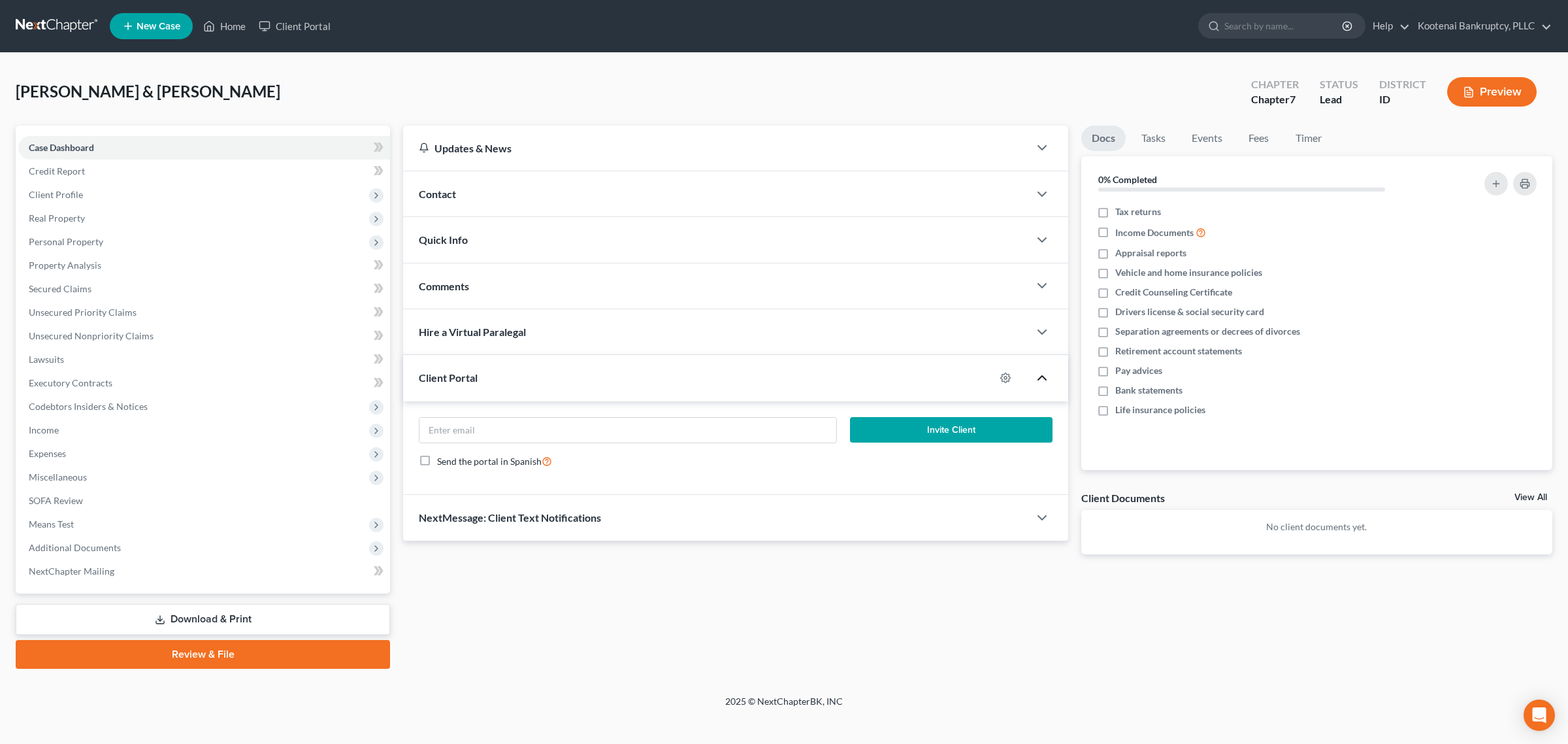
click at [1042, 378] on icon "button" at bounding box center [1042, 377] width 16 height 16
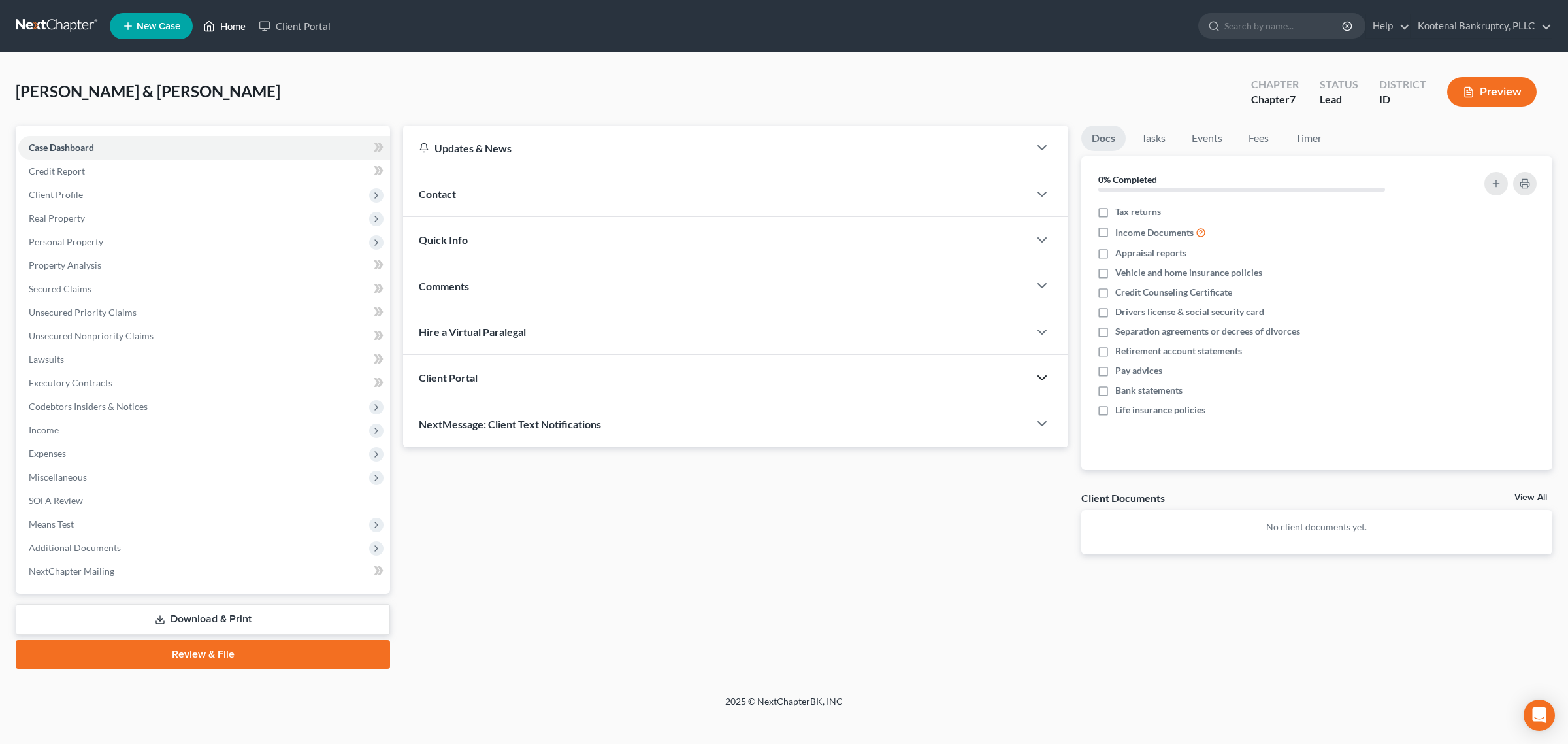
click at [224, 24] on link "Home" at bounding box center [224, 26] width 55 height 23
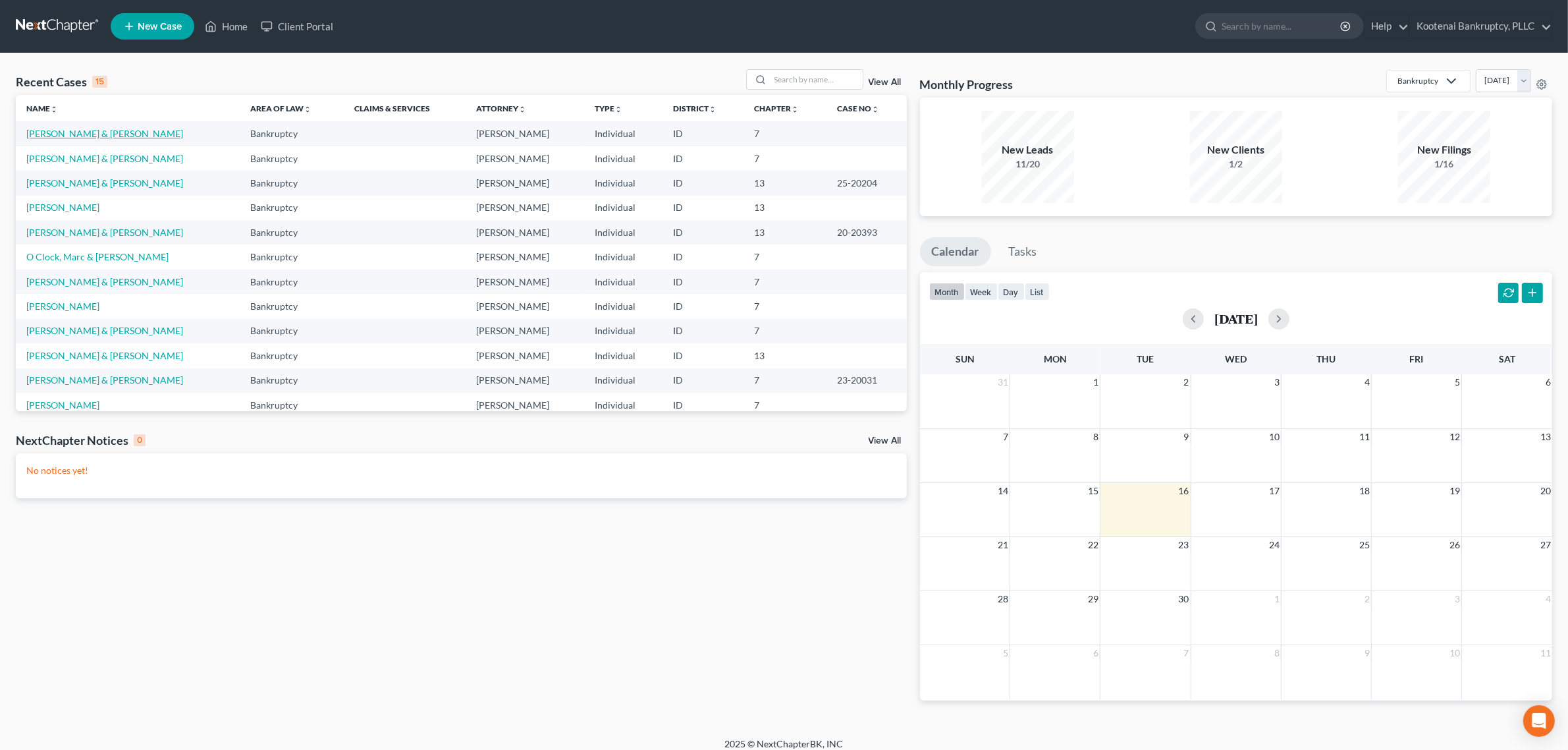
click at [114, 133] on link "[PERSON_NAME] & [PERSON_NAME]" at bounding box center [105, 133] width 157 height 11
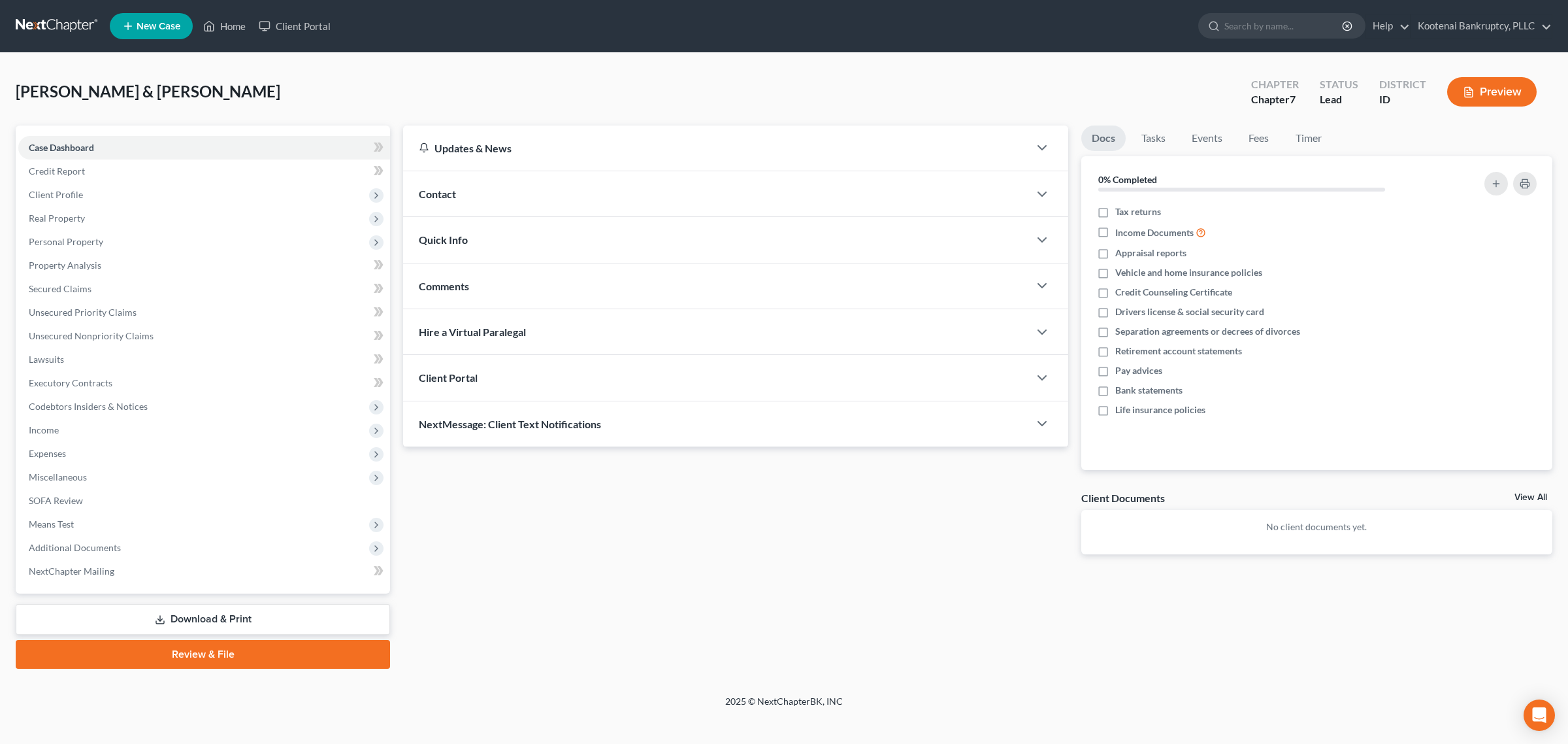
click at [1033, 389] on div at bounding box center [1048, 378] width 39 height 27
click at [1040, 384] on icon "button" at bounding box center [1042, 377] width 16 height 16
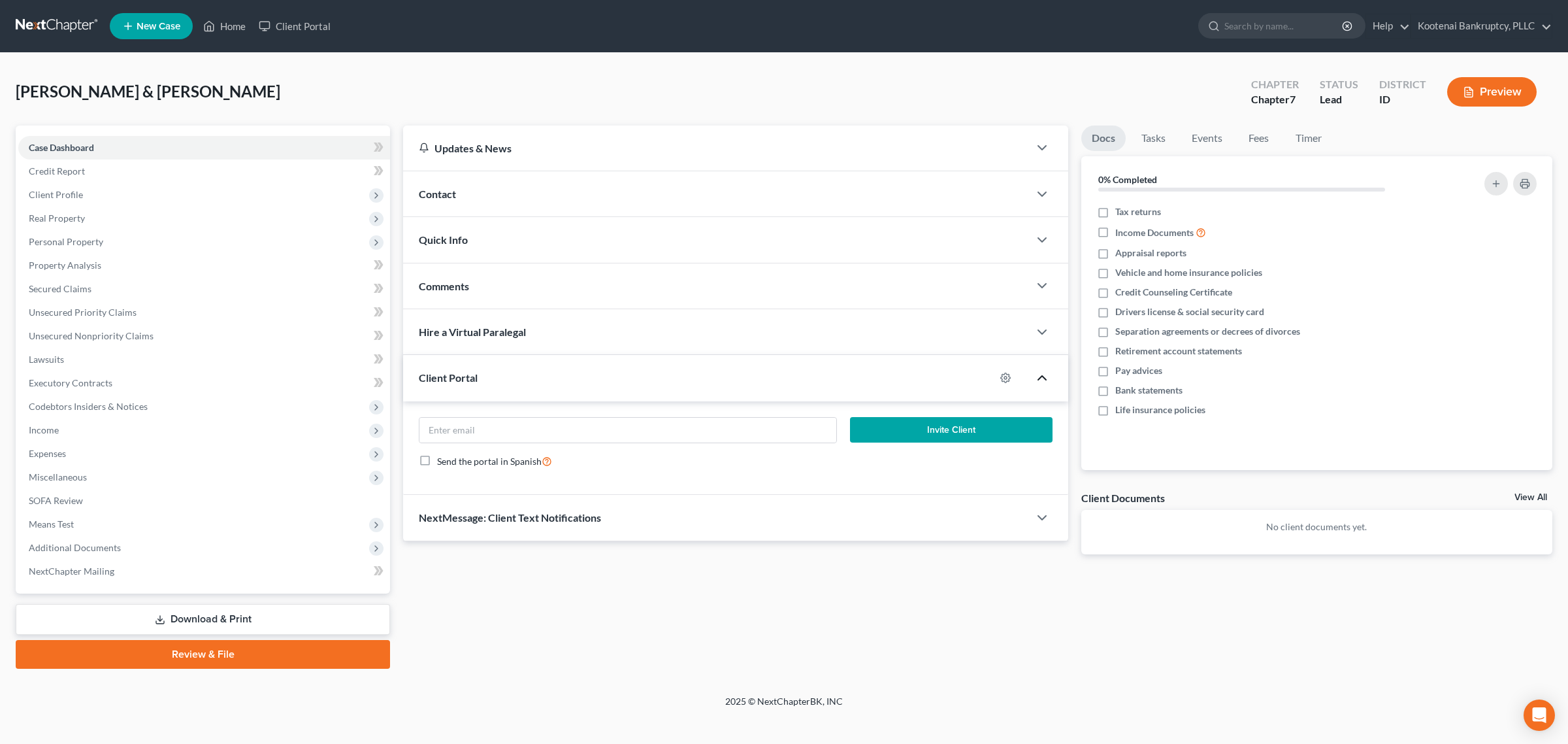
click at [1044, 376] on icon "button" at bounding box center [1042, 377] width 16 height 16
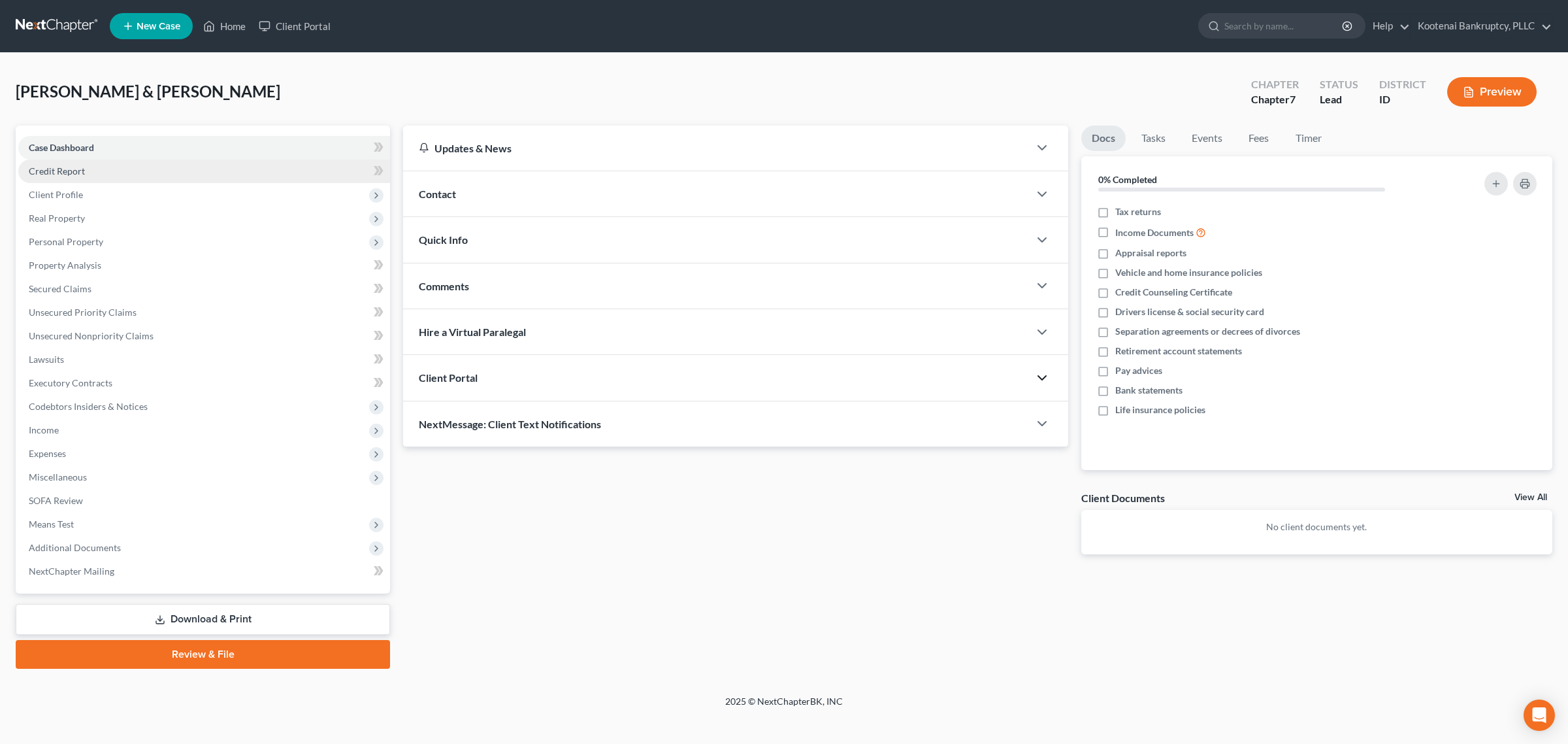
click at [116, 165] on link "Credit Report" at bounding box center [204, 171] width 372 height 23
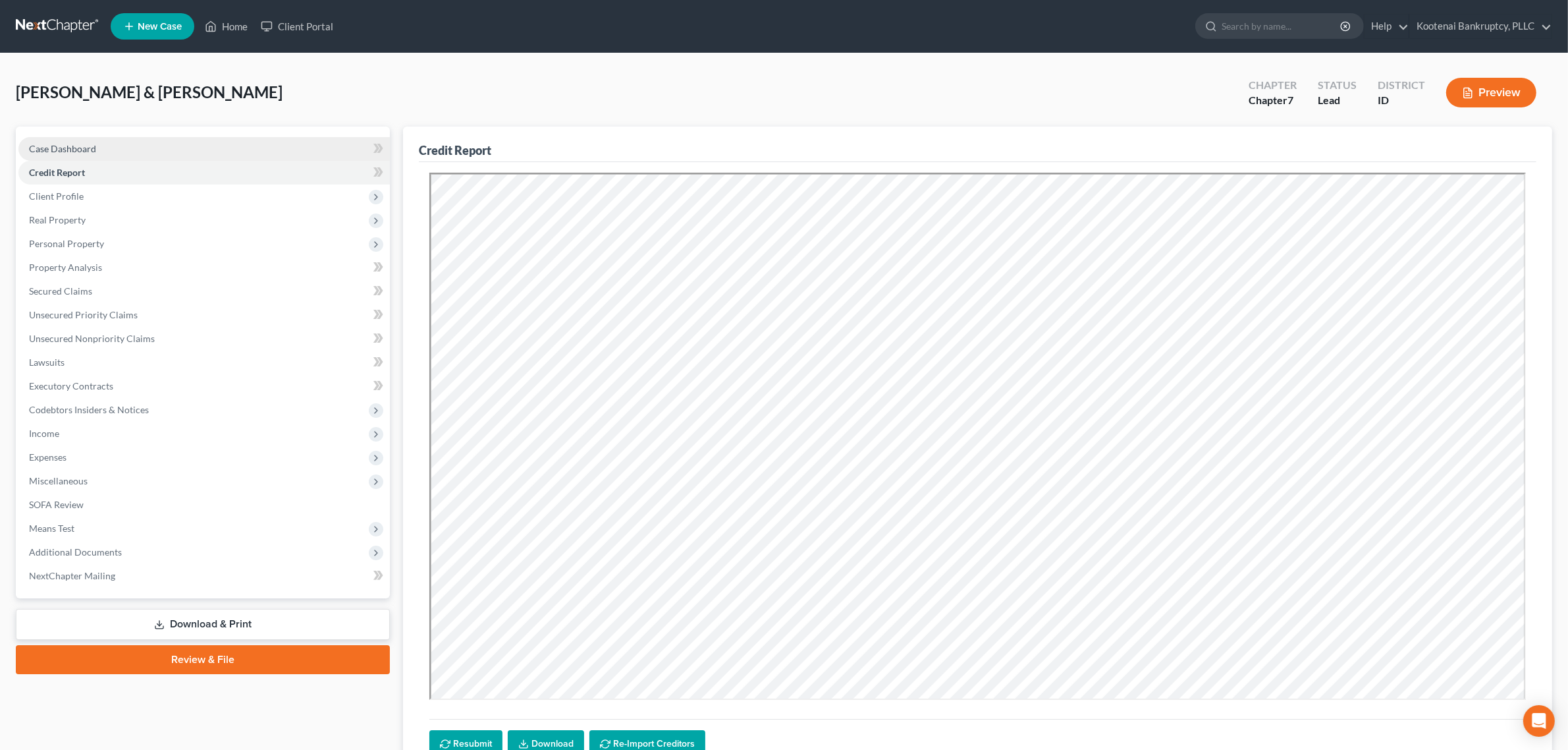
click at [104, 145] on link "Case Dashboard" at bounding box center [204, 149] width 372 height 23
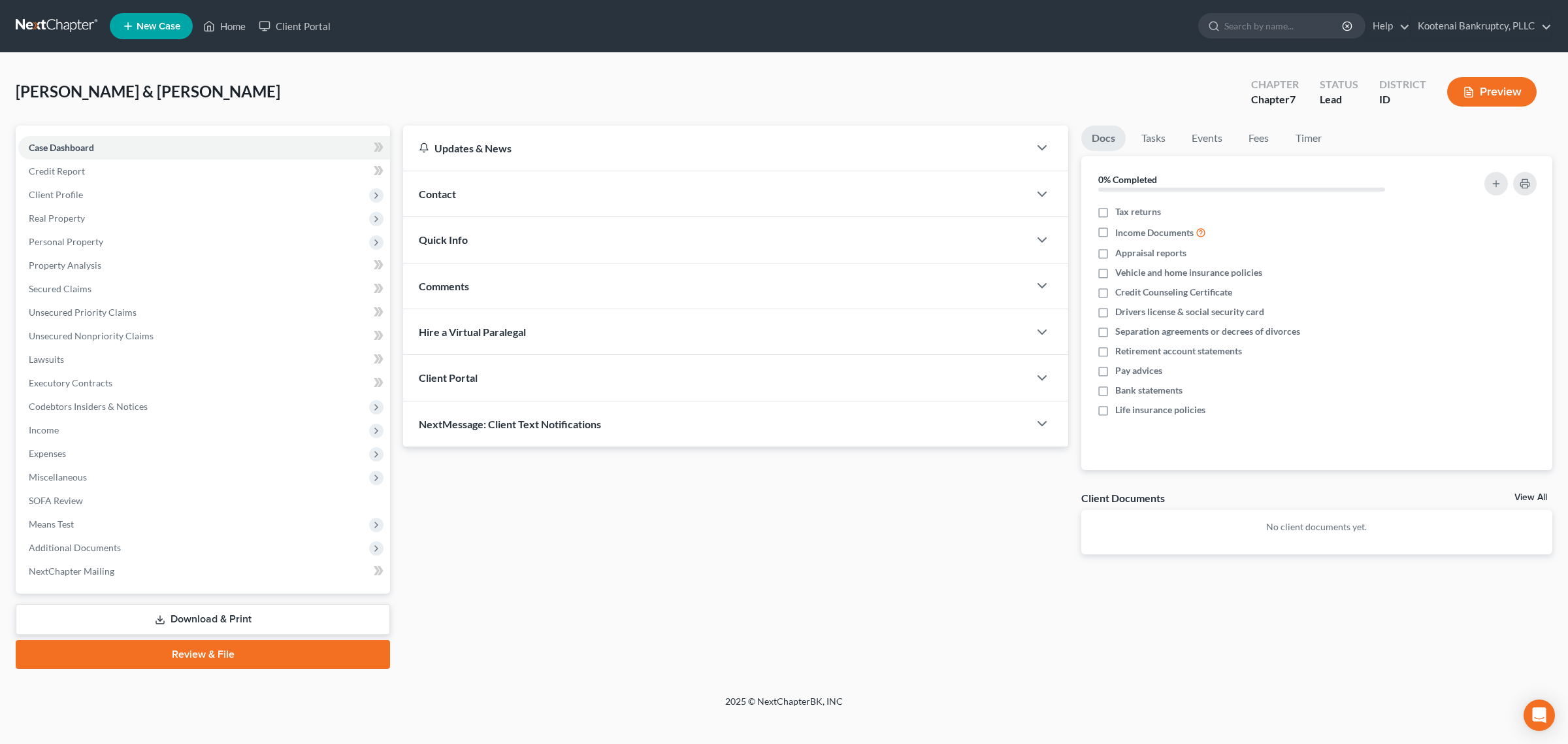
click at [994, 383] on div "Client Portal" at bounding box center [716, 377] width 626 height 45
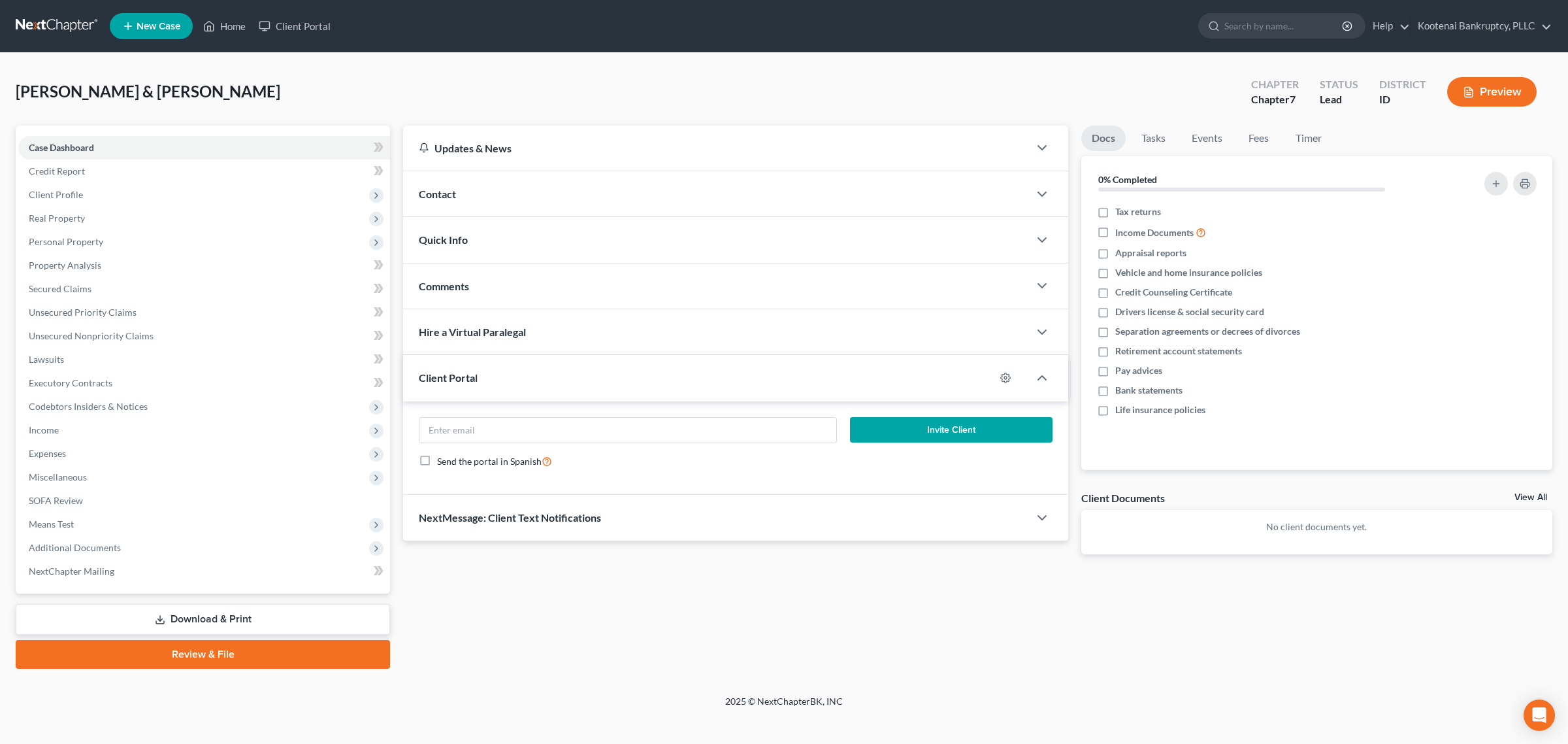
click at [994, 383] on div "Client Portal" at bounding box center [699, 377] width 592 height 45
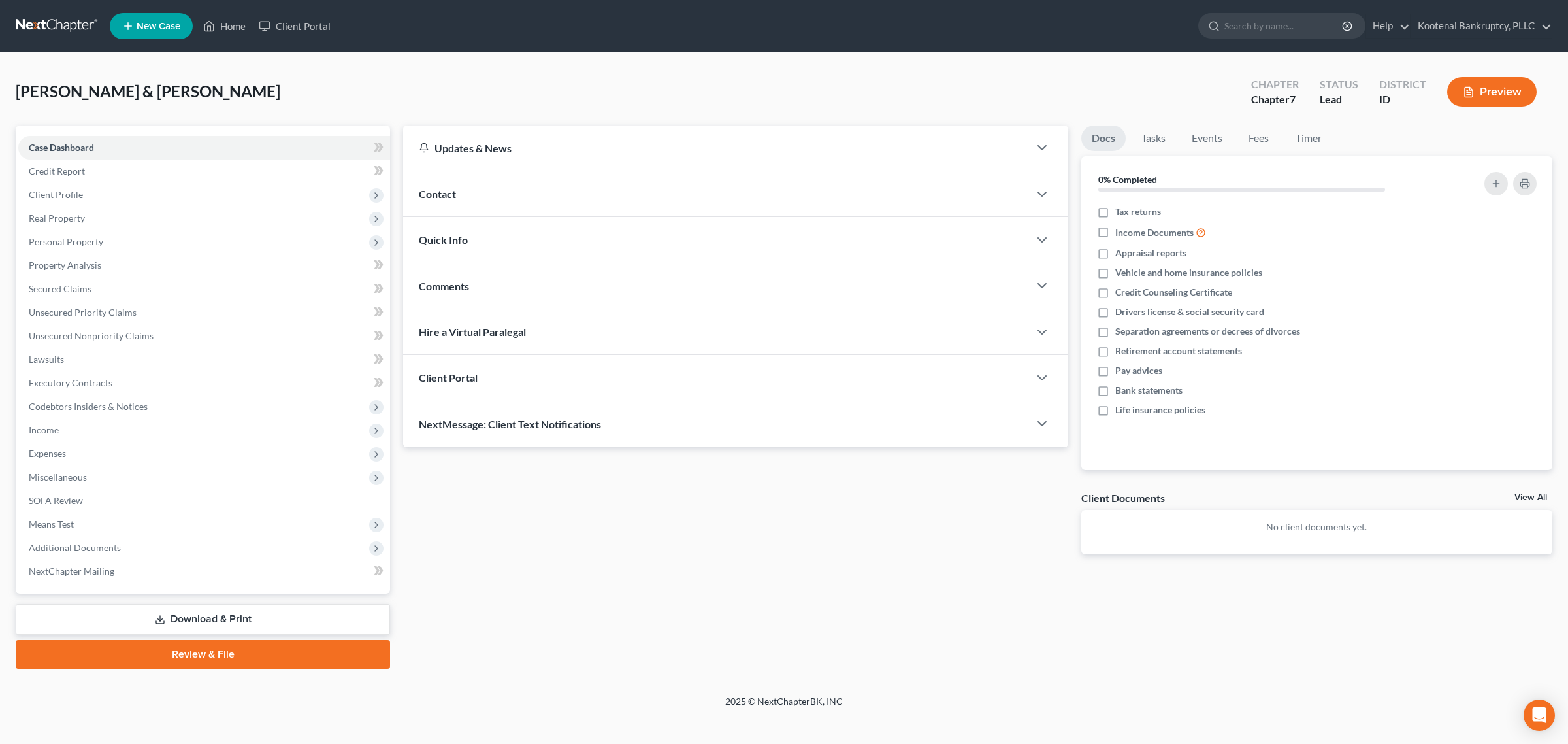
click at [1025, 378] on div "Client Portal" at bounding box center [716, 377] width 626 height 45
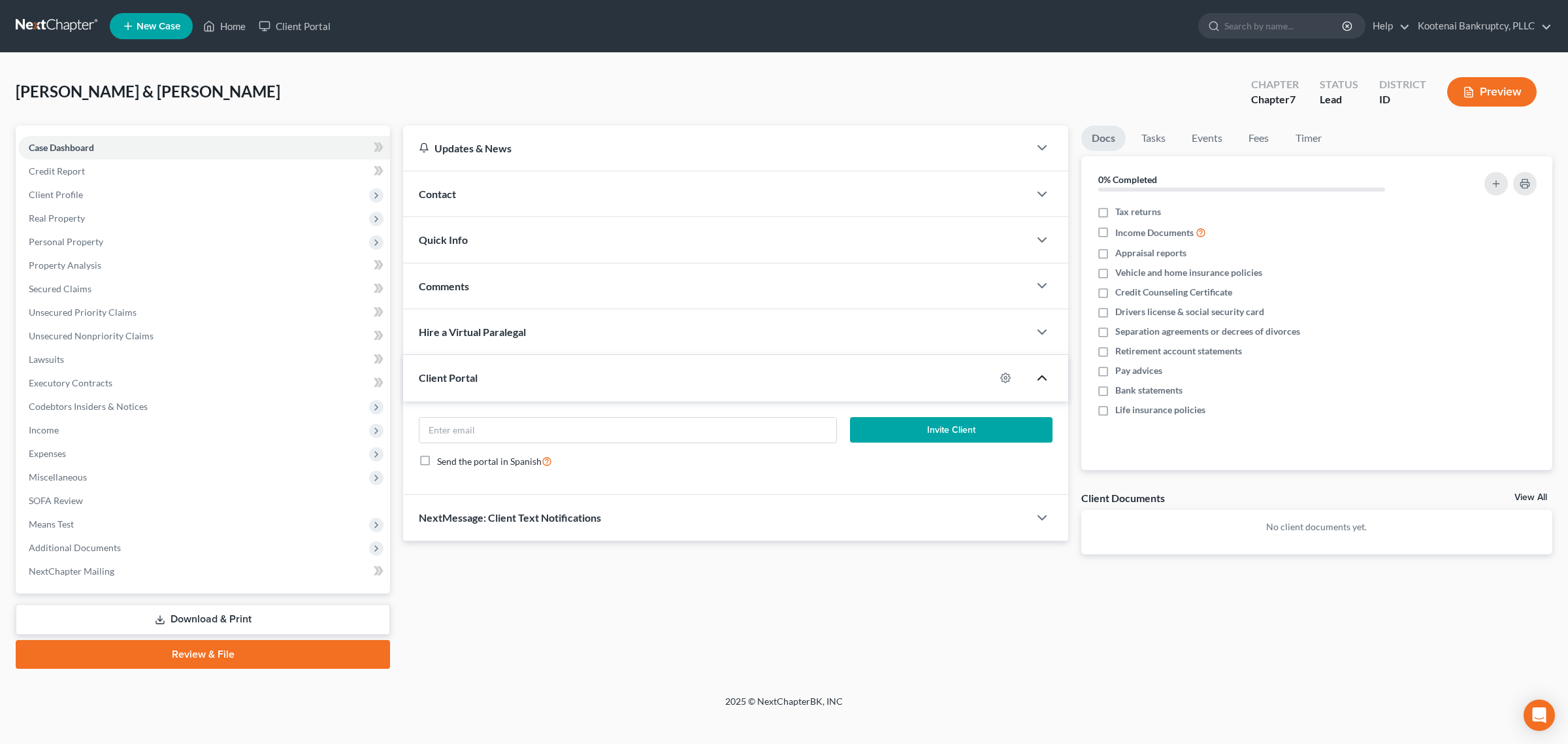
click at [1035, 378] on icon "button" at bounding box center [1042, 377] width 16 height 16
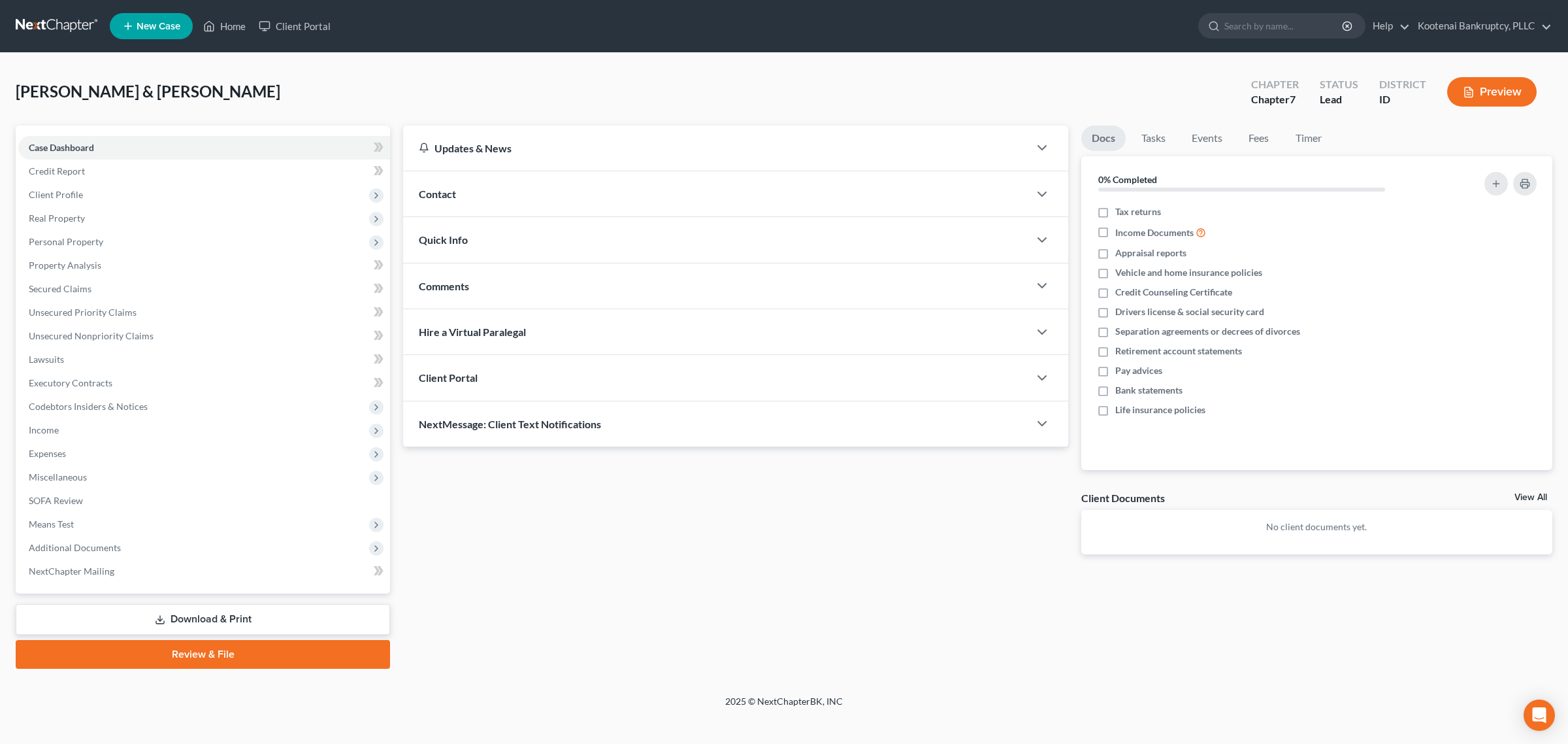
click at [763, 370] on div "Client Portal" at bounding box center [716, 377] width 626 height 45
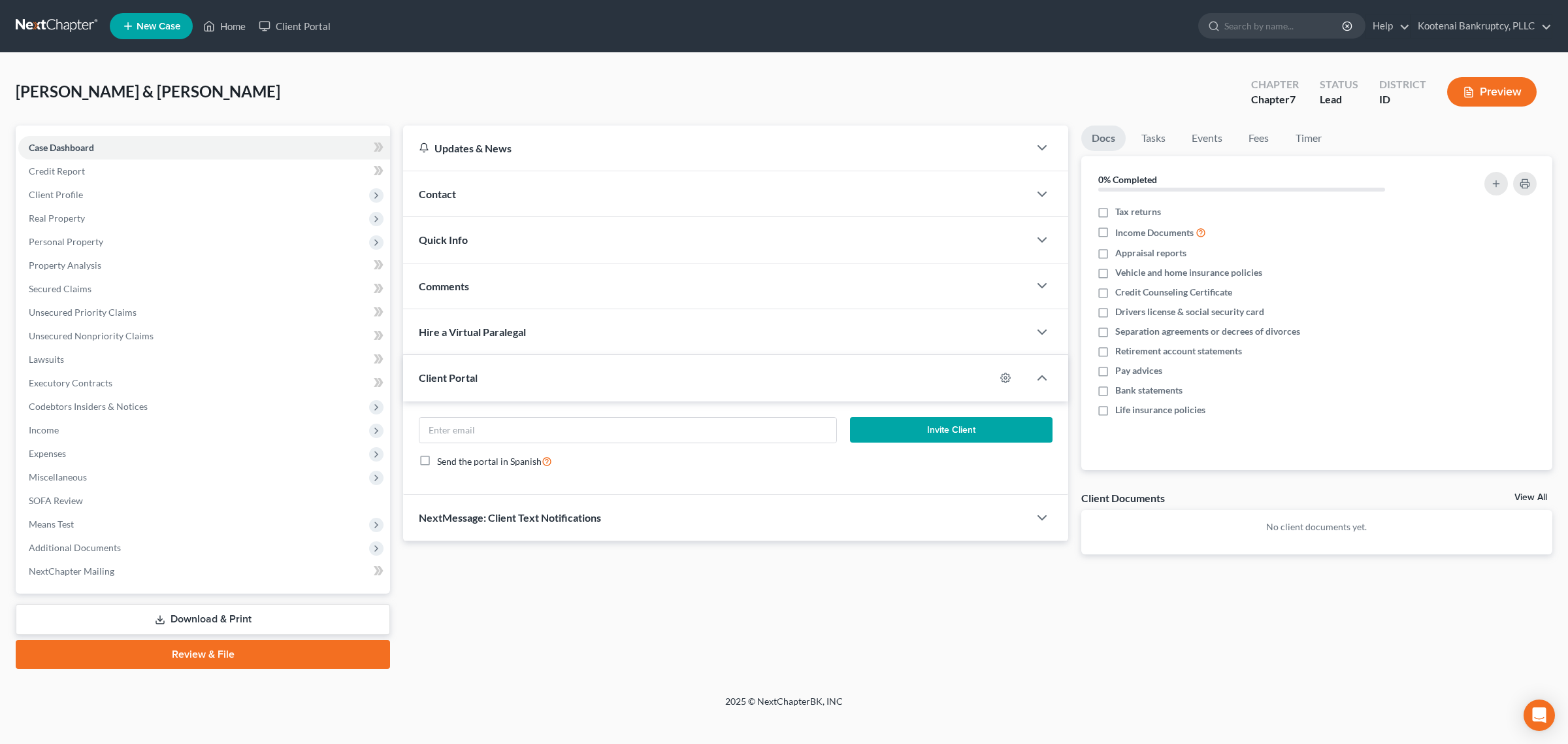
click at [763, 370] on div "Client Portal" at bounding box center [699, 377] width 592 height 45
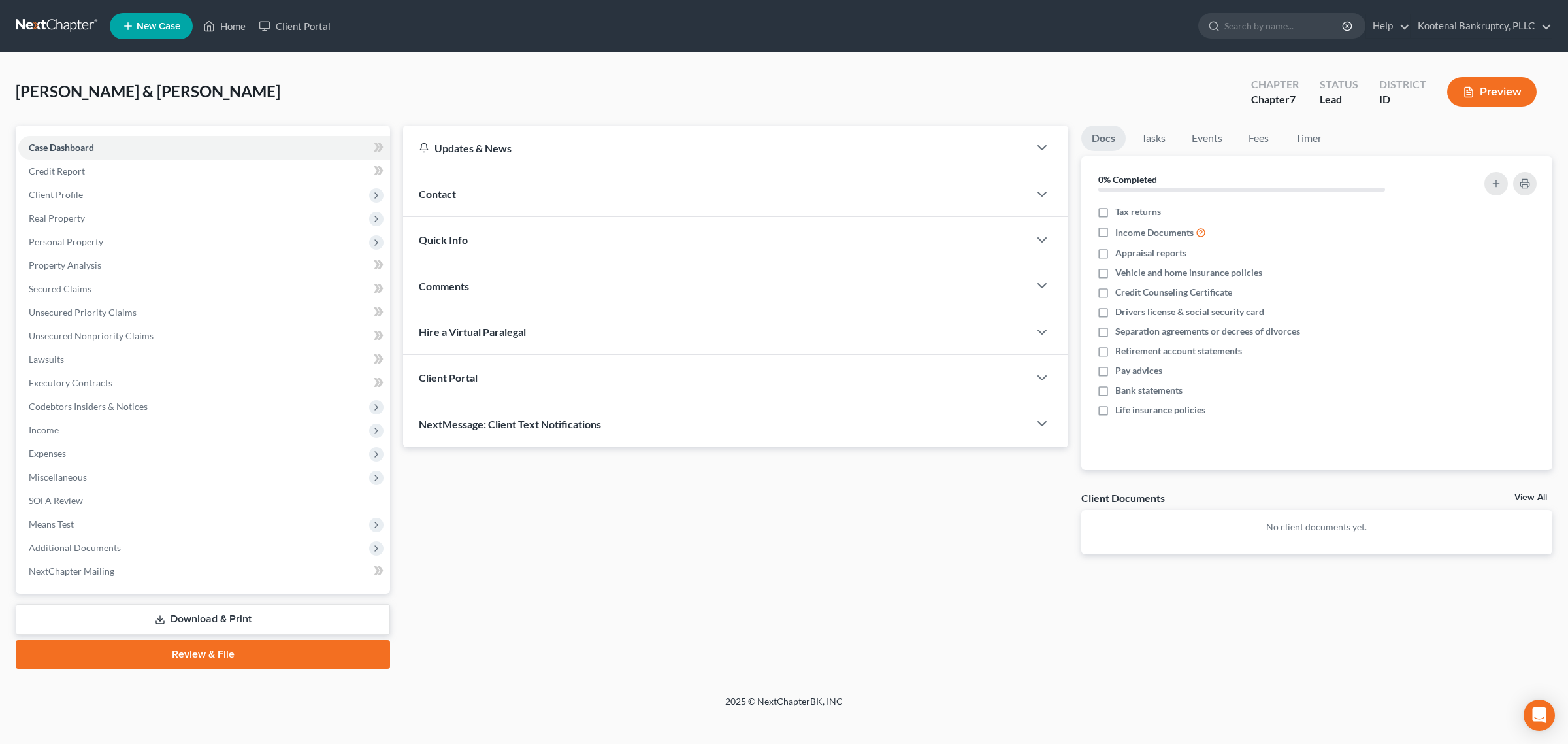
click at [994, 371] on div "Client Portal" at bounding box center [716, 377] width 626 height 45
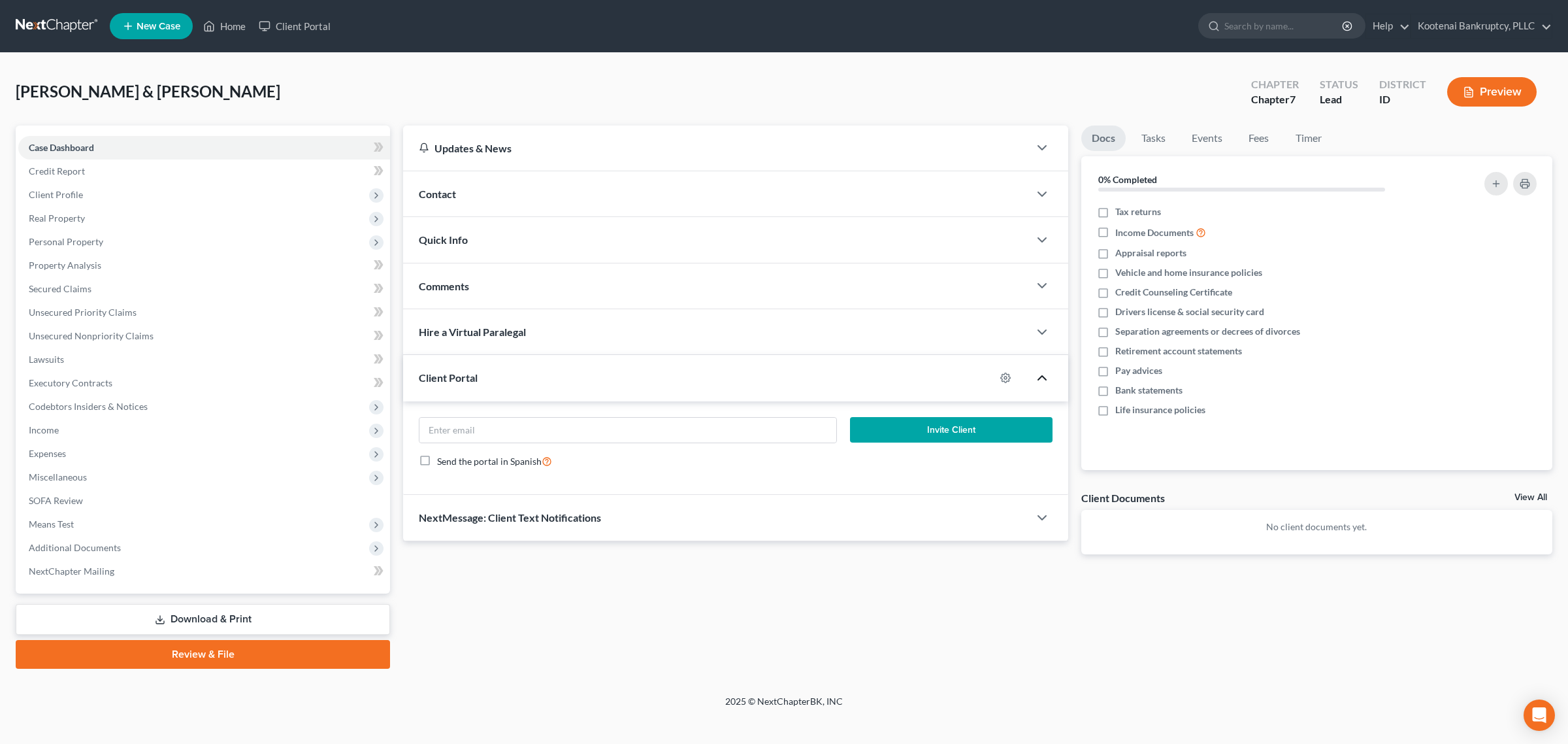
click at [1044, 376] on icon "button" at bounding box center [1042, 377] width 16 height 16
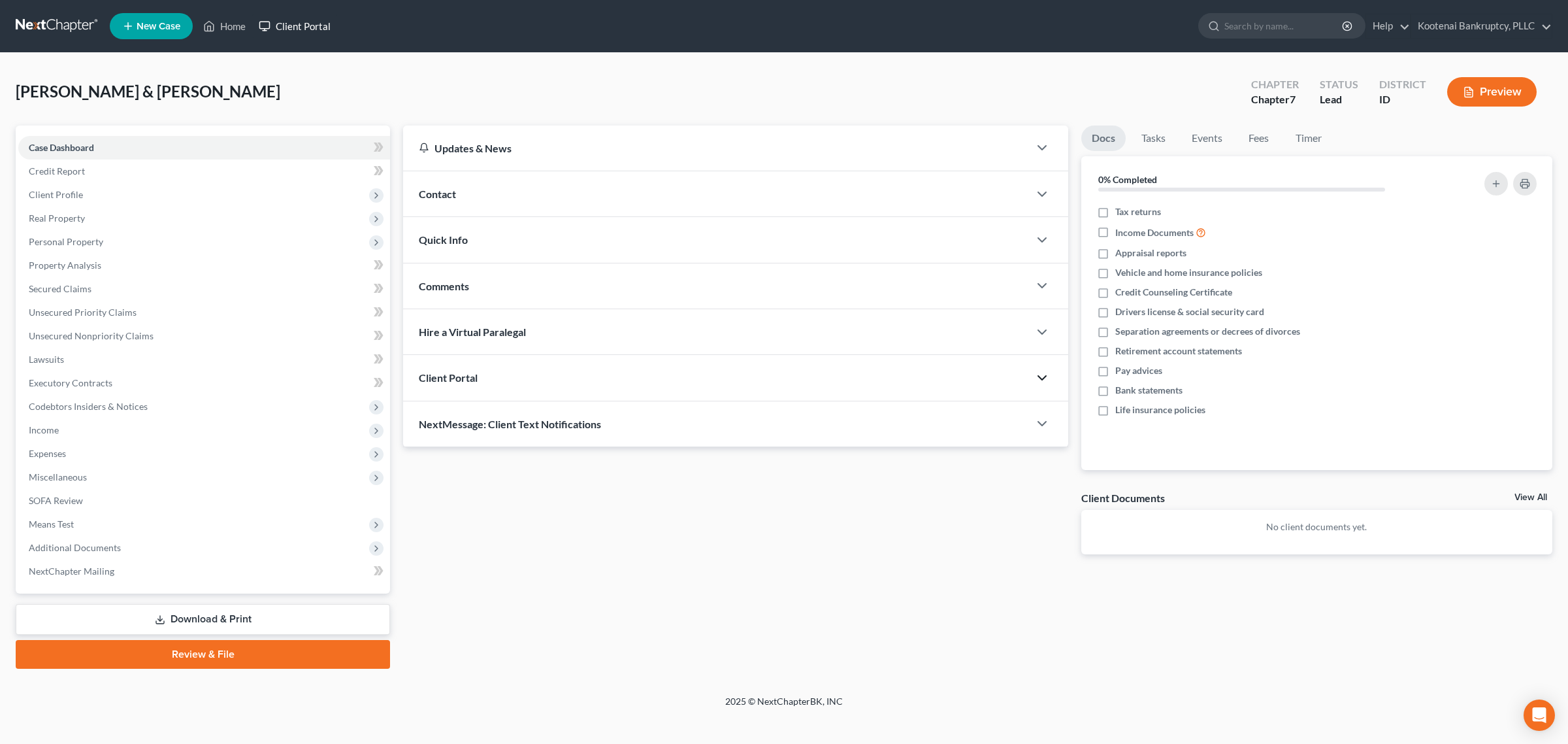
click at [326, 20] on link "Client Portal" at bounding box center [294, 26] width 85 height 23
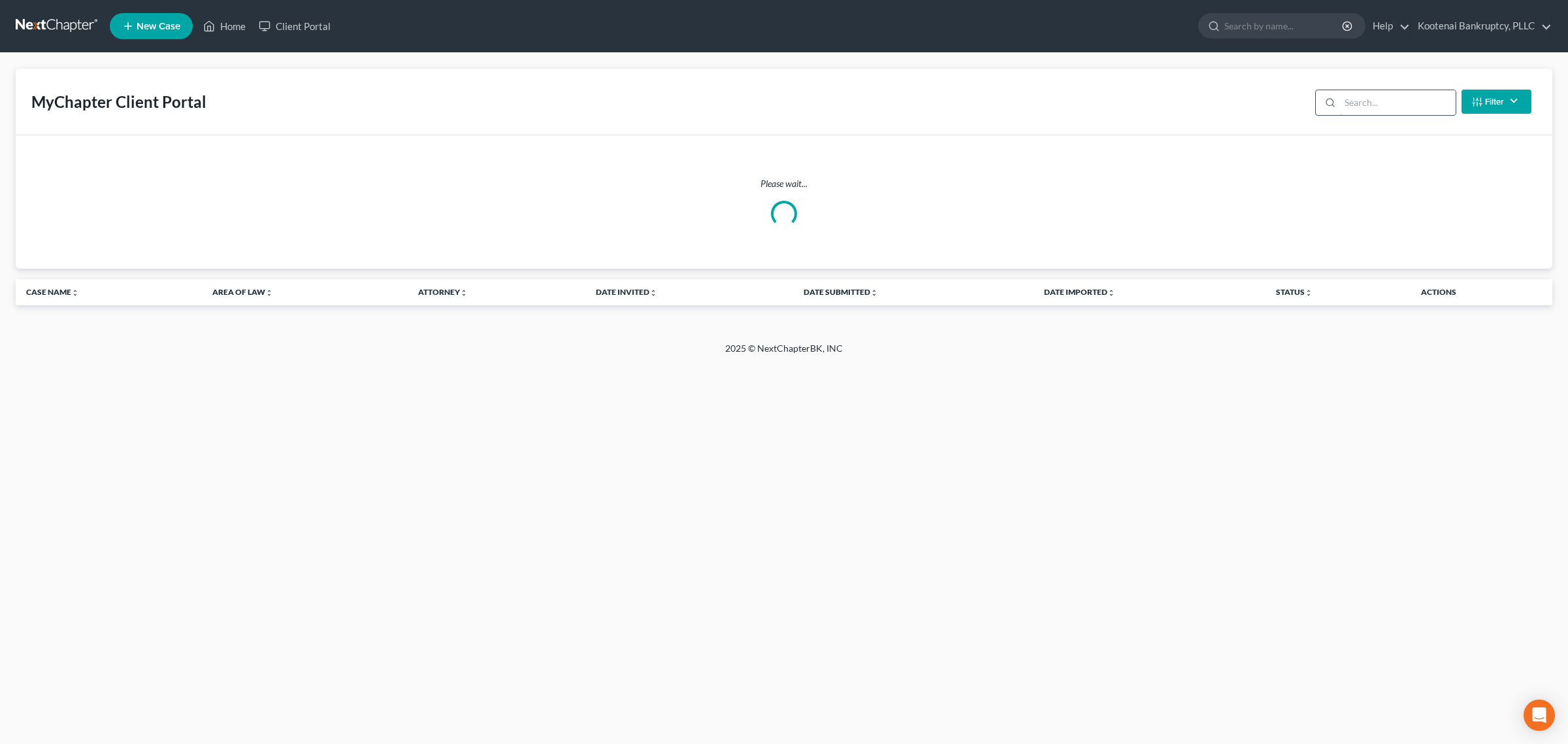
click at [1377, 104] on input "search" at bounding box center [1398, 103] width 116 height 25
type input "gerald"
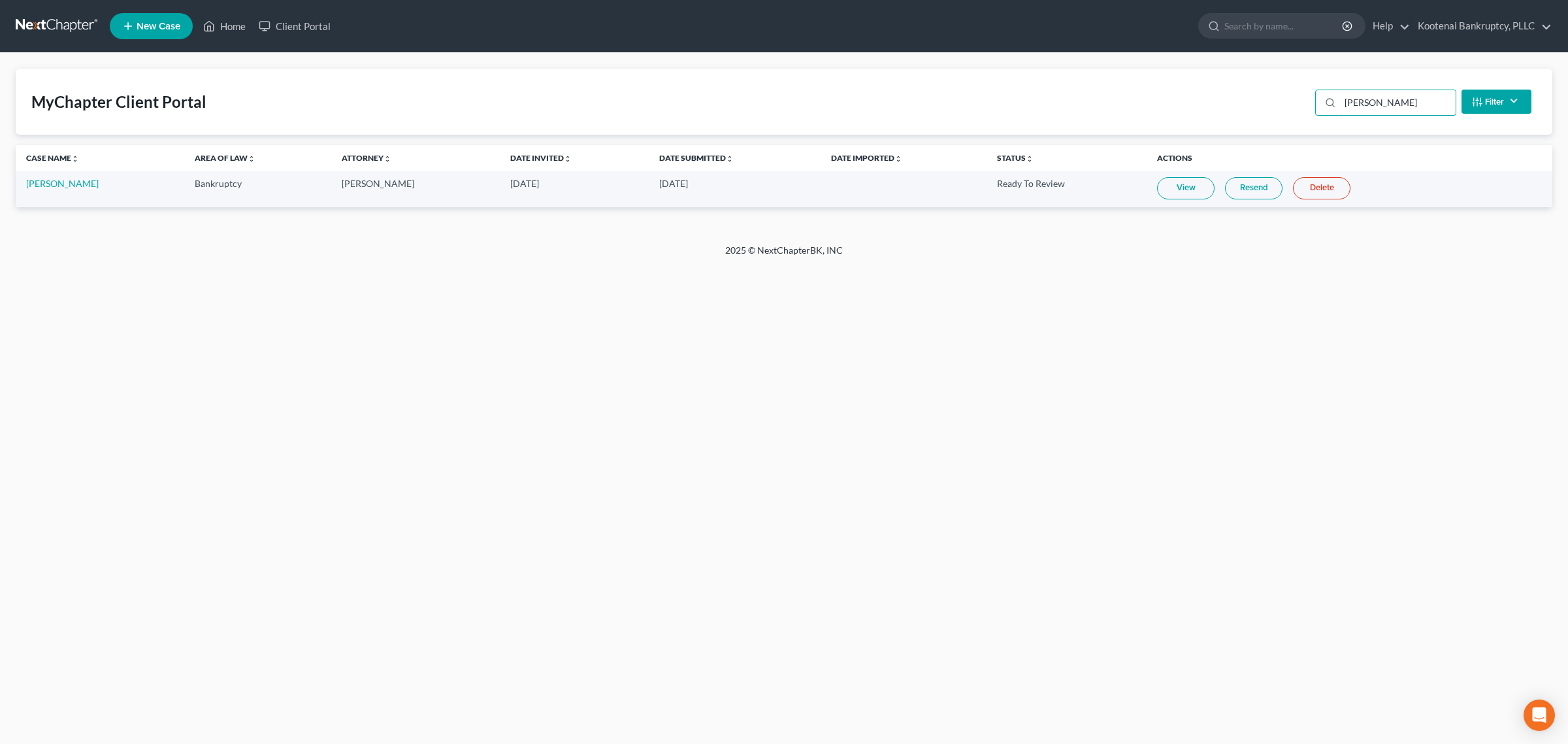
drag, startPoint x: 1393, startPoint y: 102, endPoint x: 1237, endPoint y: 116, distance: 156.6
click at [1237, 116] on div "MyChapter Client Portal gerald Filter Status Filter... Invited In Progress Read…" at bounding box center [784, 102] width 1537 height 66
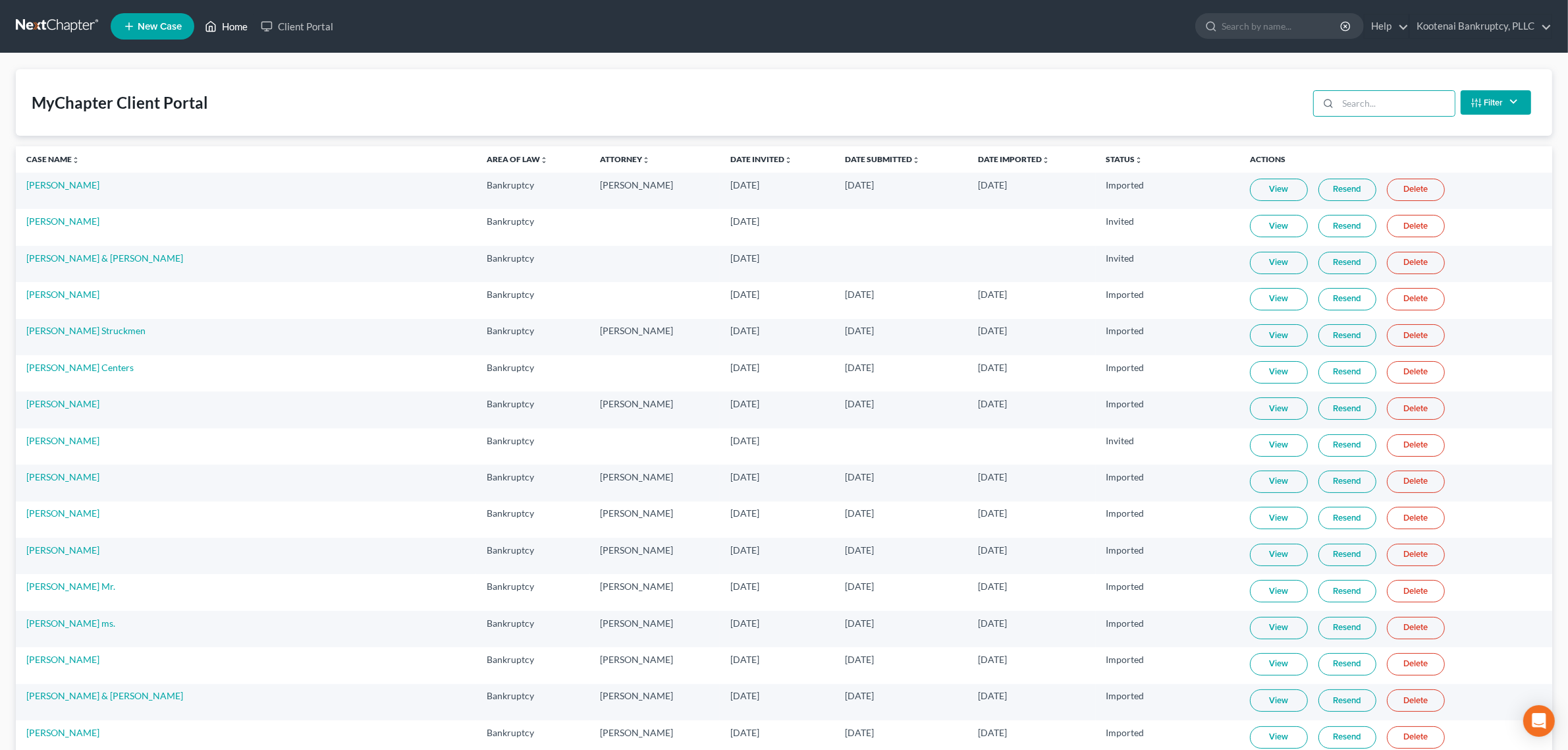
click at [232, 28] on link "Home" at bounding box center [225, 26] width 56 height 23
